Goal: Transaction & Acquisition: Purchase product/service

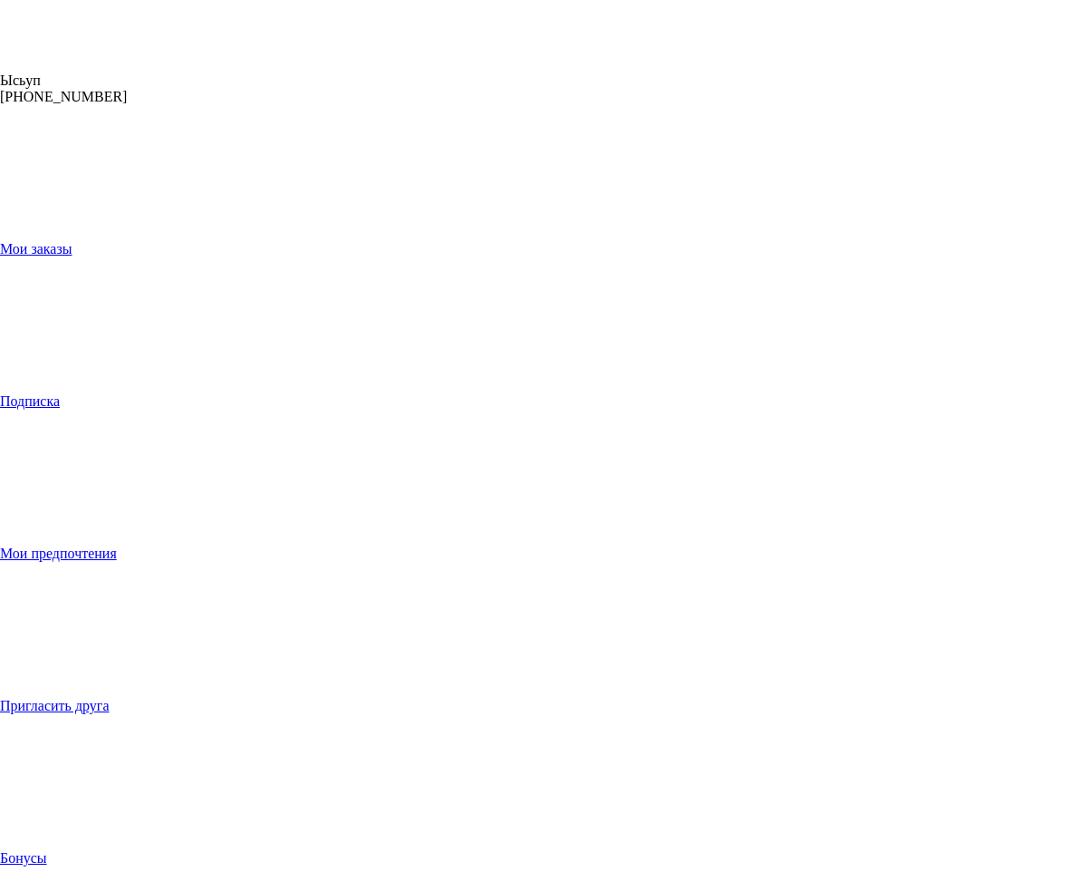
scroll to position [453, 0]
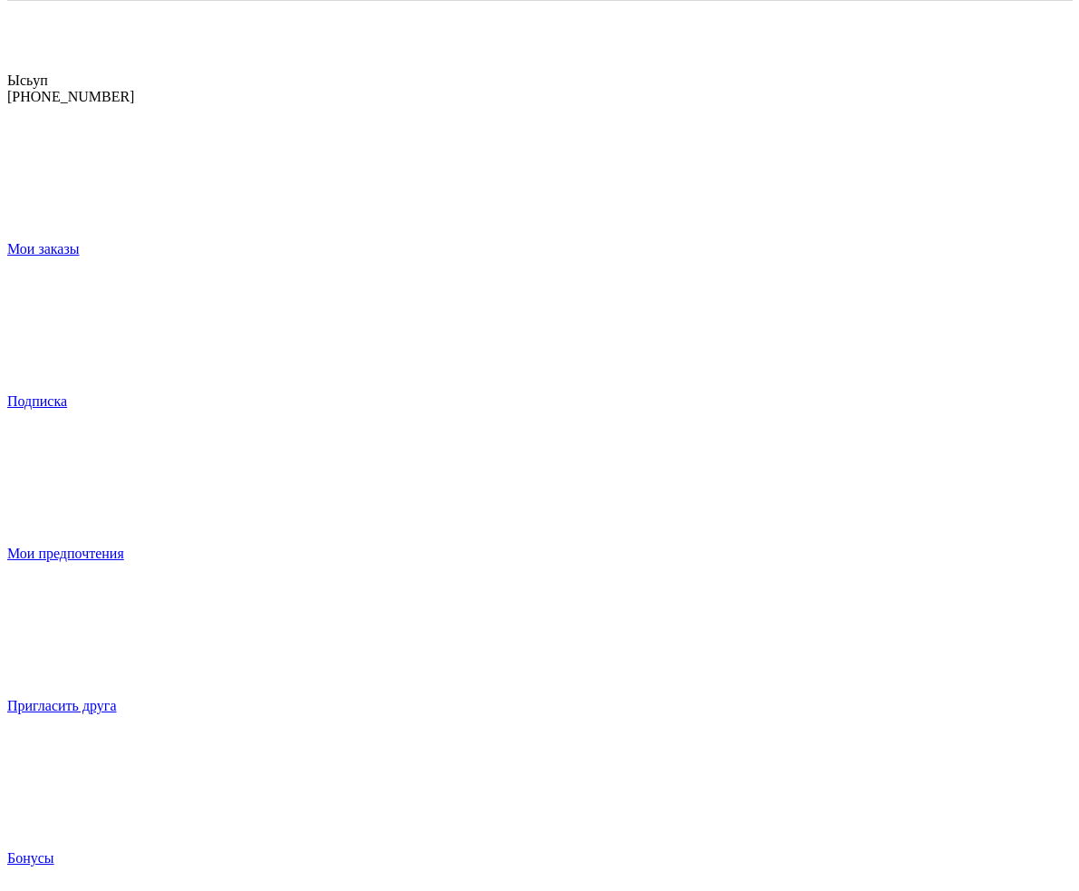
scroll to position [0, 0]
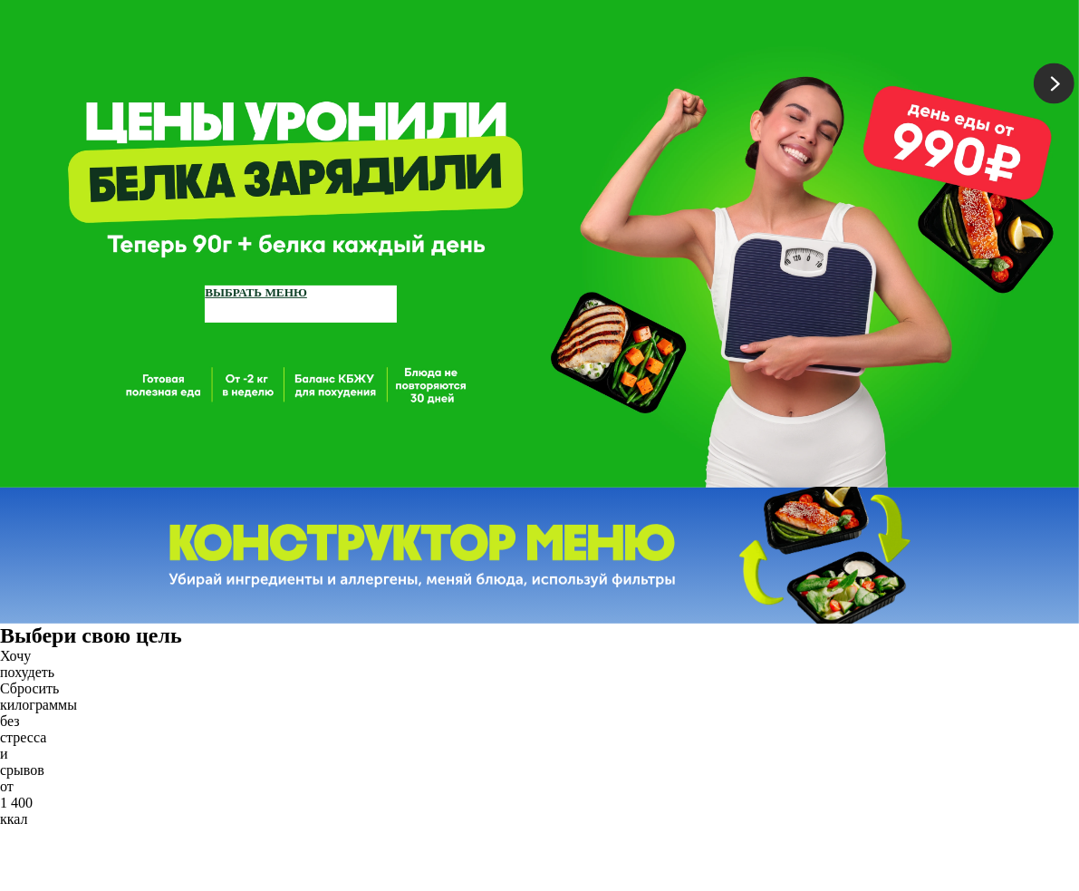
scroll to position [453, 0]
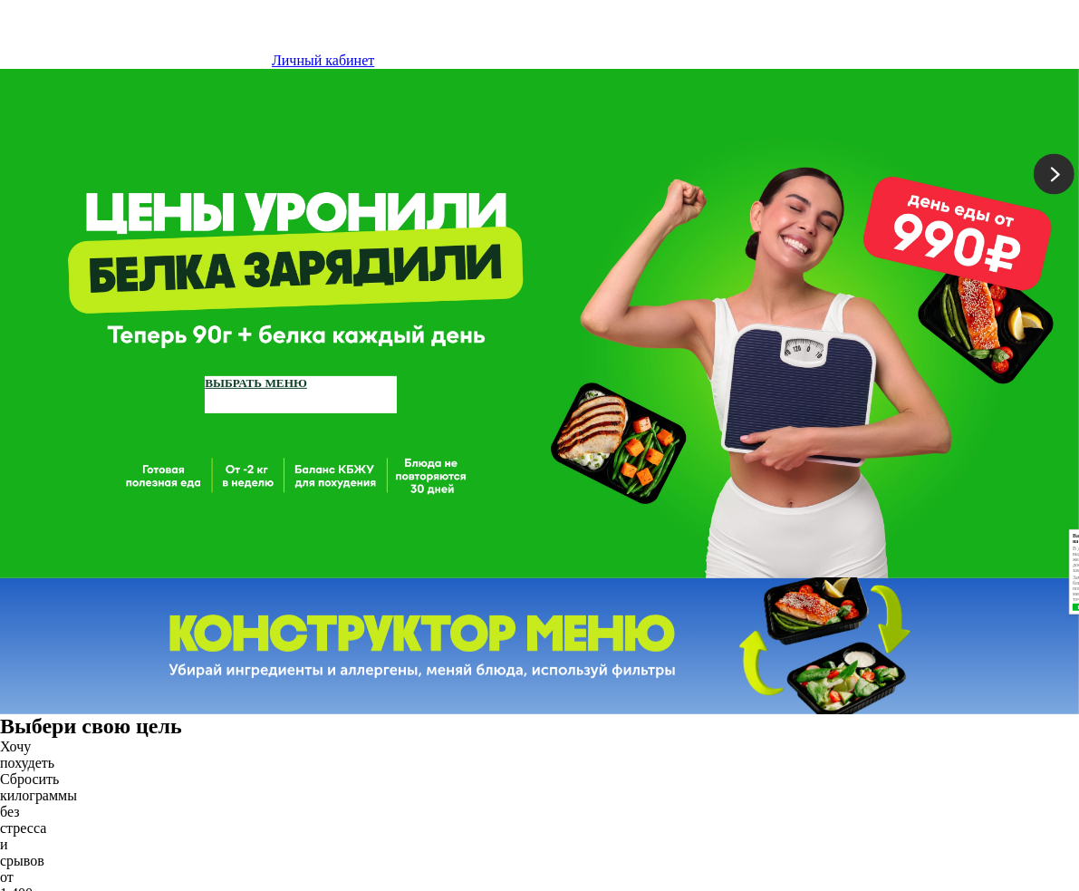
scroll to position [362, 0]
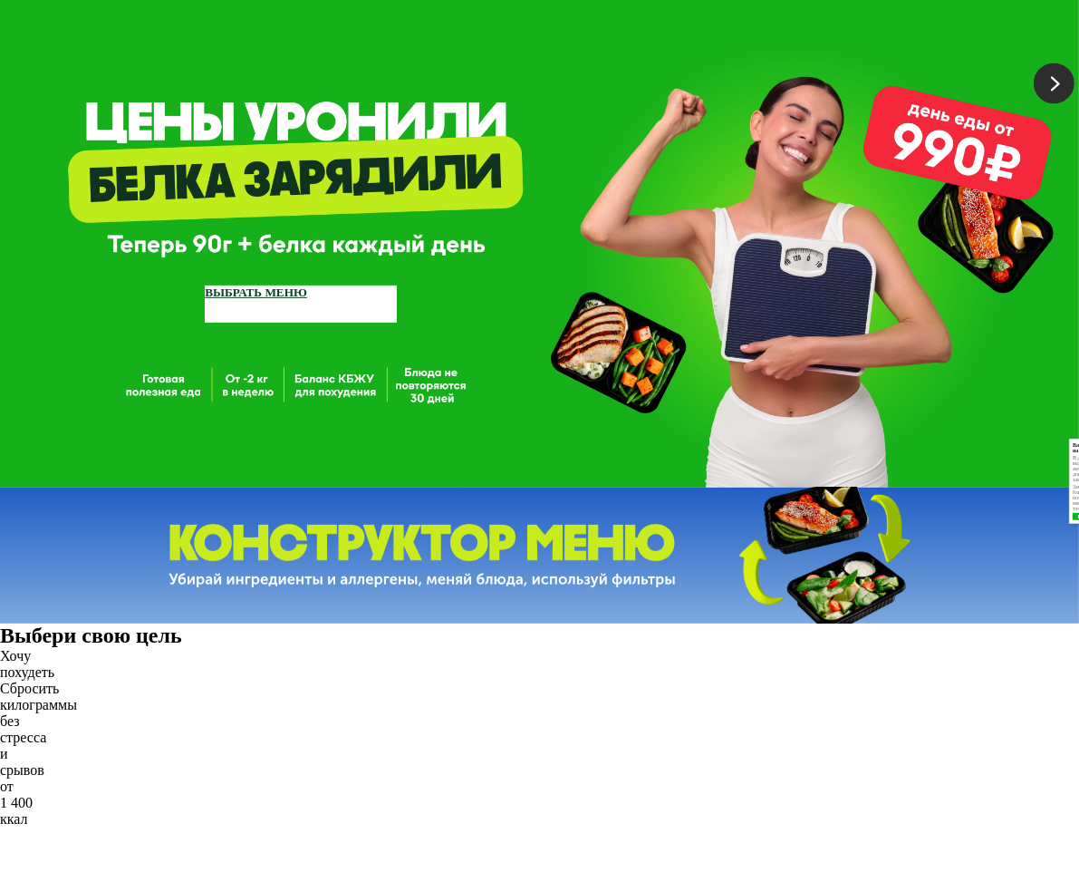
click at [49, 648] on div "Хочу похудеть Сбросить килограммы без стресса и срывов от 1 400 ккал Выбрать" at bounding box center [24, 746] width 49 height 196
click at [37, 623] on h2 "Выбери свою цель" at bounding box center [539, 635] width 1079 height 24
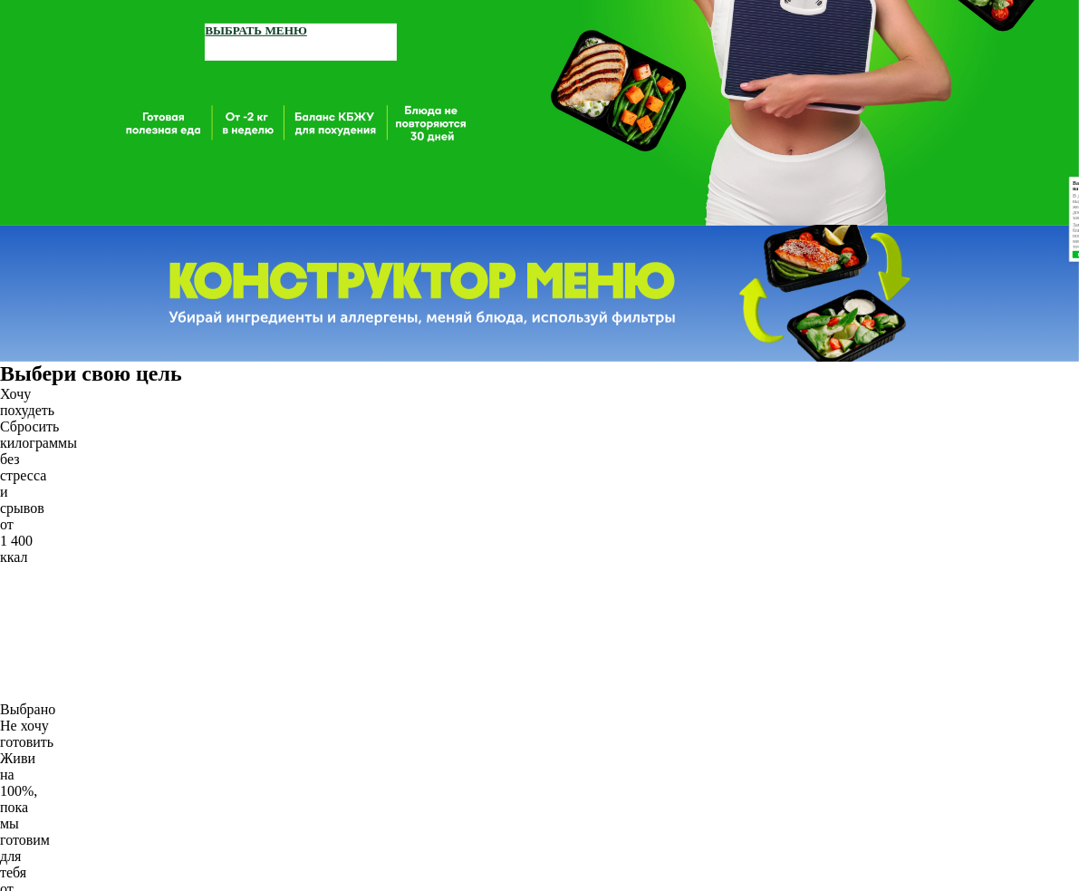
scroll to position [634, 0]
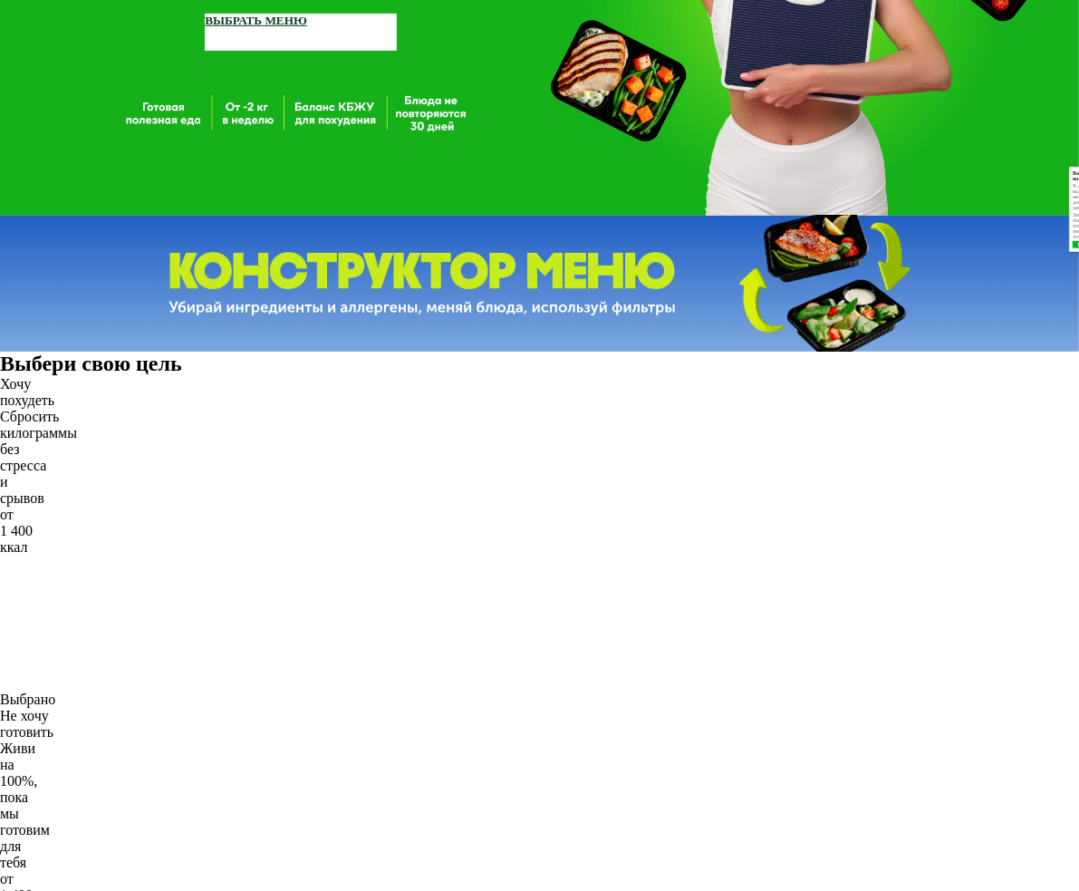
click at [1073, 248] on button "Понятно" at bounding box center [1090, 244] width 34 height 7
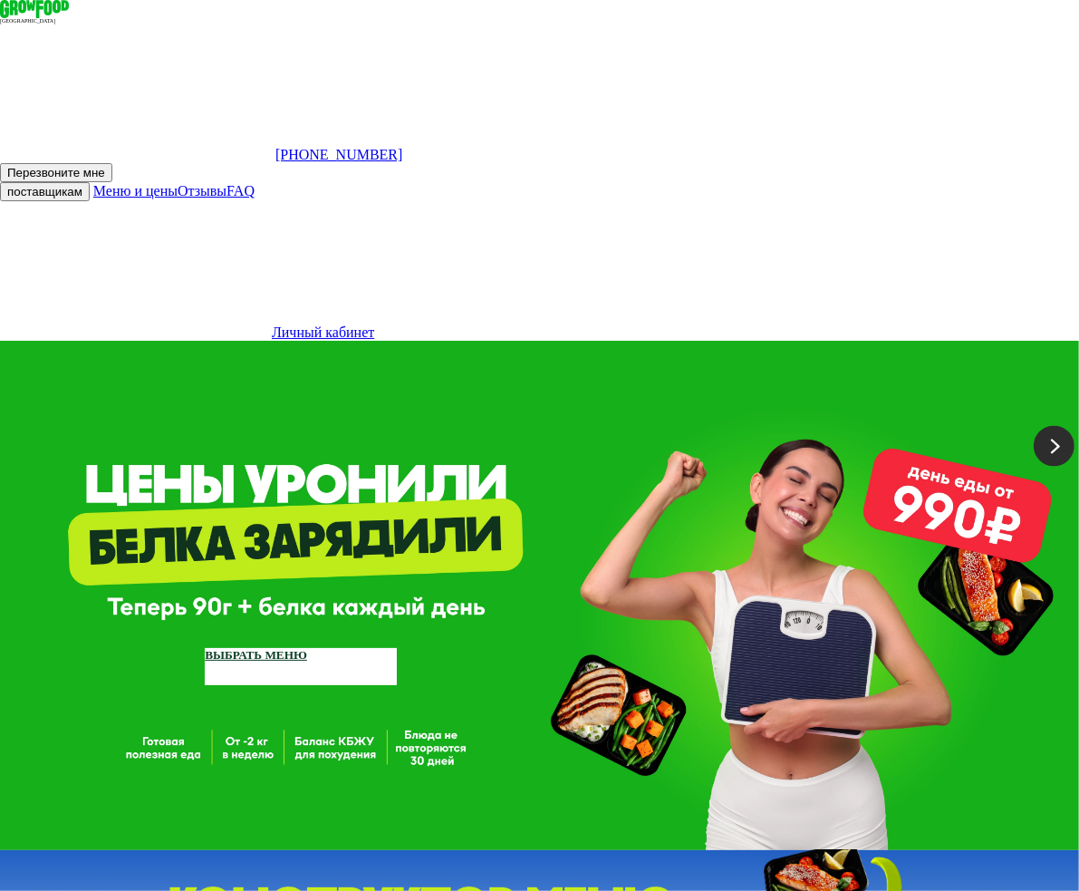
scroll to position [634, 0]
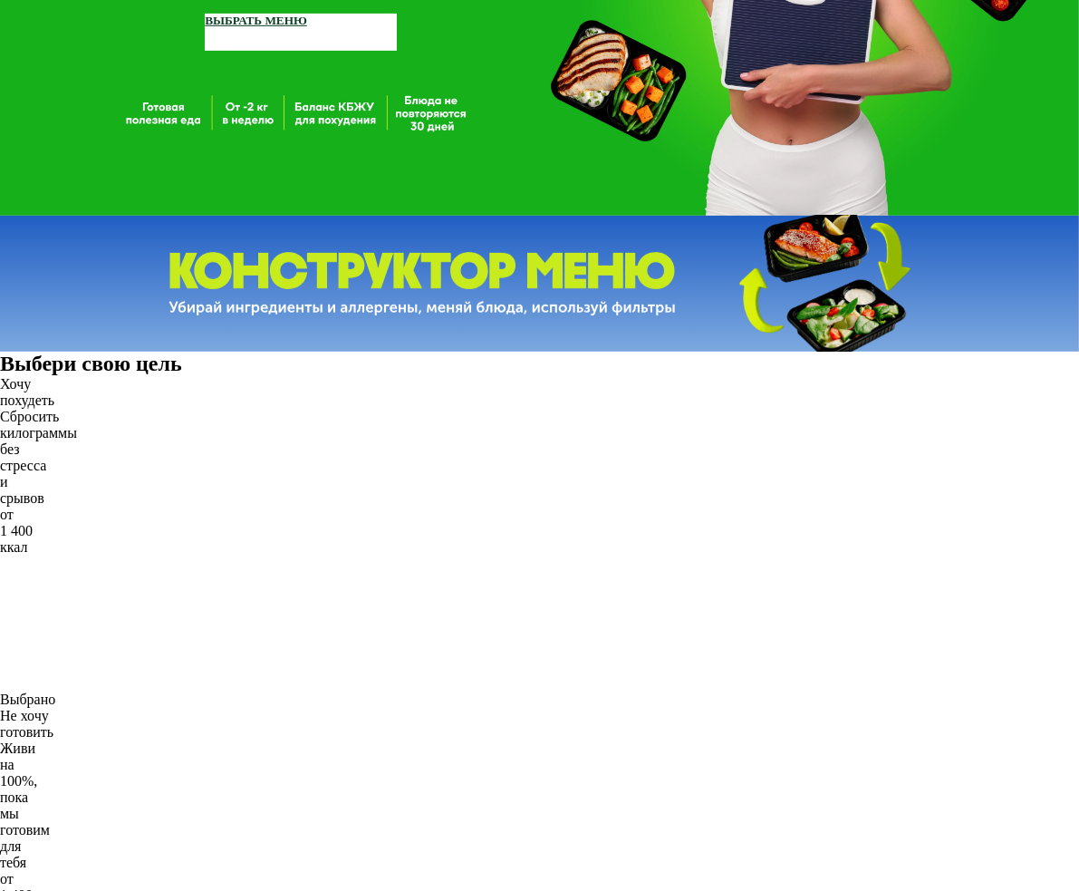
click at [49, 708] on div "Не хочу готовить Живи на 100%, пока мы готовим для тебя от 1 400 ккал Выбрать А…" at bounding box center [24, 830] width 49 height 245
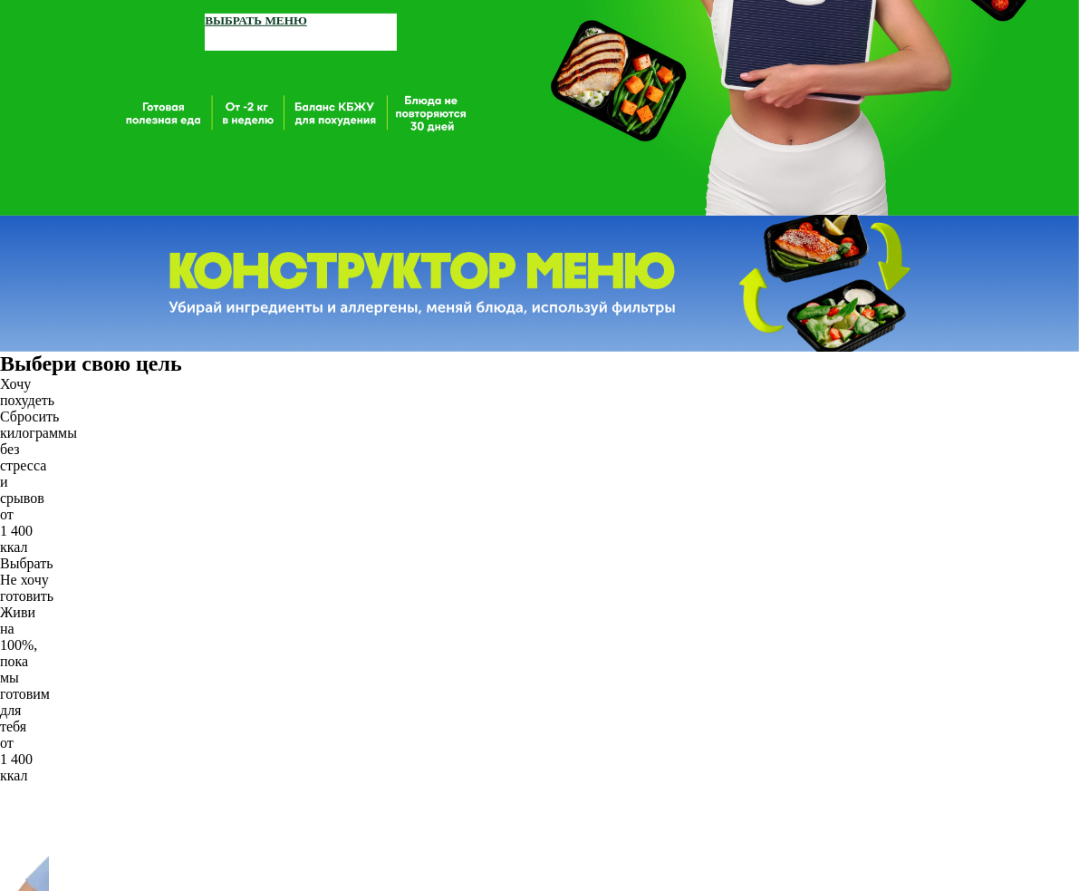
click at [49, 572] on div "Не хочу готовить" at bounding box center [24, 588] width 49 height 33
click at [49, 376] on div "Хочу похудеть Сбросить килограммы без стресса и срывов от 1 400 ккал Выбрать" at bounding box center [24, 474] width 49 height 196
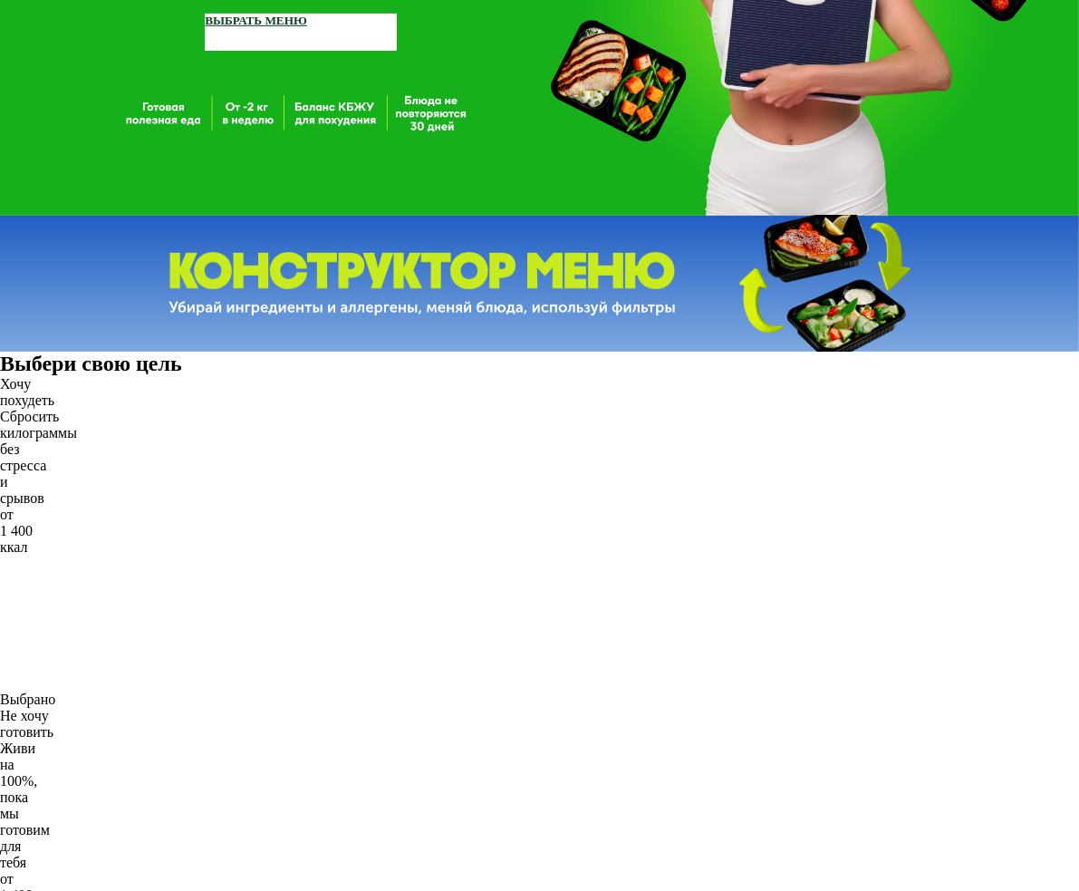
click at [49, 805] on div "мы готовим для тебя от 1 400 ккал" at bounding box center [24, 862] width 49 height 114
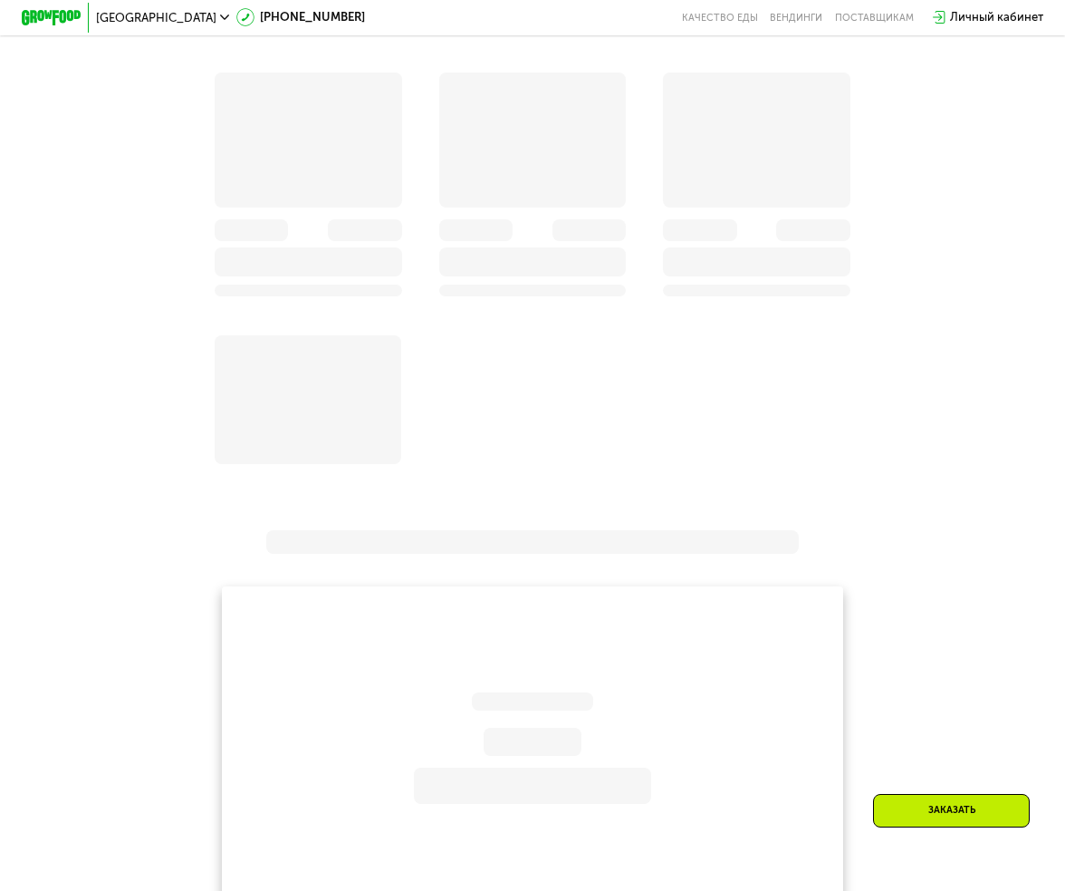
scroll to position [1540, 0]
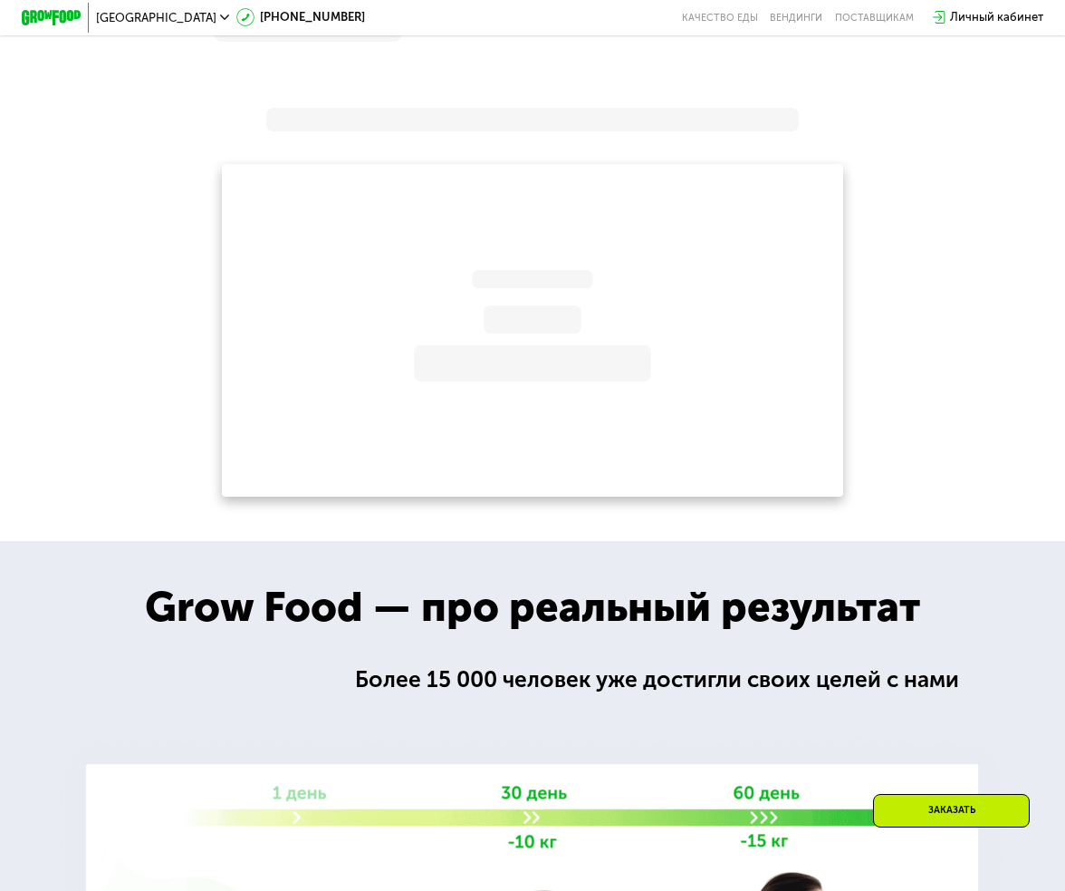
click at [42, 390] on div at bounding box center [532, 301] width 1065 height 390
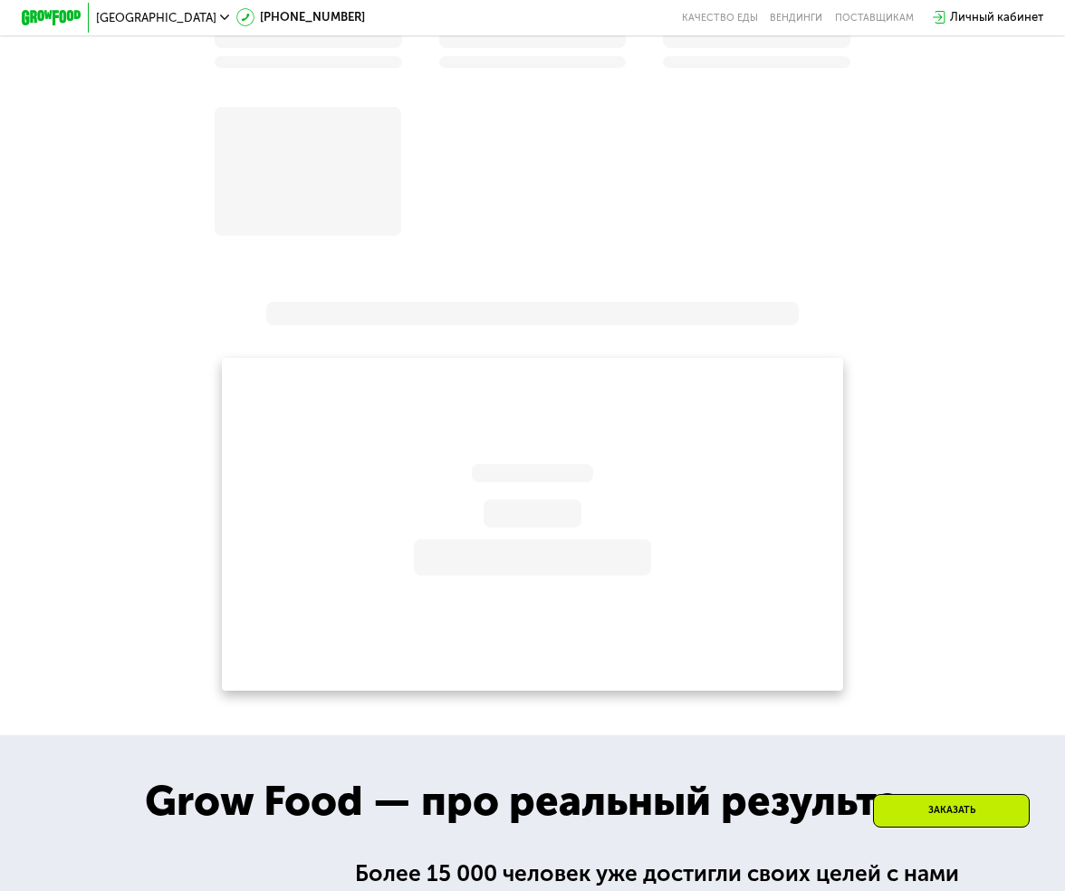
scroll to position [906, 0]
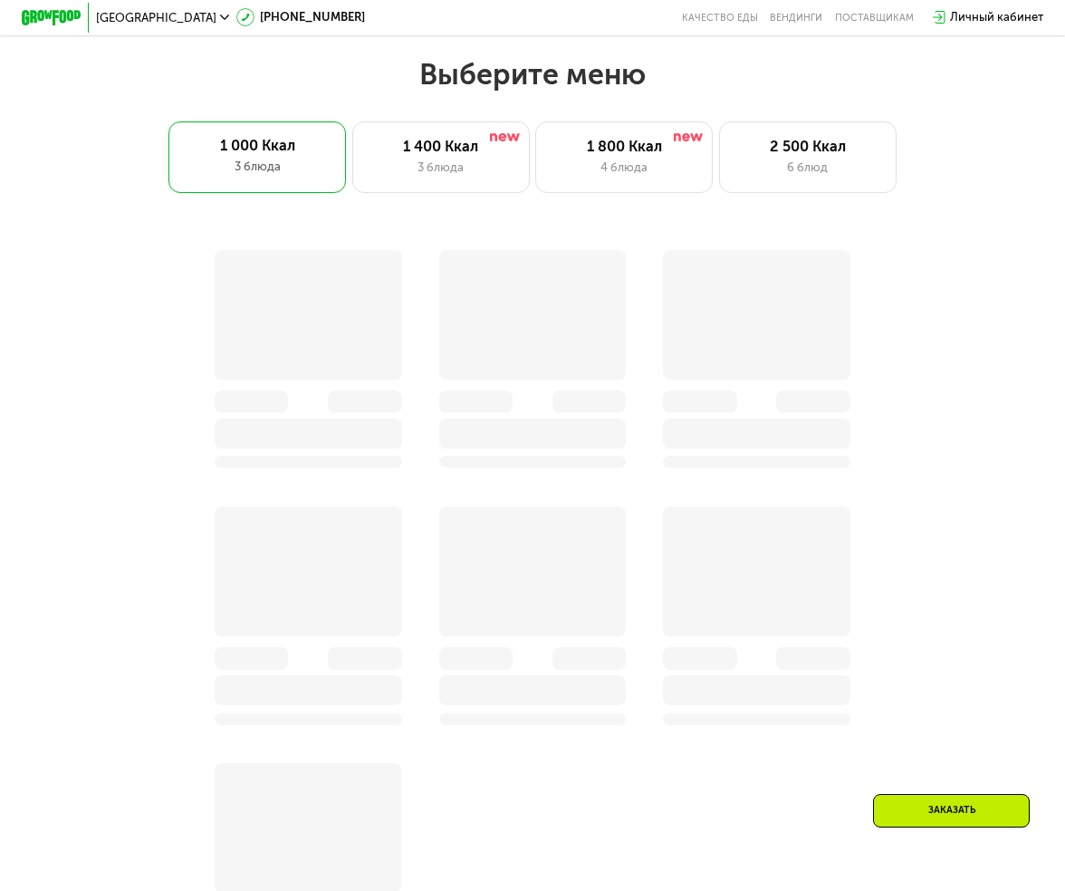
scroll to position [181, 0]
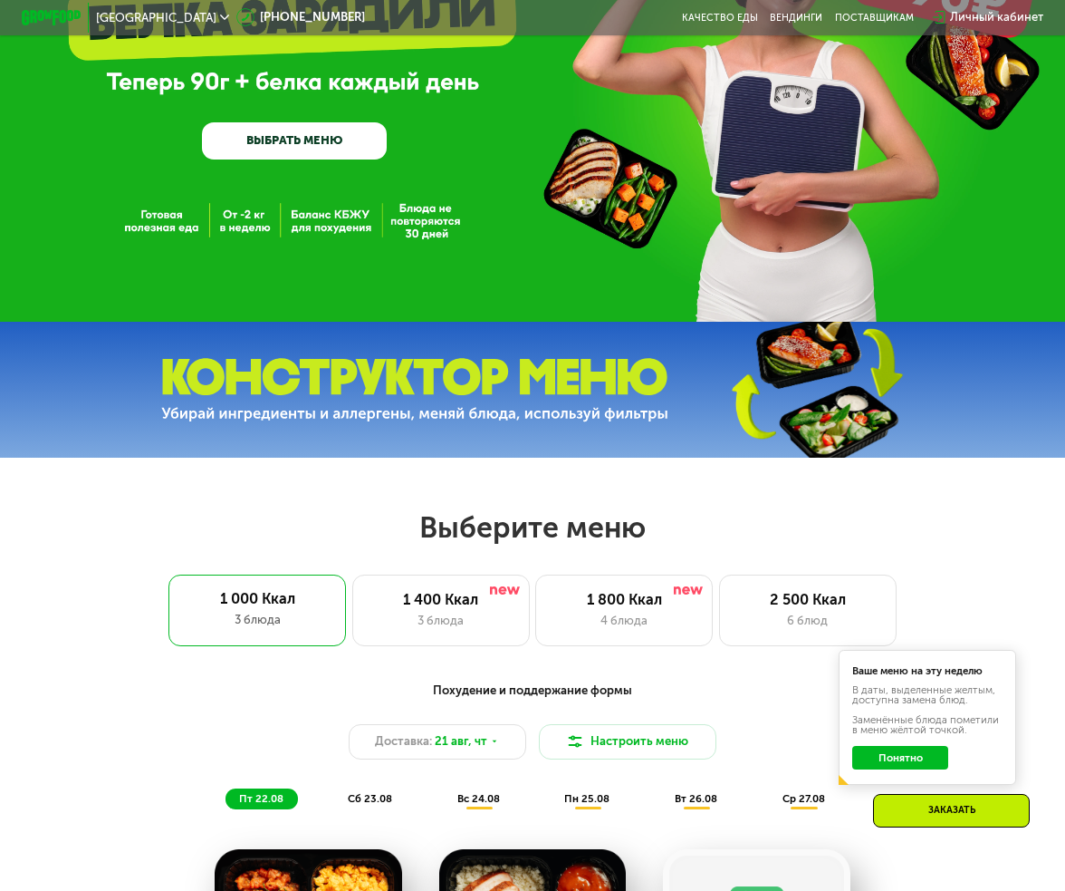
click at [59, 430] on div at bounding box center [532, 390] width 1065 height 136
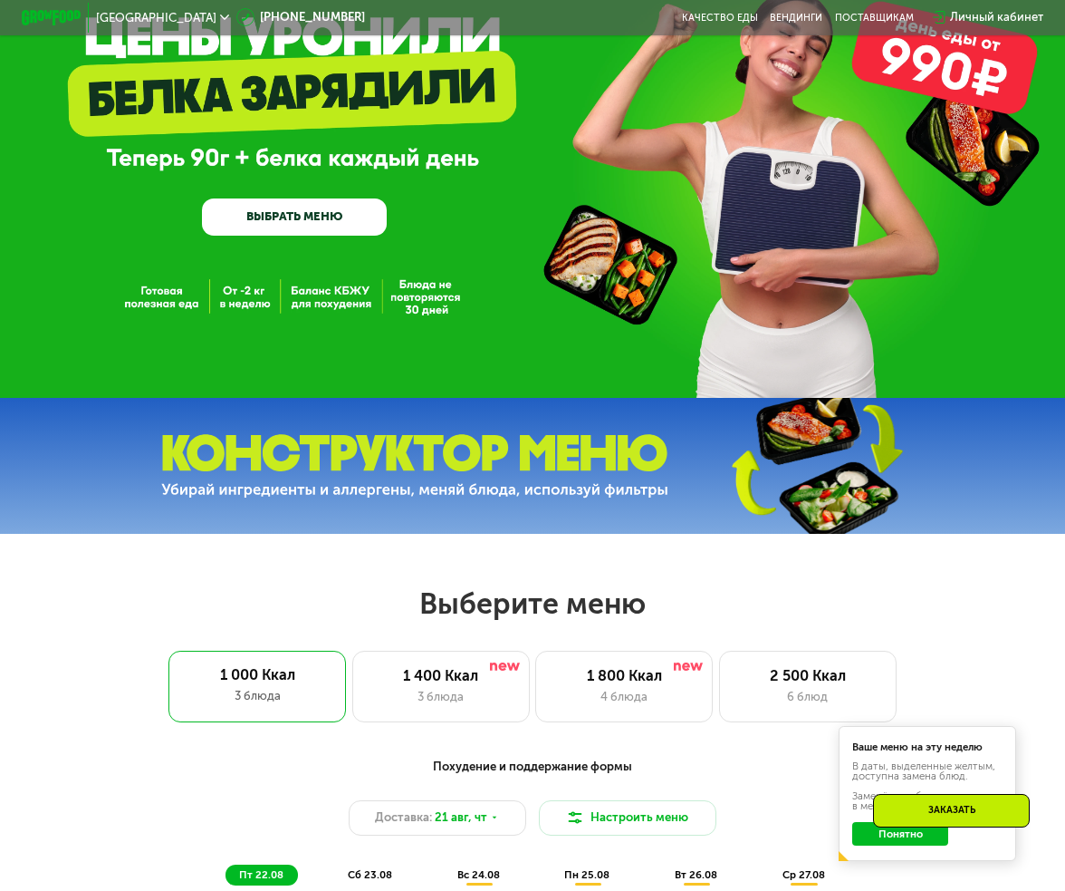
scroll to position [0, 0]
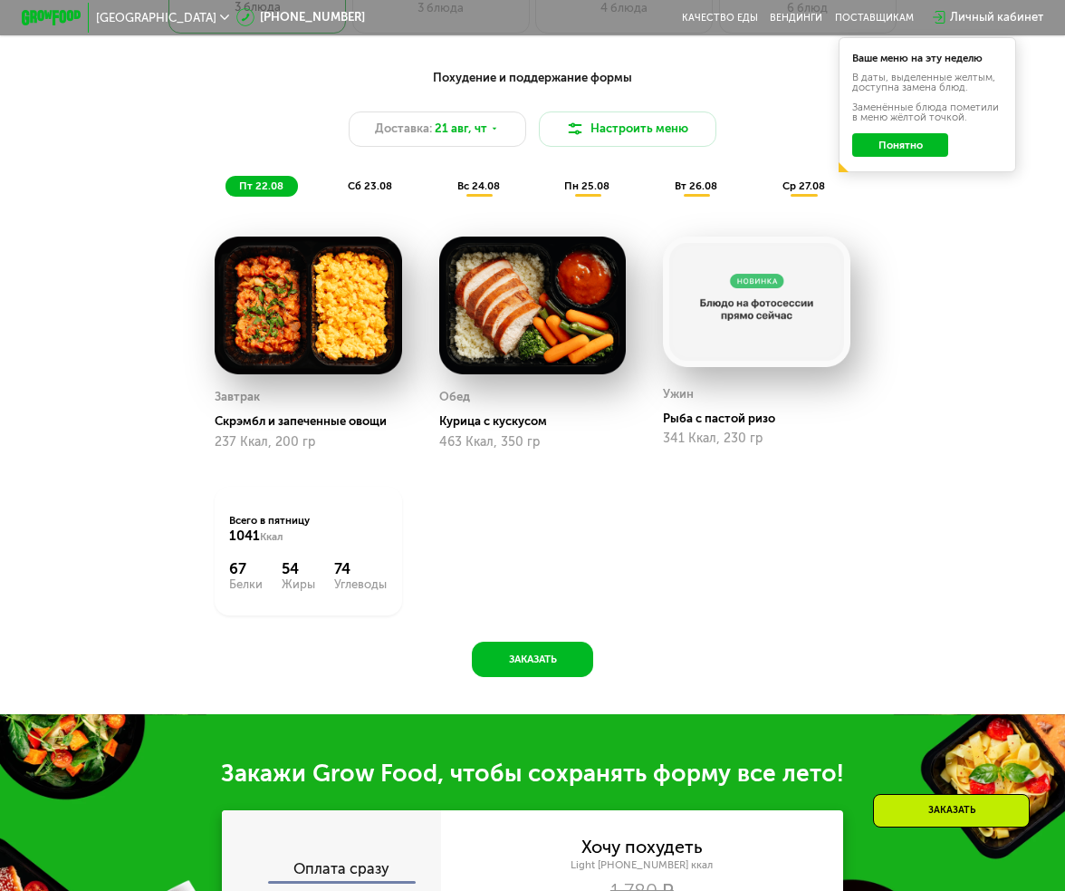
scroll to position [1268, 0]
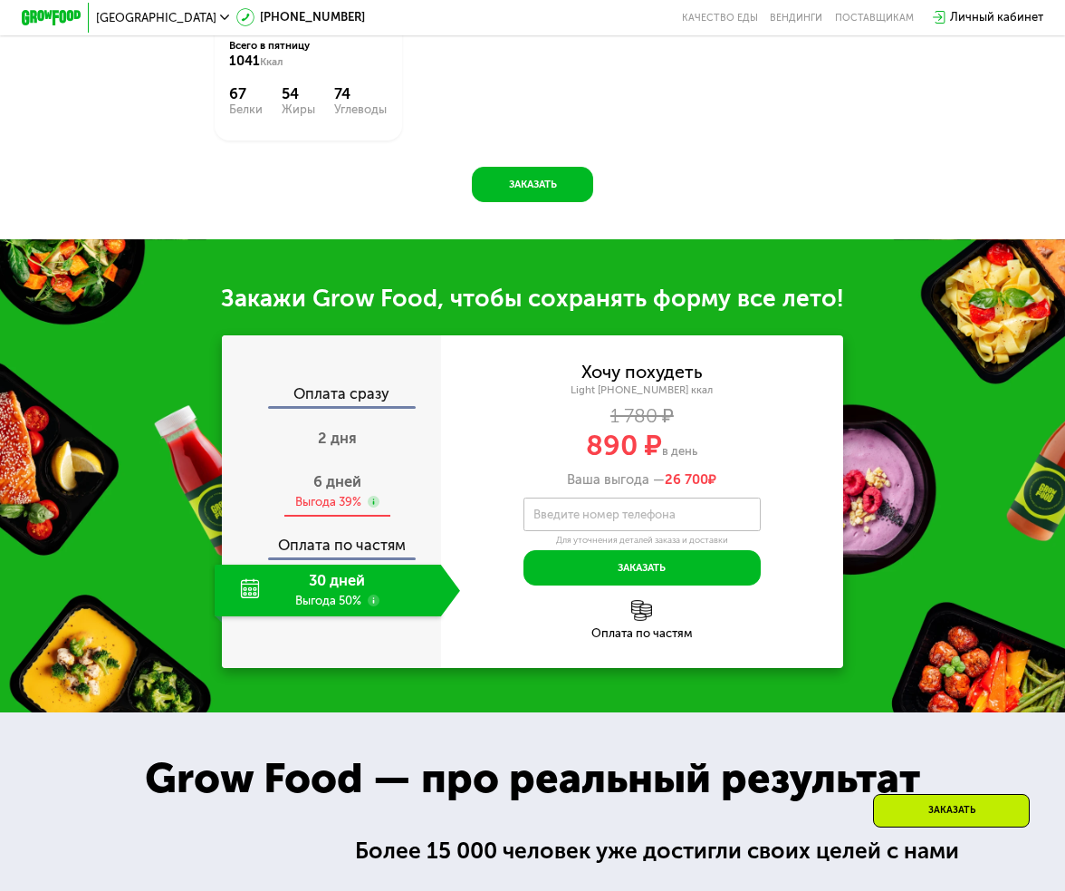
click at [342, 490] on span "6 дней" at bounding box center [337, 481] width 48 height 17
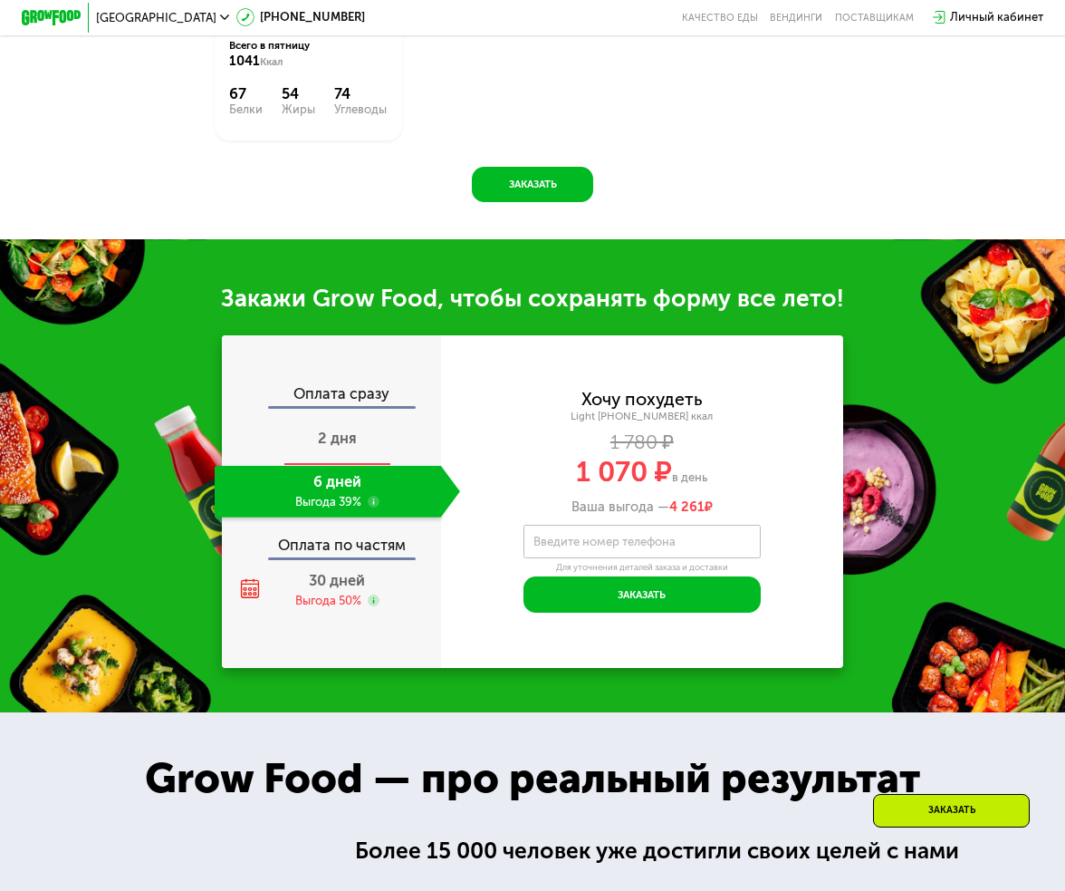
click at [334, 466] on div "2 дня" at bounding box center [338, 440] width 246 height 52
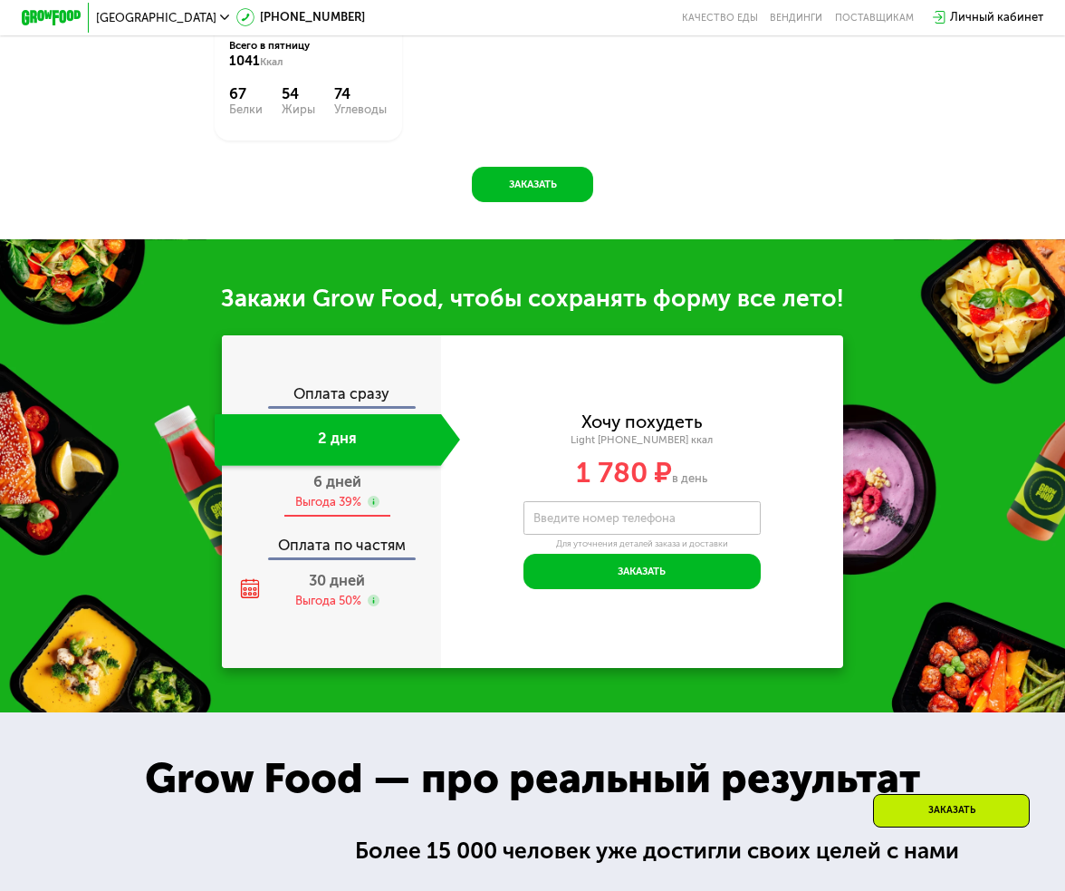
click at [332, 510] on div "Выгода 39%" at bounding box center [328, 502] width 66 height 16
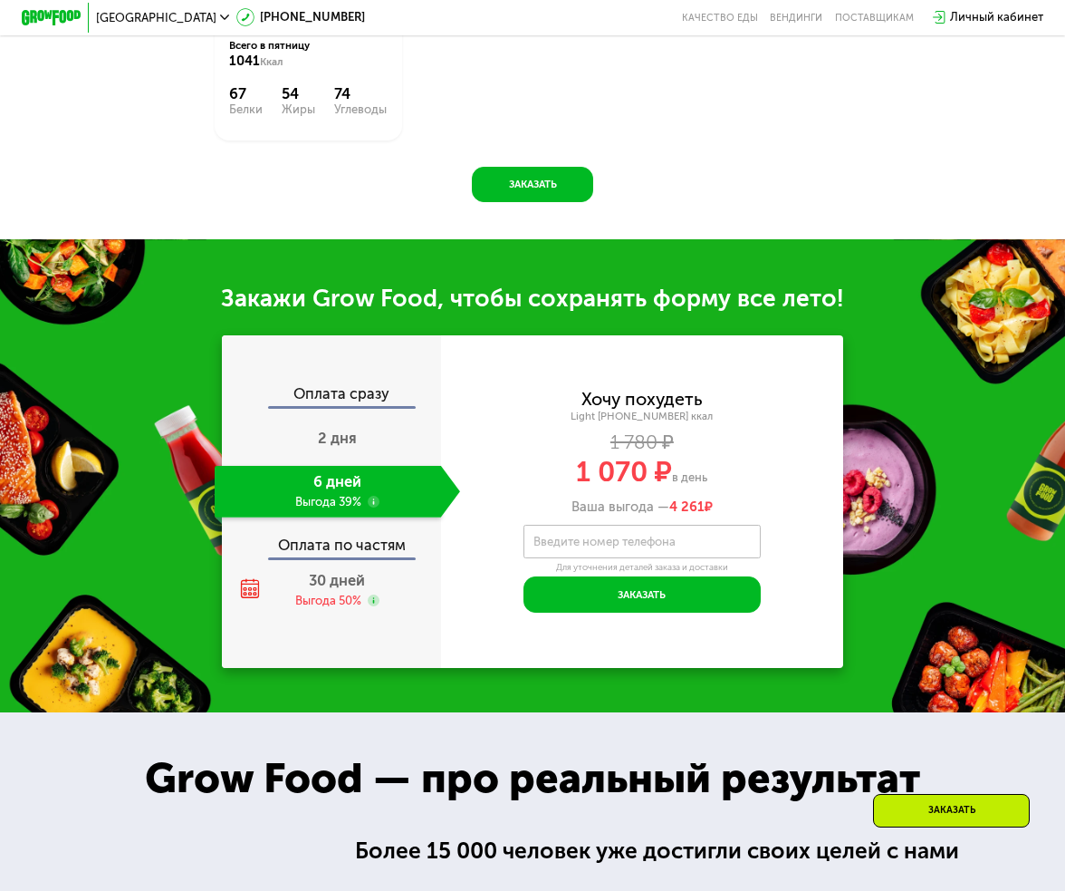
click at [587, 545] on label "Введите номер телефона" at bounding box center [605, 541] width 142 height 8
click at [587, 558] on input "Введите номер телефона" at bounding box center [642, 542] width 236 height 34
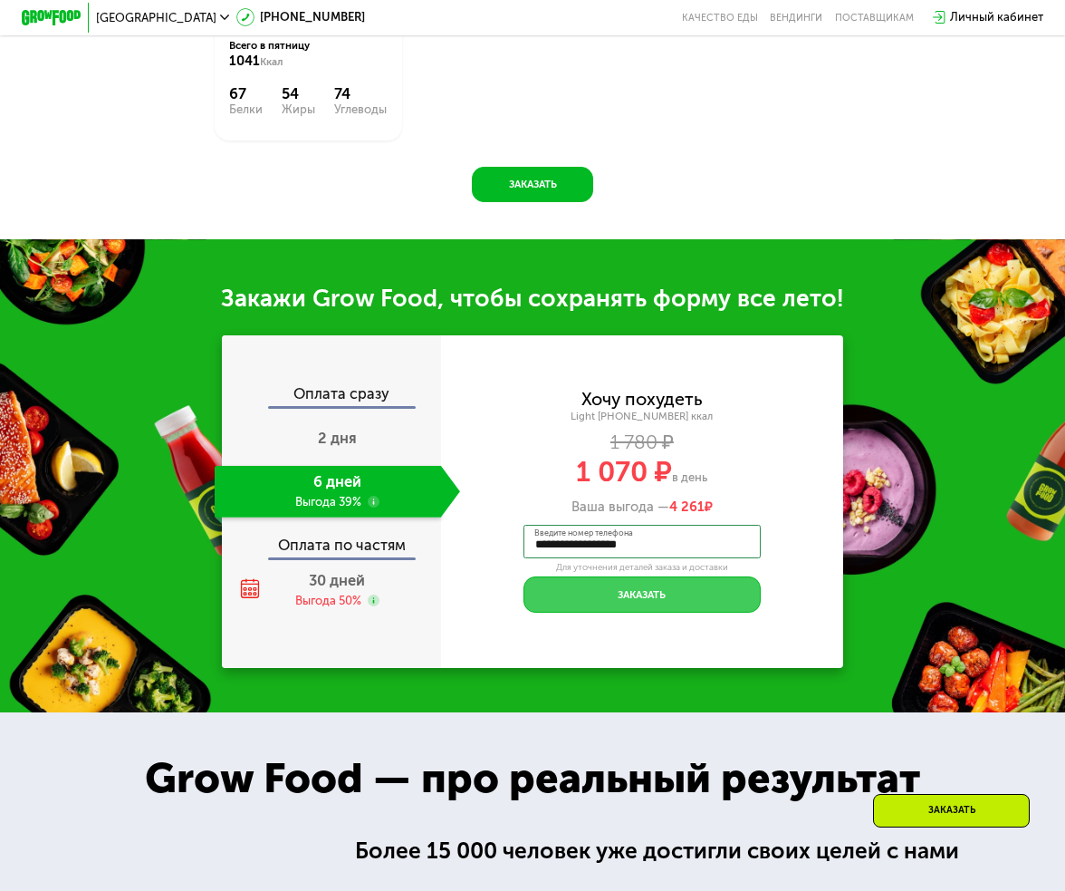
type input "**********"
click at [628, 605] on button "Заказать" at bounding box center [642, 593] width 236 height 35
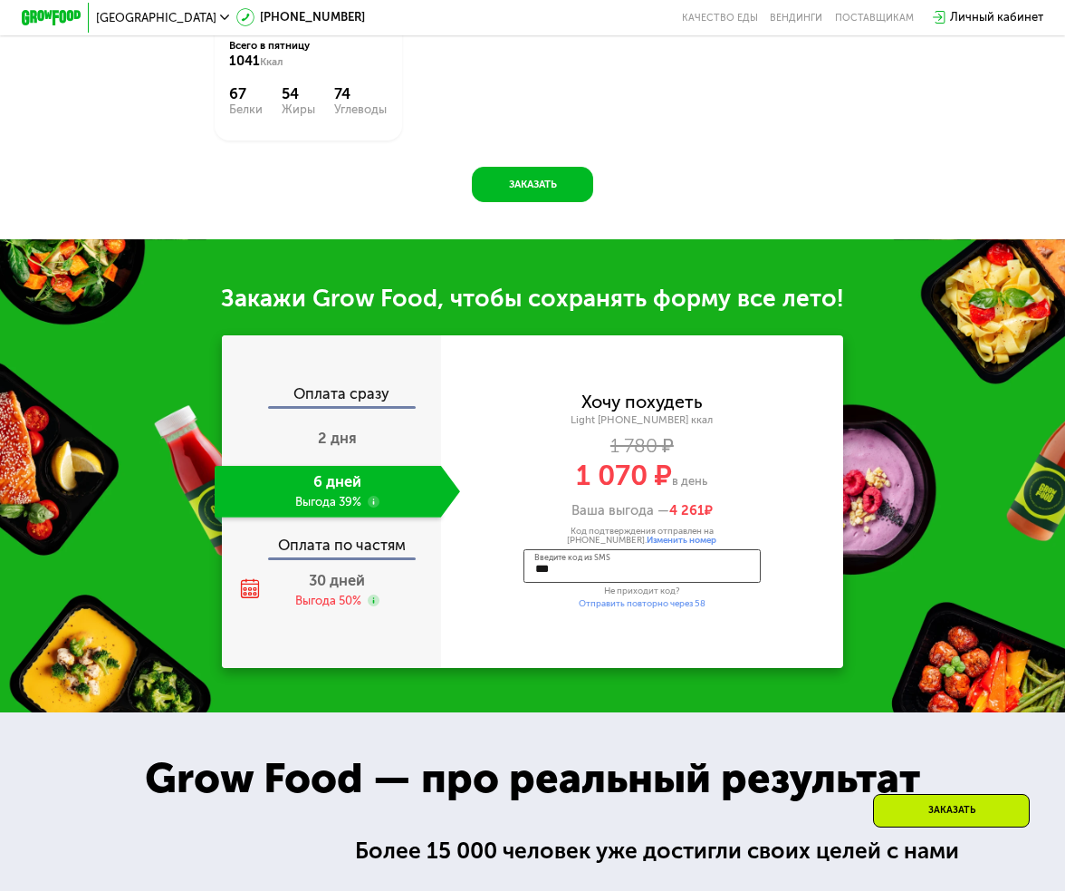
type input "****"
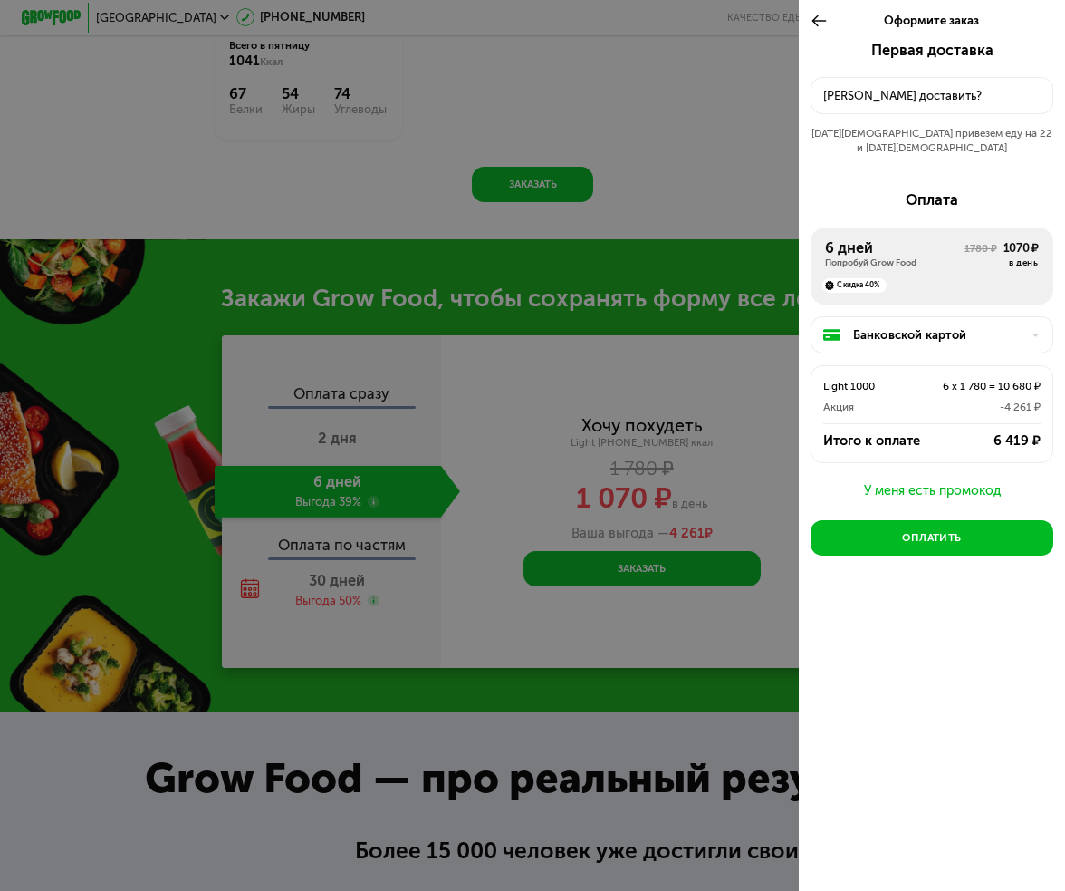
click at [909, 82] on button "Куда доставить?" at bounding box center [932, 95] width 243 height 37
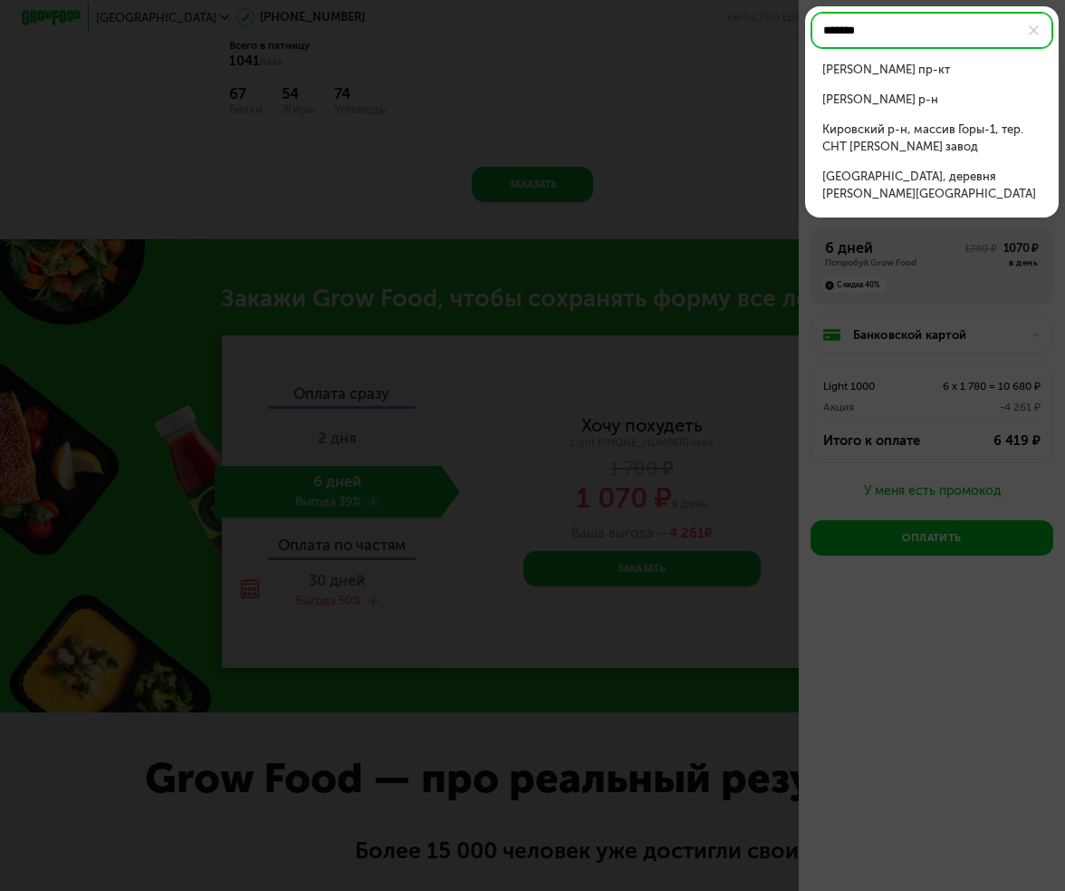
click at [916, 69] on div "Невский пр-кт" at bounding box center [932, 70] width 219 height 18
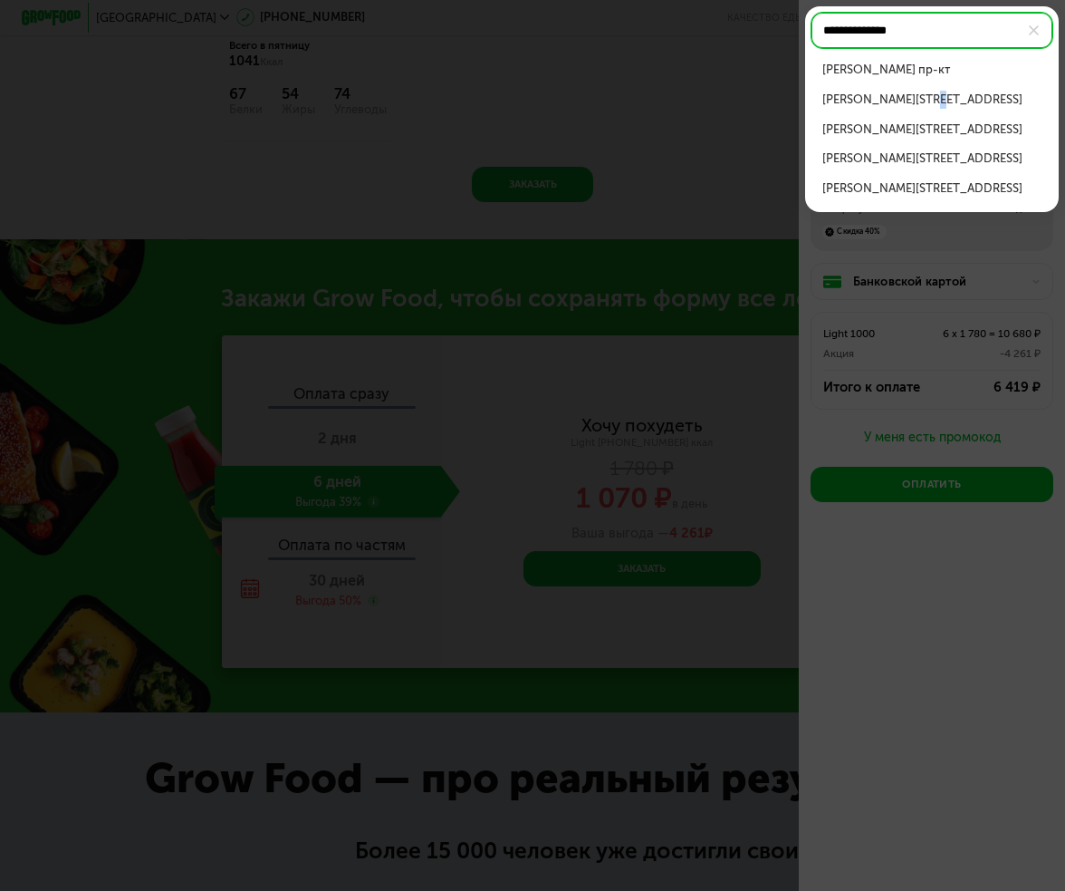
click at [922, 98] on div "Невский пр-кт, д 2" at bounding box center [932, 100] width 219 height 18
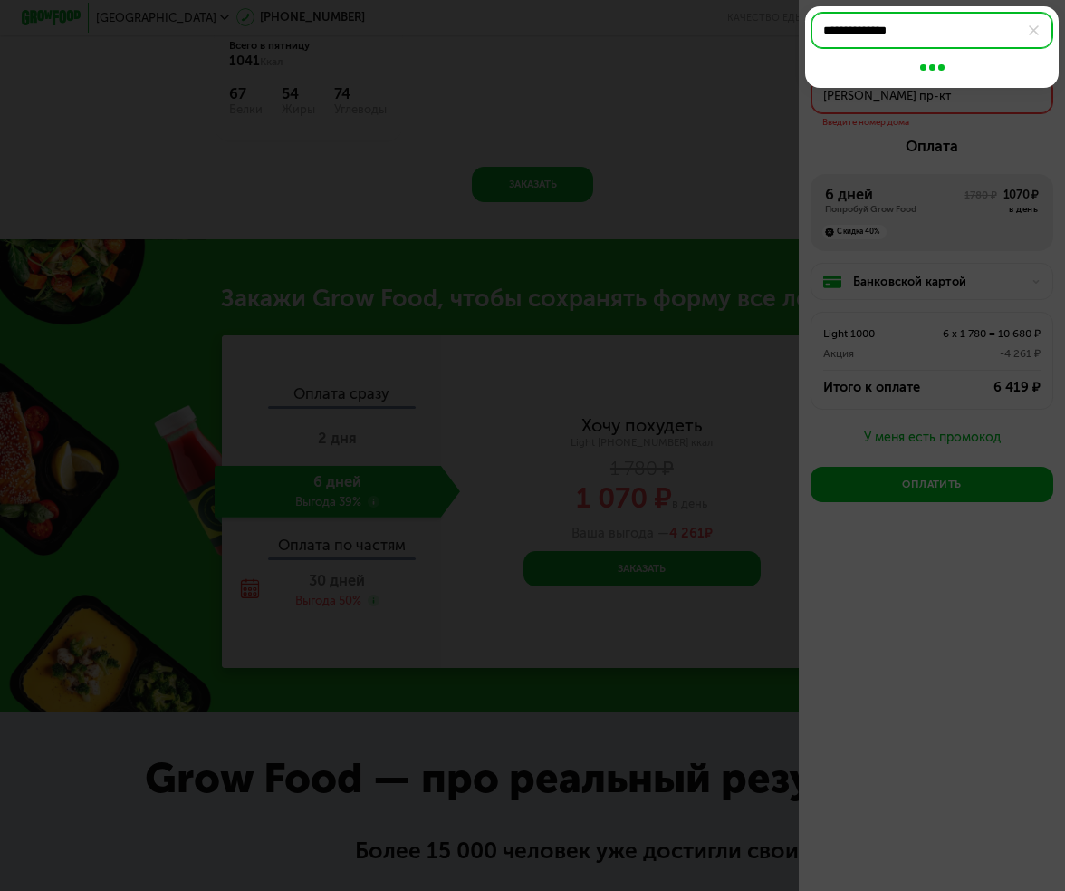
type input "**********"
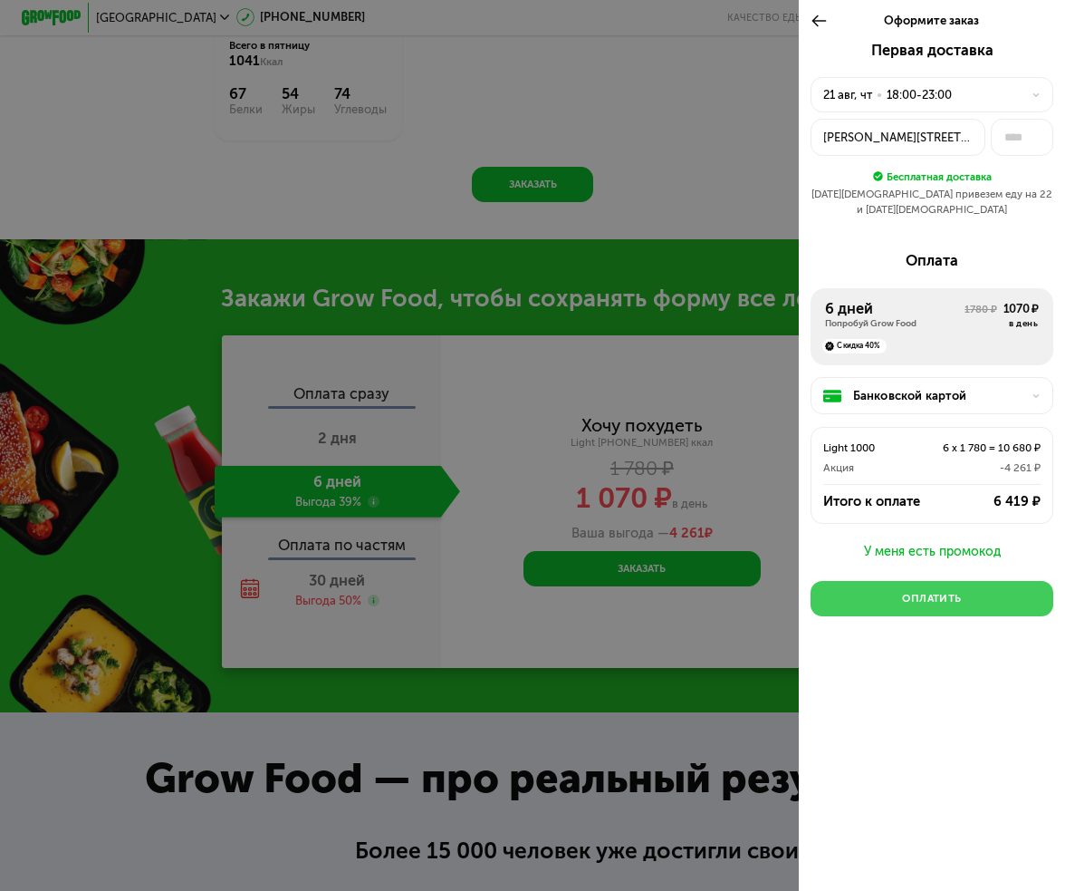
click at [917, 581] on button "Оплатить" at bounding box center [932, 598] width 243 height 35
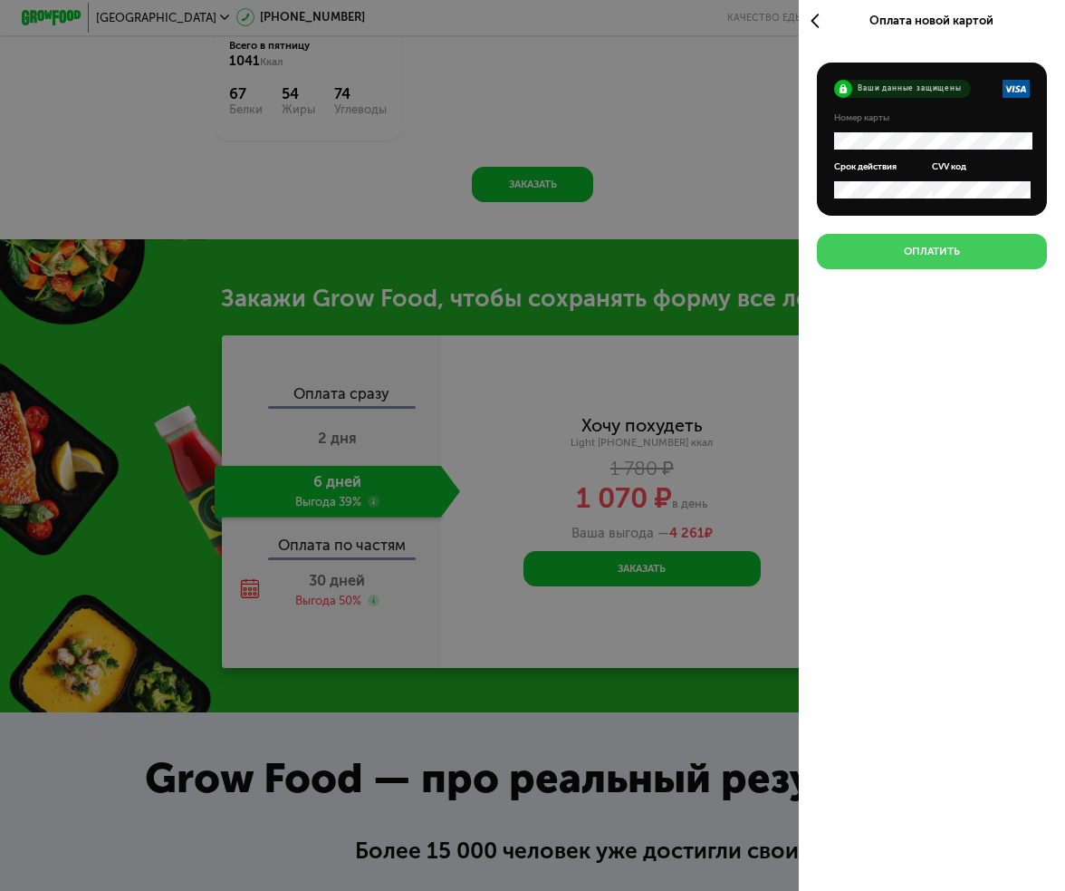
click at [955, 264] on button "Оплатить" at bounding box center [932, 251] width 231 height 35
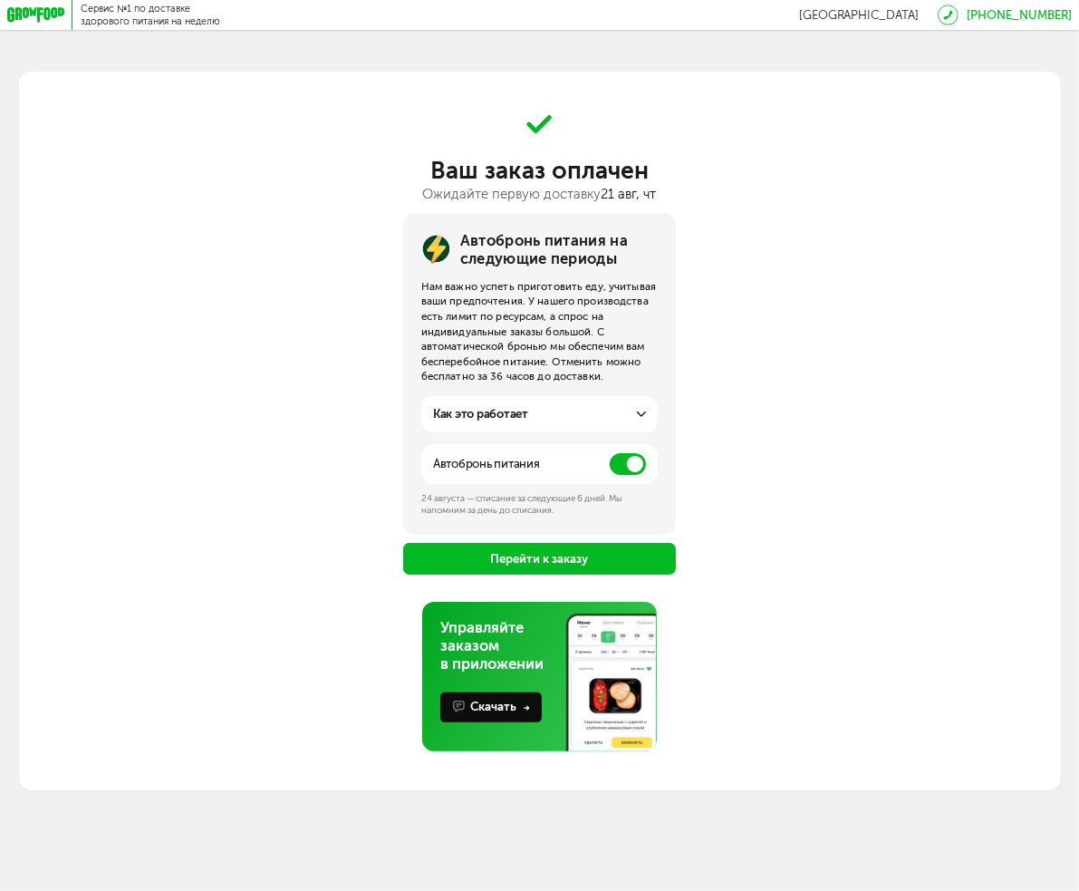
click at [616, 454] on span at bounding box center [628, 464] width 36 height 22
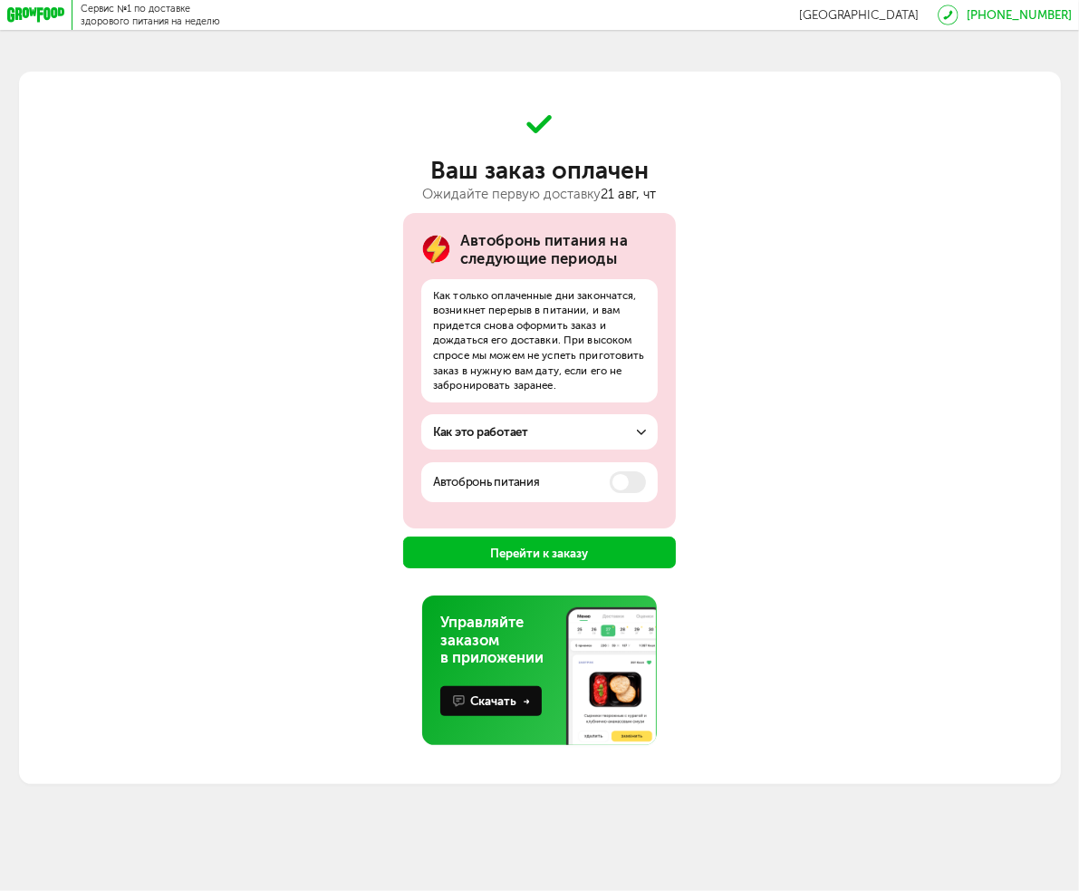
click at [590, 556] on button "Перейти к заказу" at bounding box center [539, 552] width 273 height 32
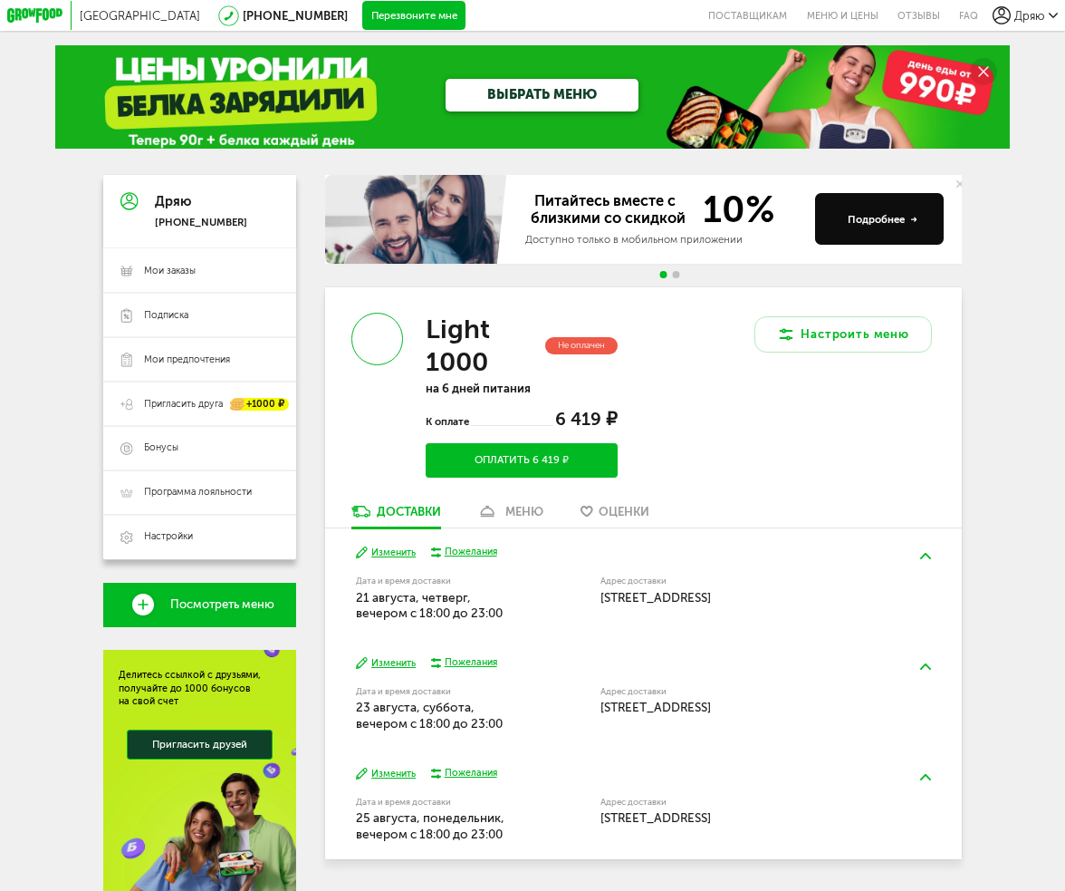
click at [238, 608] on span "Посмотреть меню" at bounding box center [222, 605] width 104 height 14
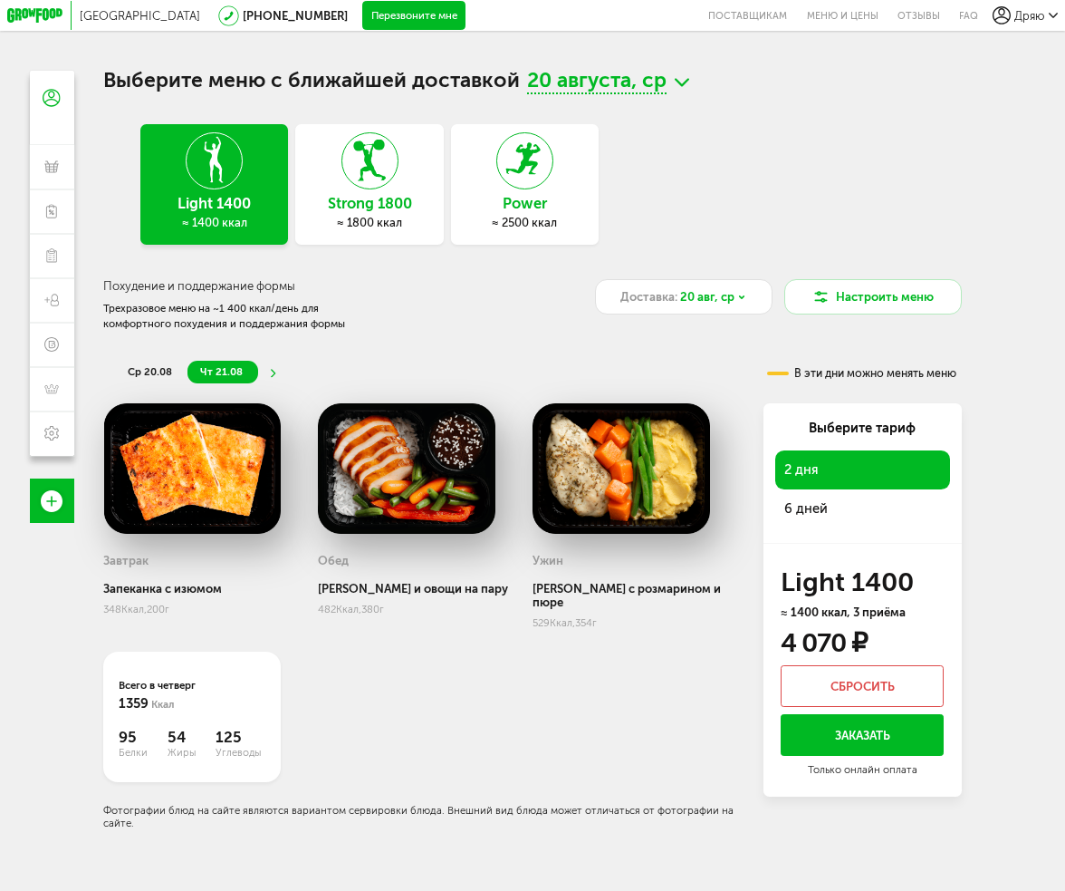
click at [33, 21] on icon at bounding box center [35, 15] width 56 height 14
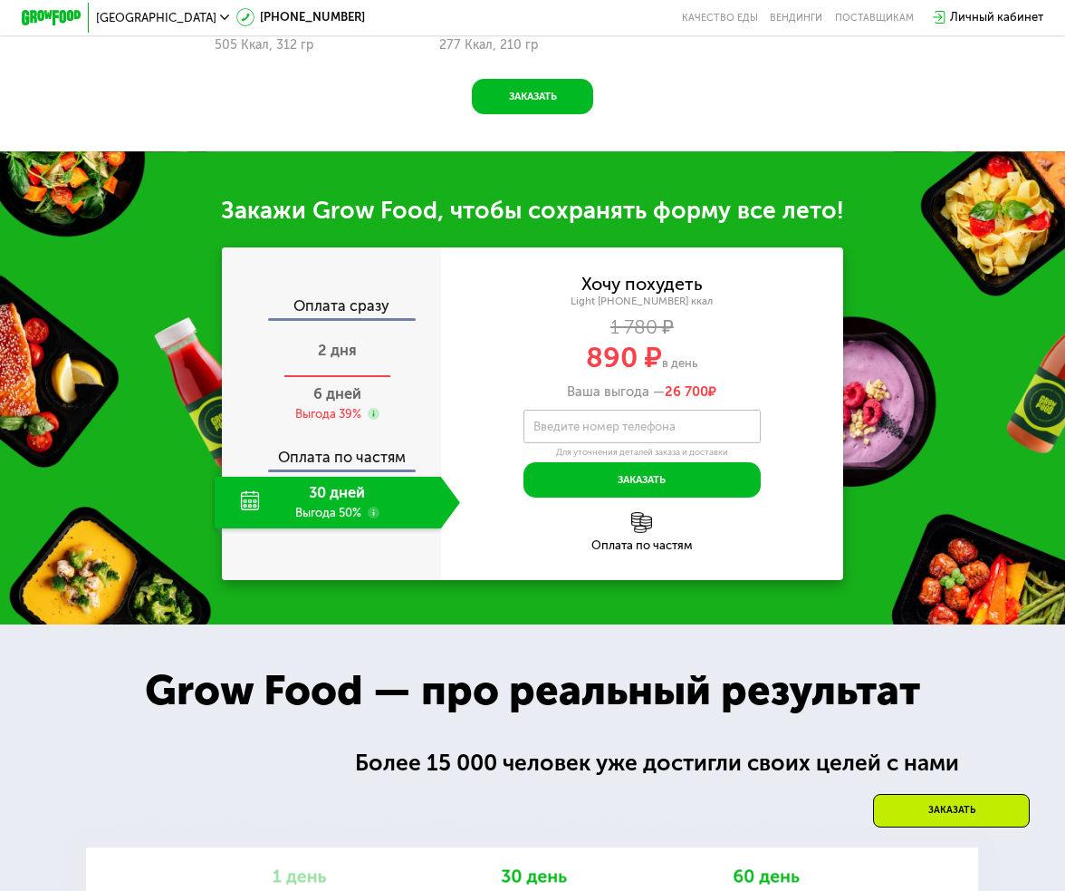
scroll to position [1423, 0]
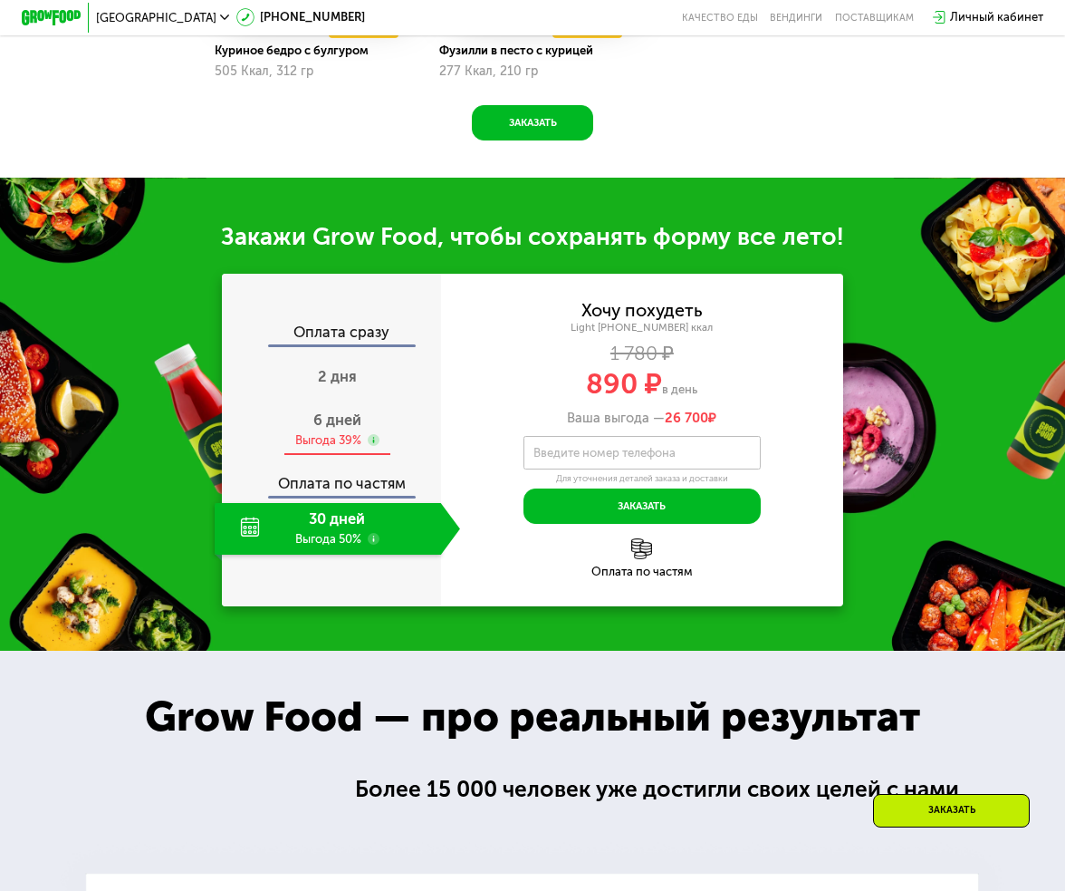
click at [333, 448] on div "Выгода 39%" at bounding box center [328, 440] width 66 height 16
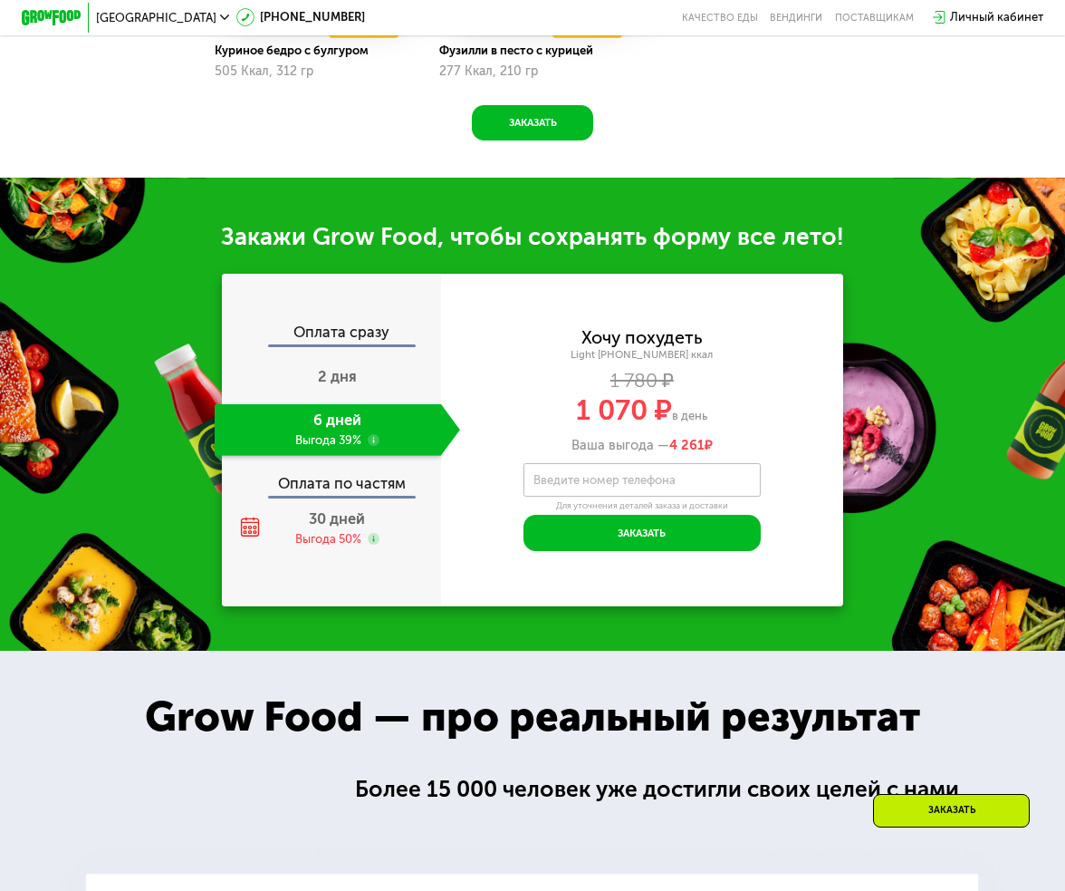
click at [661, 484] on label "Введите номер телефона" at bounding box center [605, 480] width 142 height 8
click at [661, 496] on input "Введите номер телефона" at bounding box center [642, 480] width 236 height 34
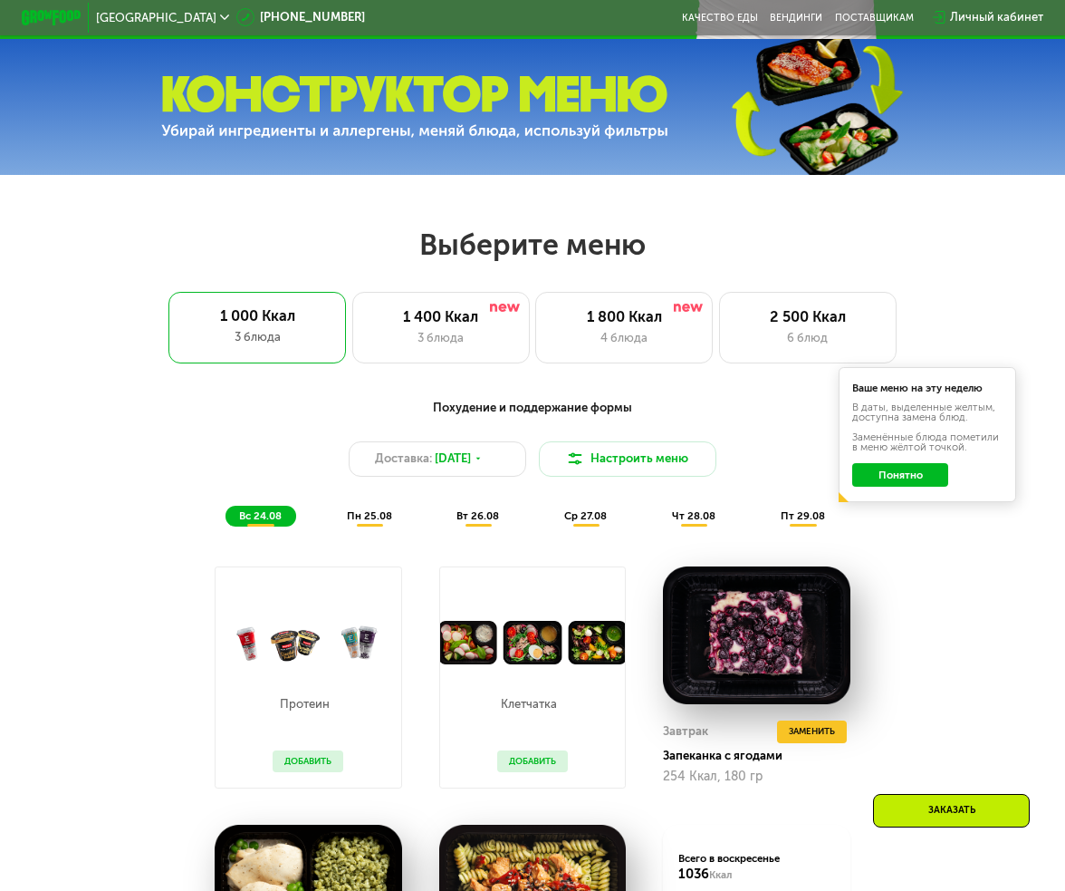
scroll to position [815, 0]
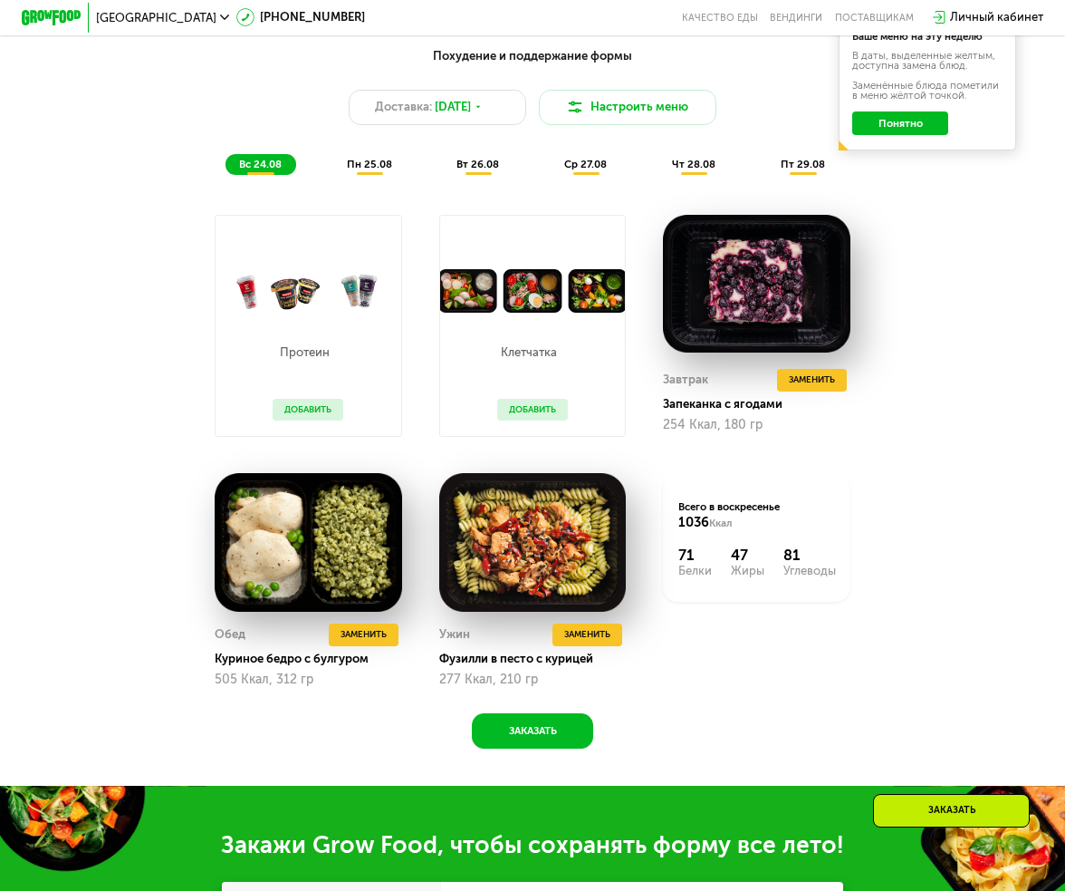
click at [997, 12] on div "Личный кабинет" at bounding box center [996, 17] width 93 height 18
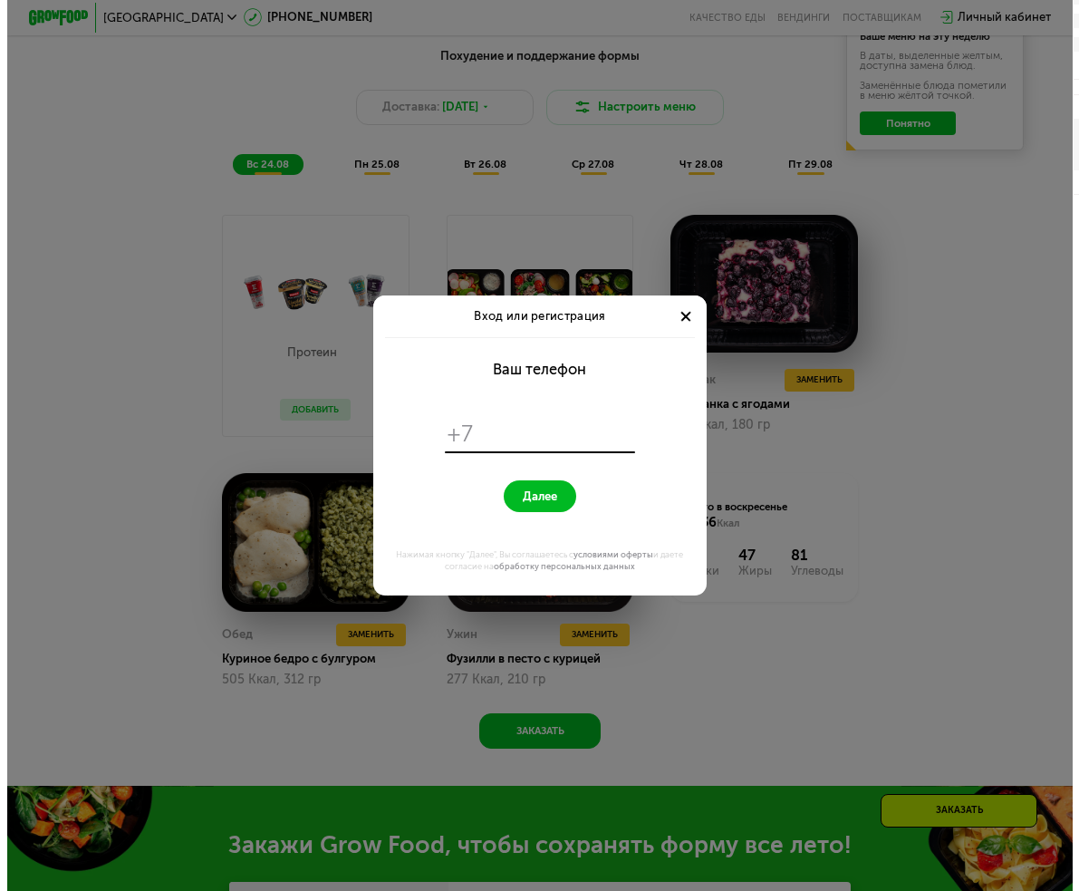
scroll to position [0, 0]
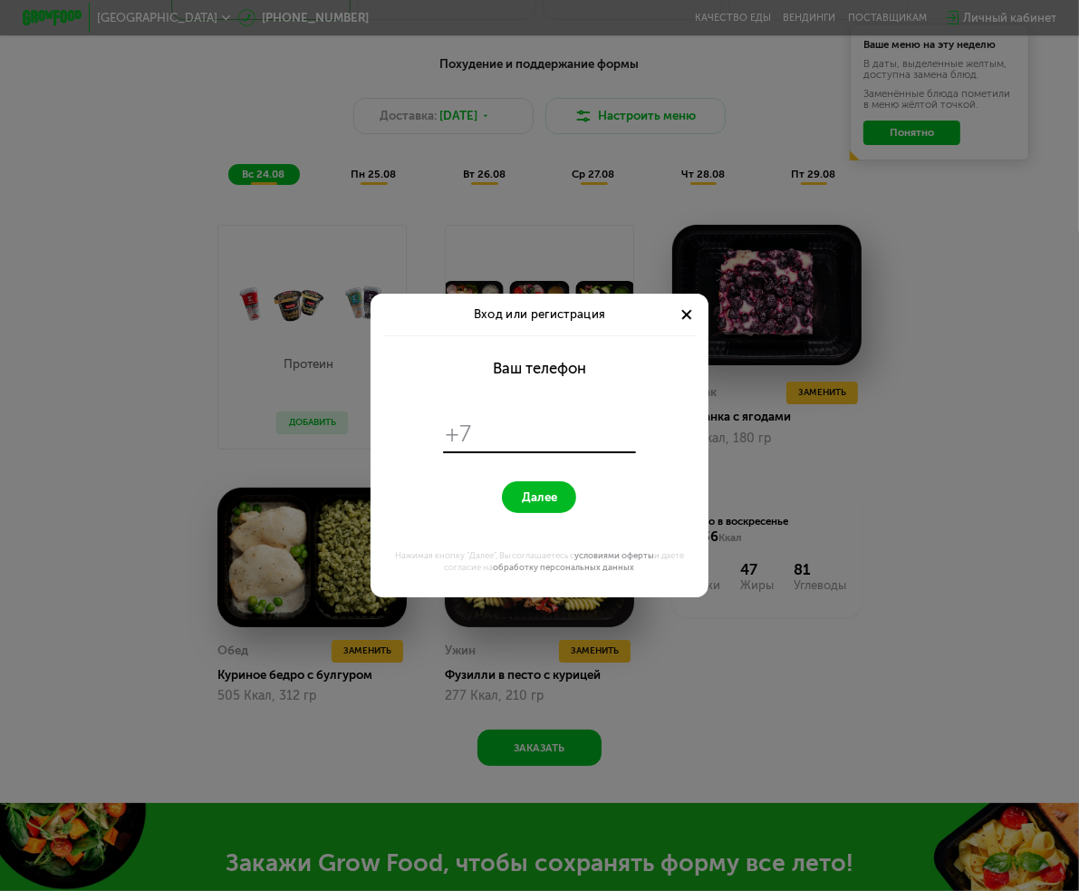
click at [500, 441] on input "tel" at bounding box center [556, 433] width 154 height 28
type input "**********"
click at [502, 481] on button "Далее" at bounding box center [539, 497] width 74 height 33
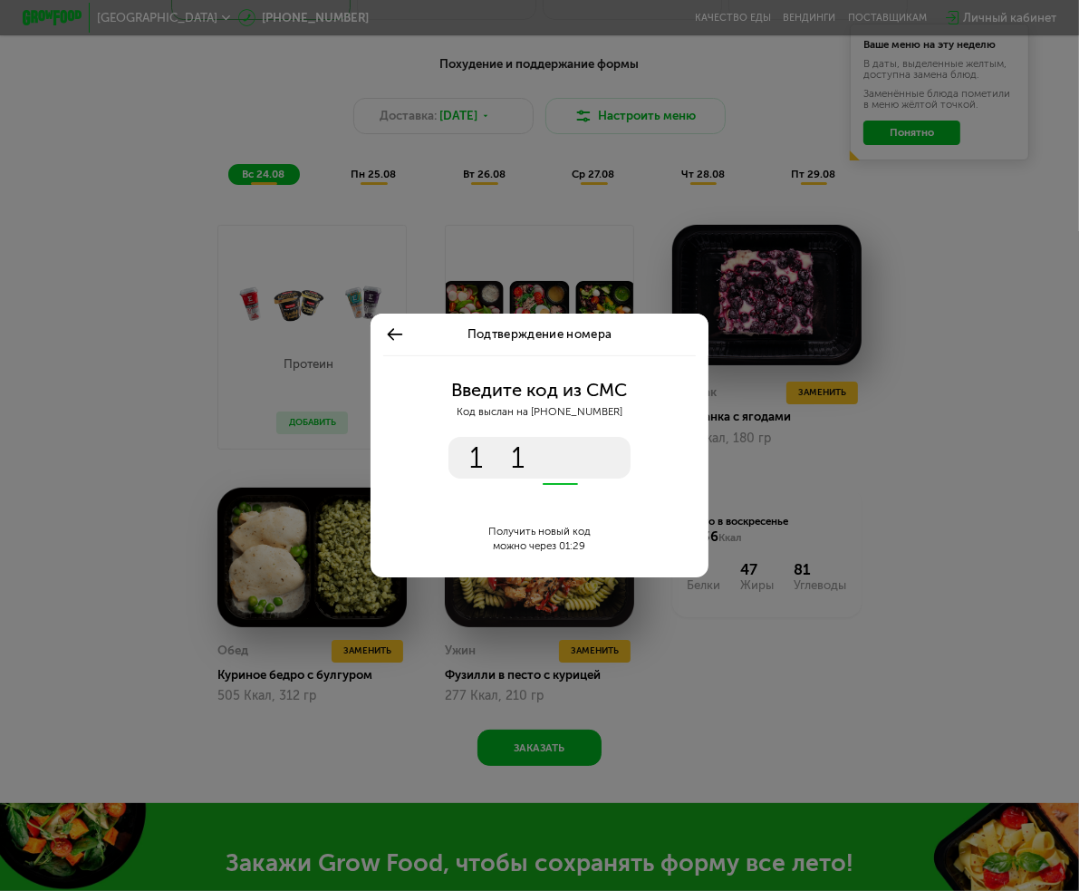
type input "****"
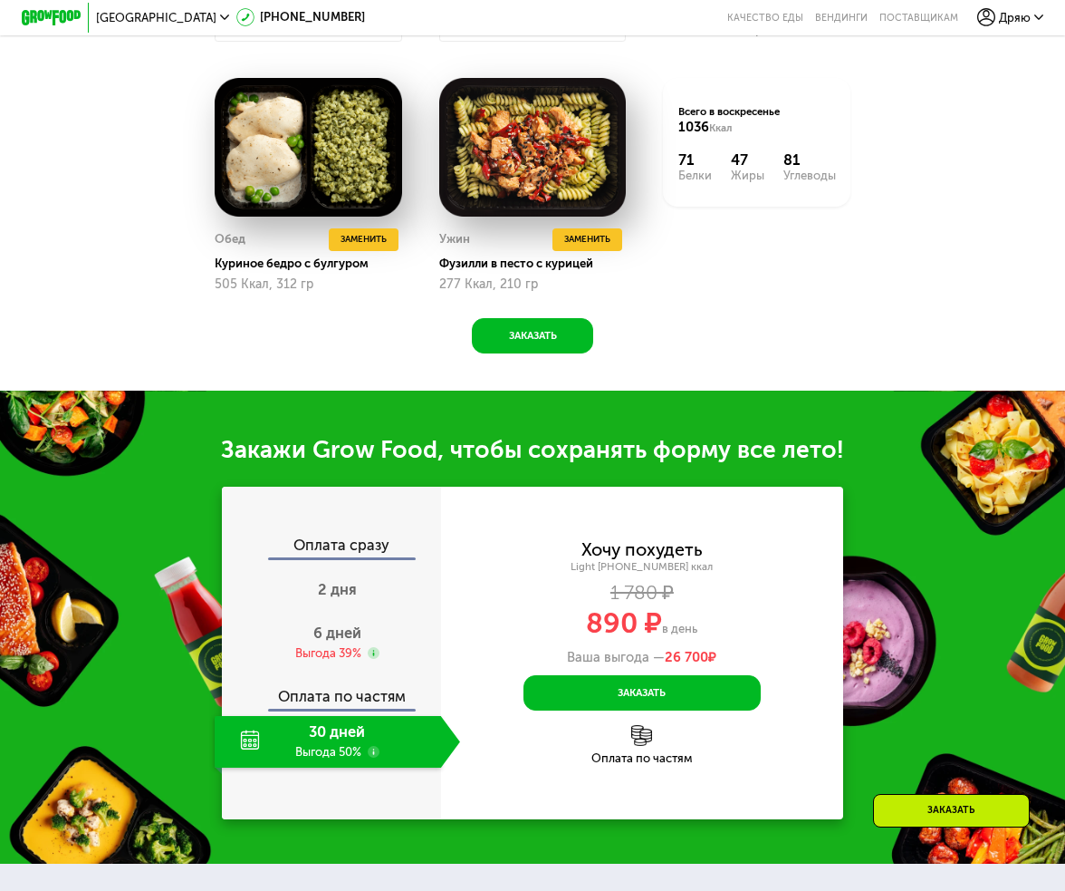
scroll to position [1268, 0]
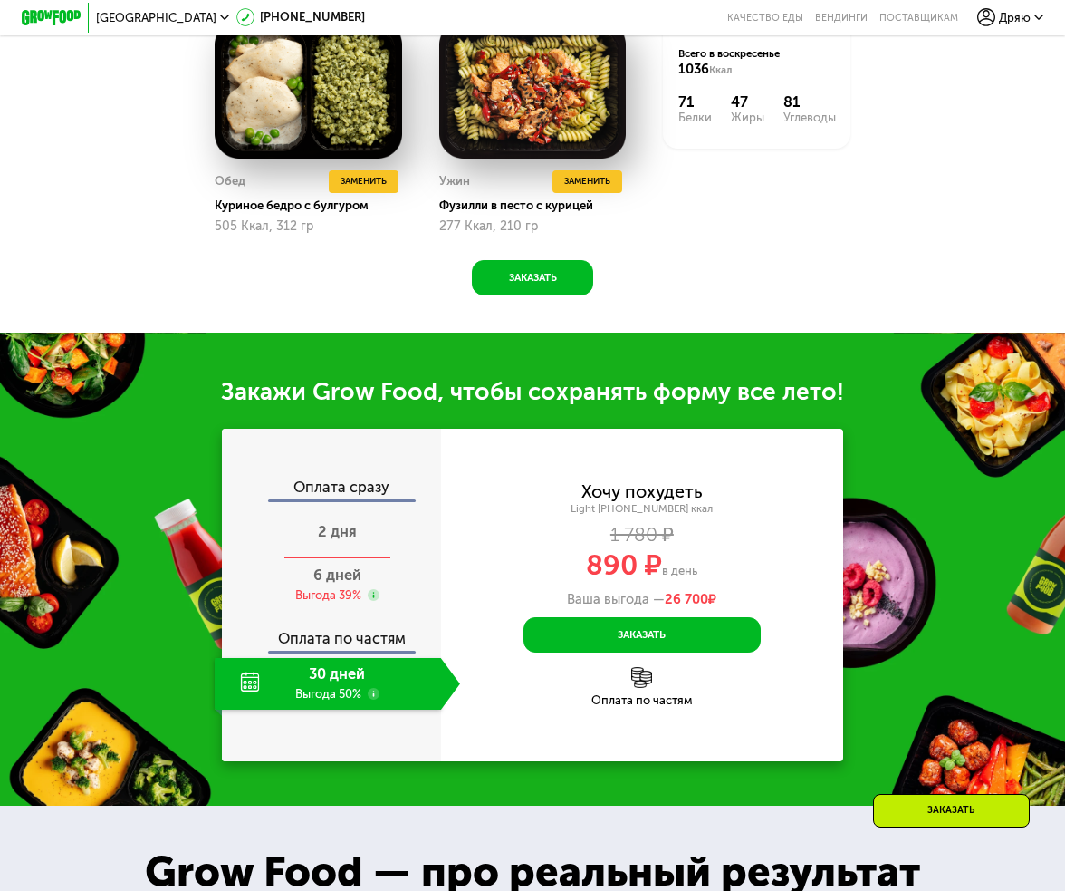
click at [298, 558] on div "2 дня" at bounding box center [338, 532] width 246 height 52
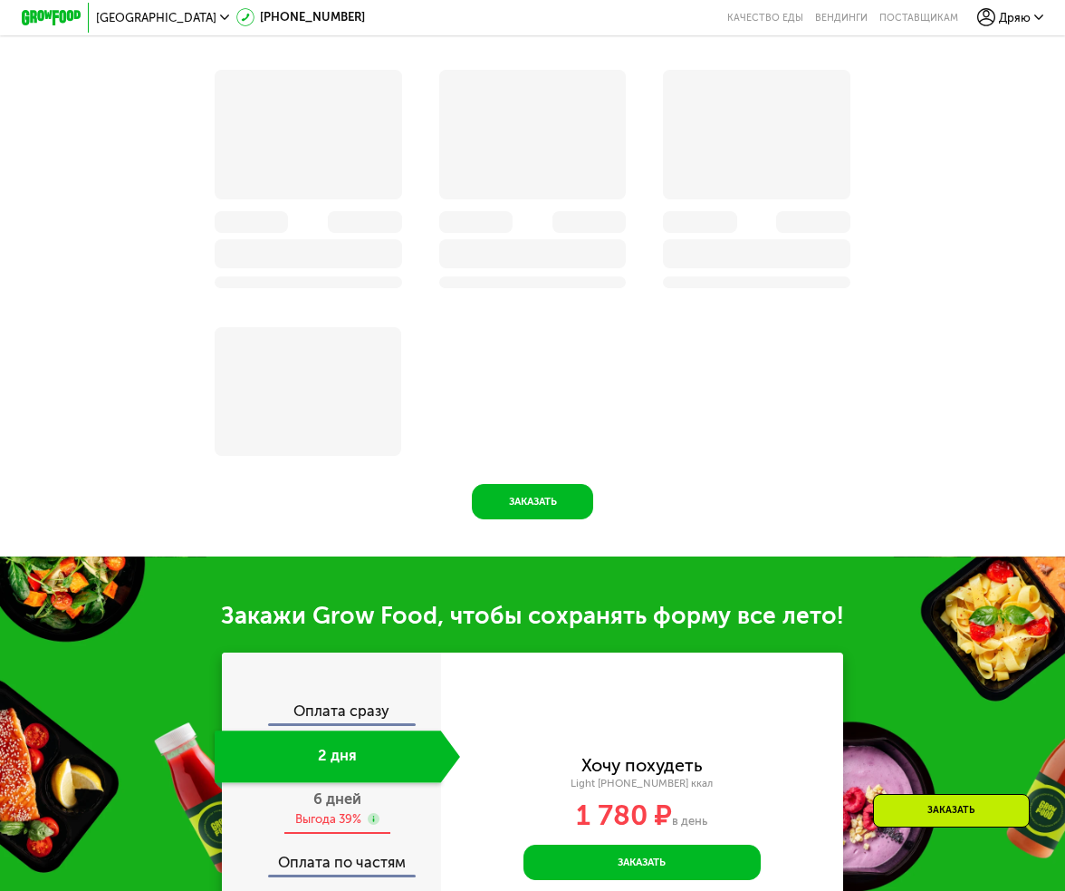
scroll to position [1494, 0]
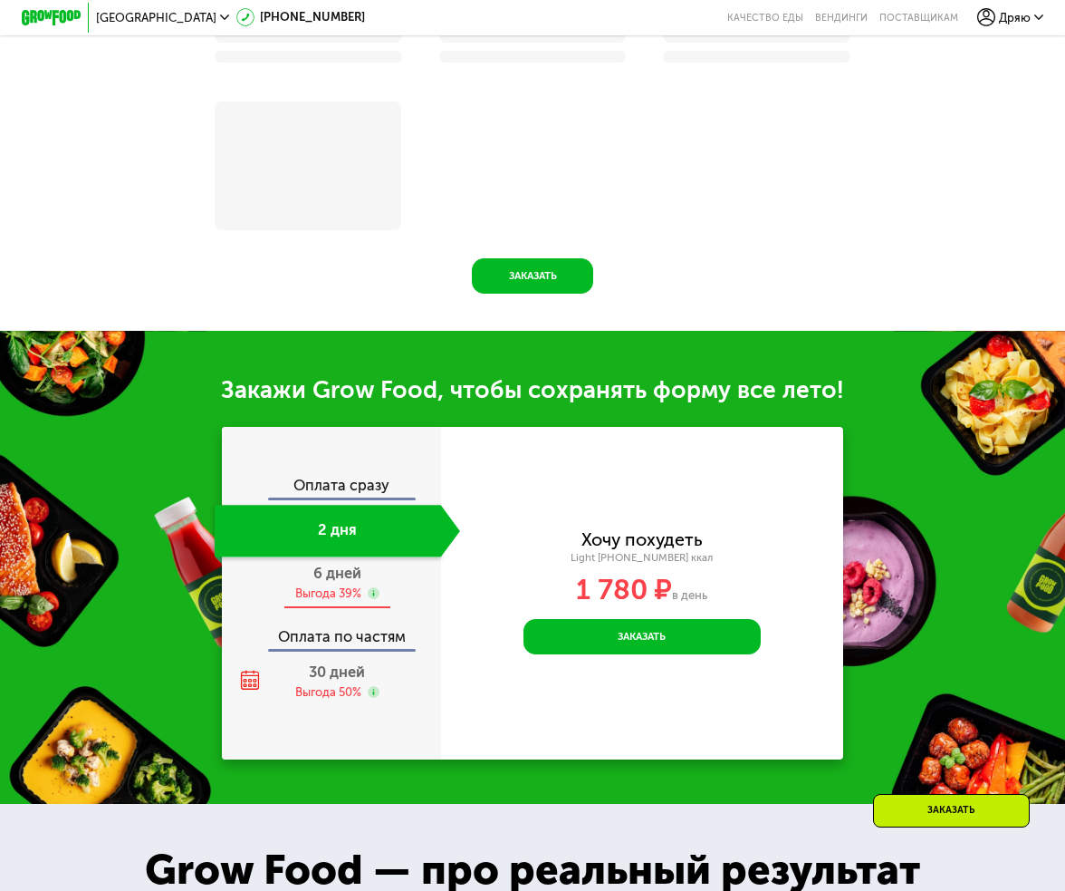
click at [304, 601] on div "6 дней Выгода 39%" at bounding box center [338, 583] width 246 height 52
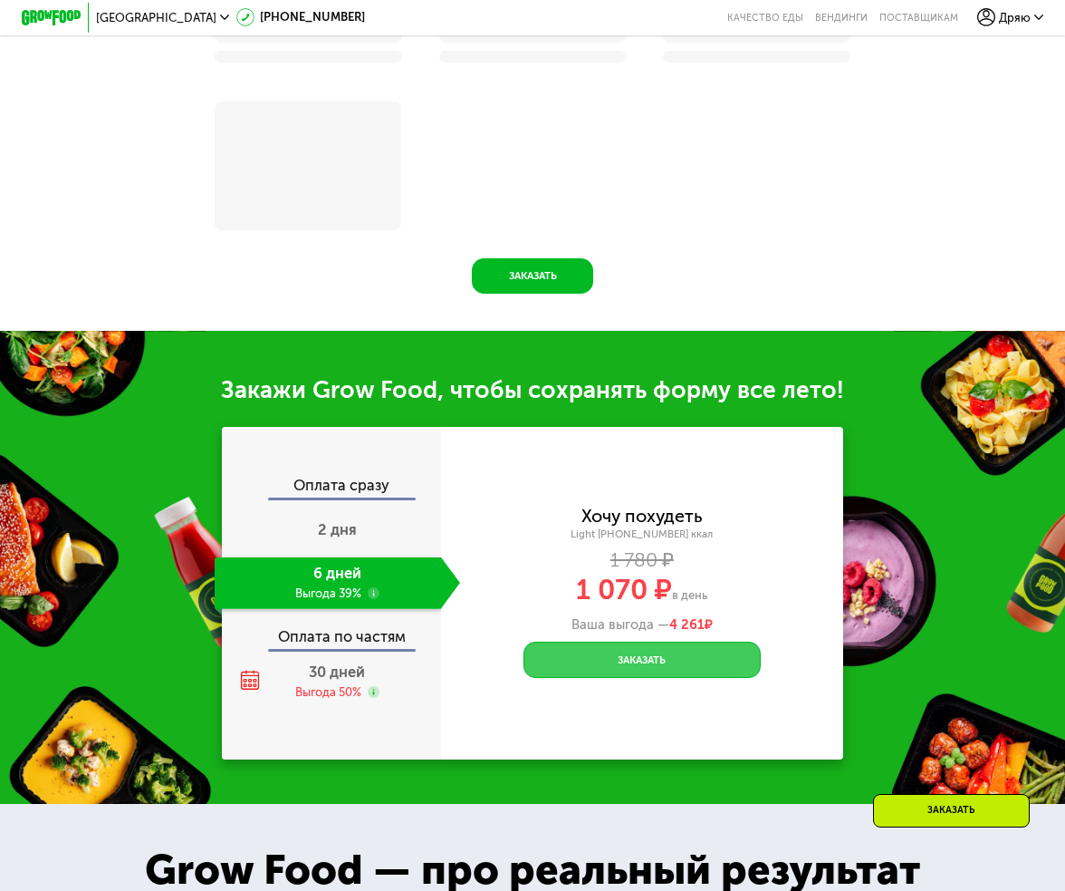
click at [679, 669] on button "Заказать" at bounding box center [642, 658] width 236 height 35
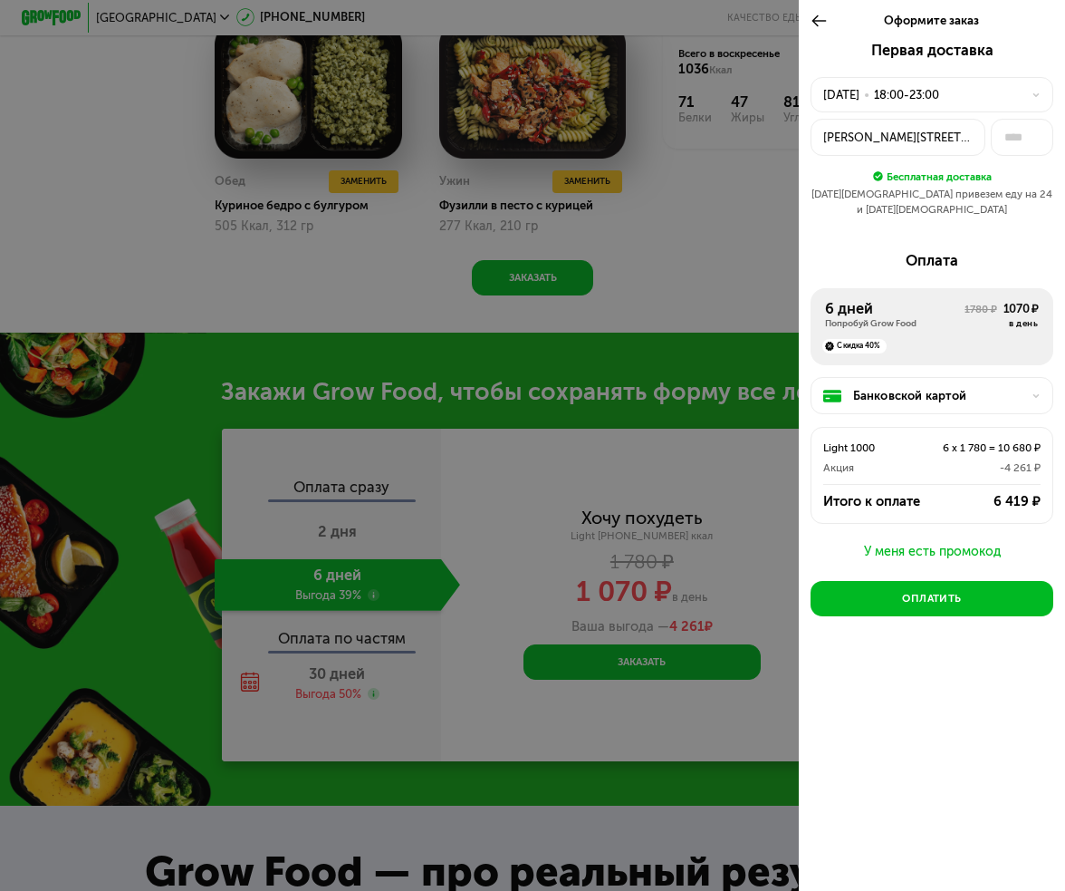
click at [961, 390] on div "Банковской картой" at bounding box center [937, 396] width 169 height 18
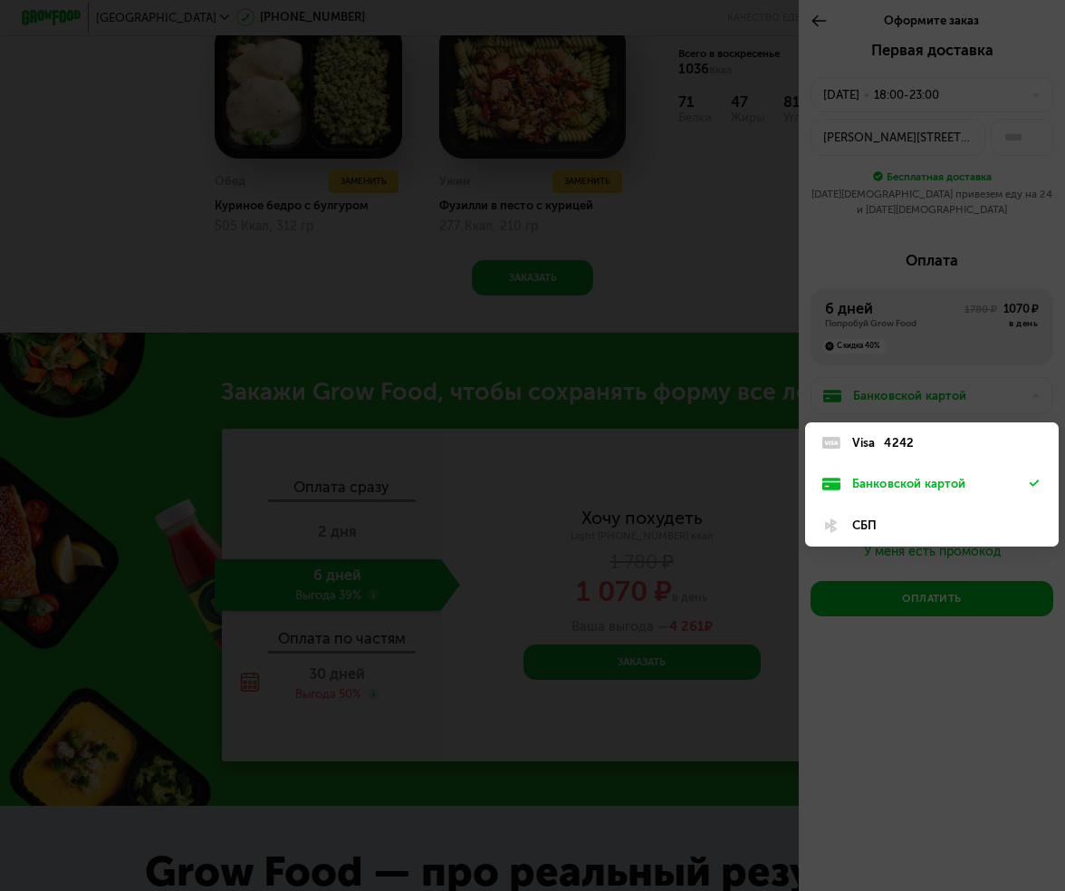
click at [942, 434] on div "Visa 4242" at bounding box center [941, 443] width 178 height 18
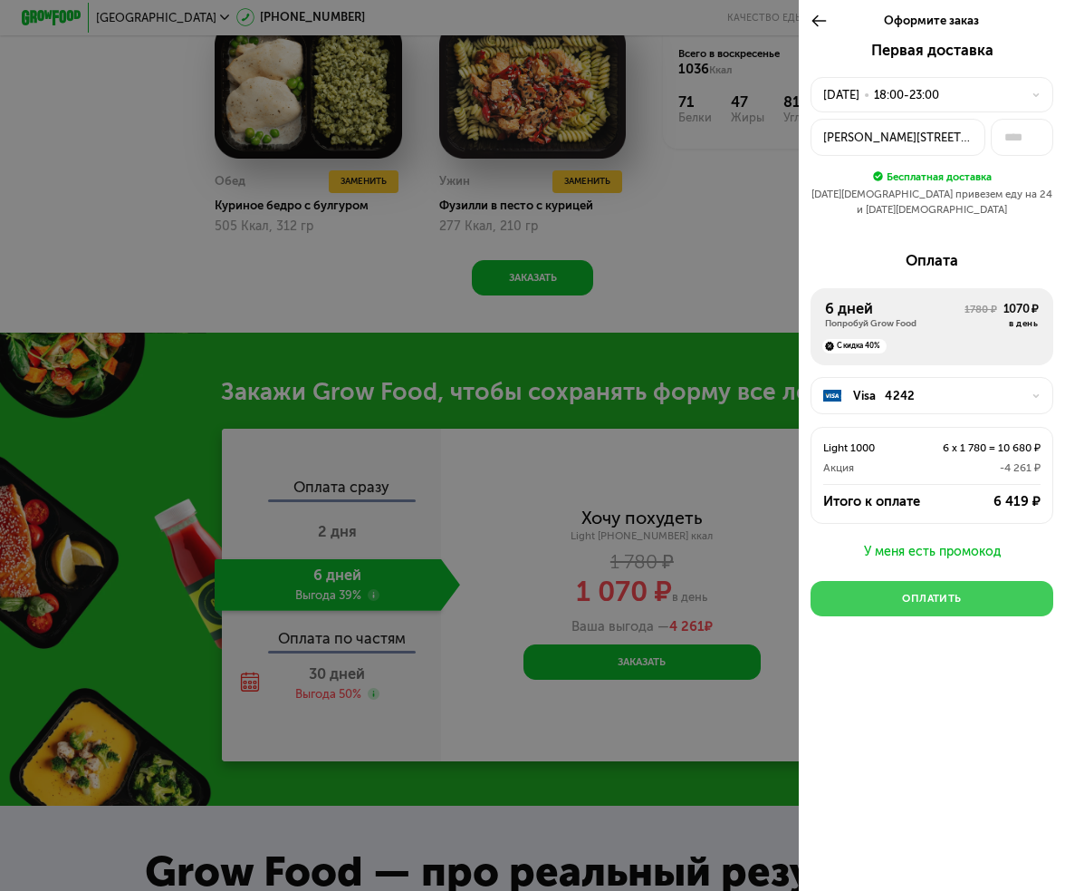
click at [932, 592] on div "Оплатить" at bounding box center [932, 598] width 60 height 14
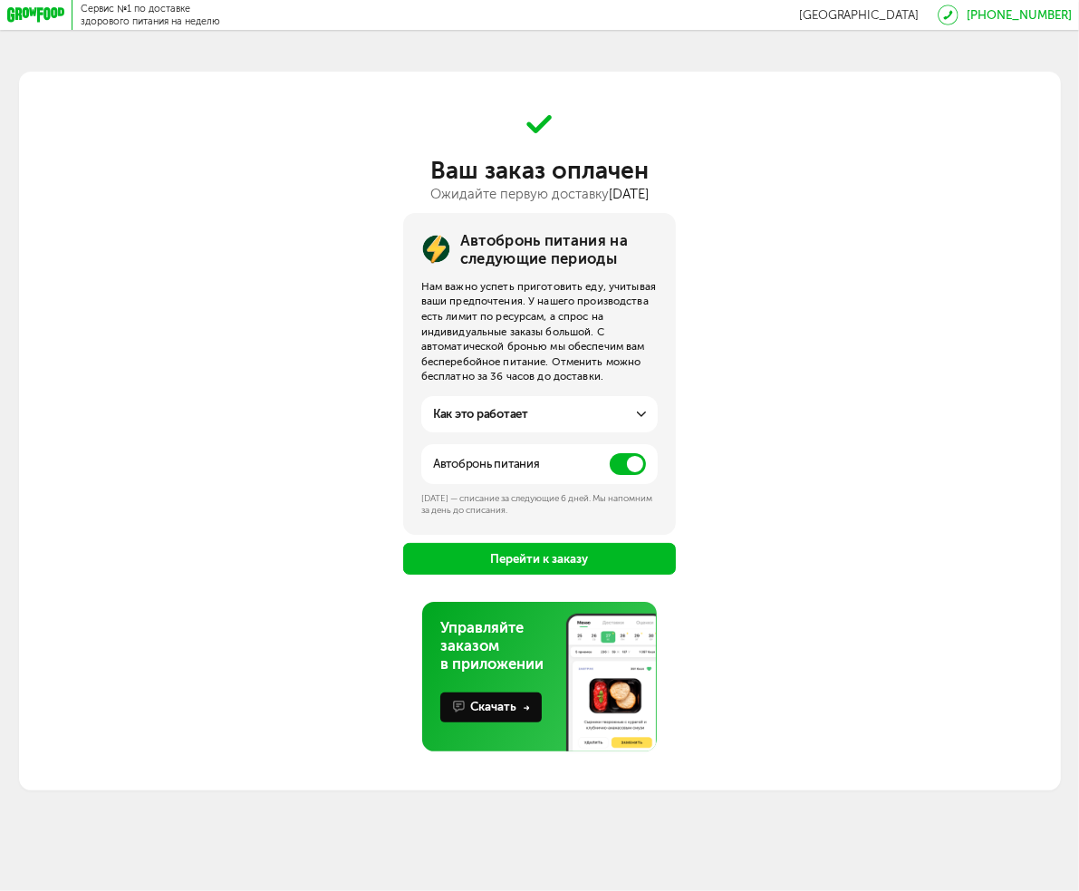
click at [620, 465] on span at bounding box center [628, 464] width 36 height 22
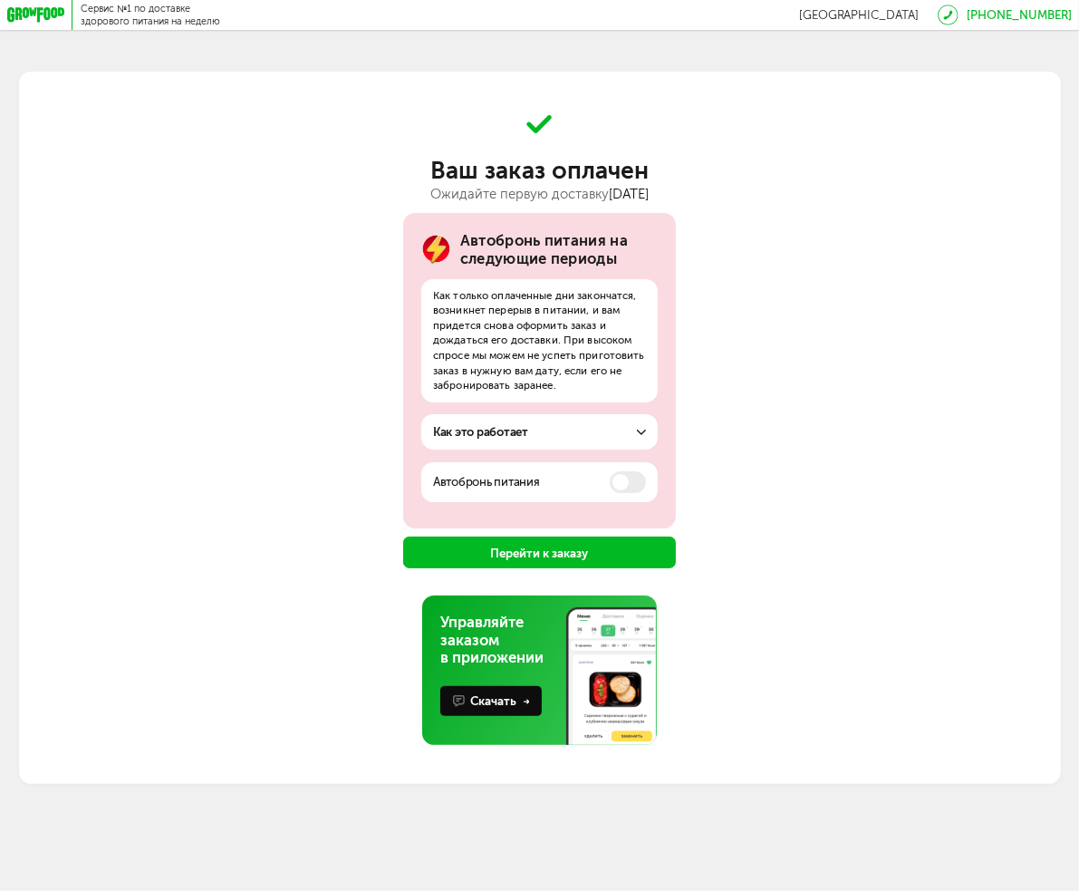
click at [557, 552] on button "Перейти к заказу" at bounding box center [539, 552] width 273 height 32
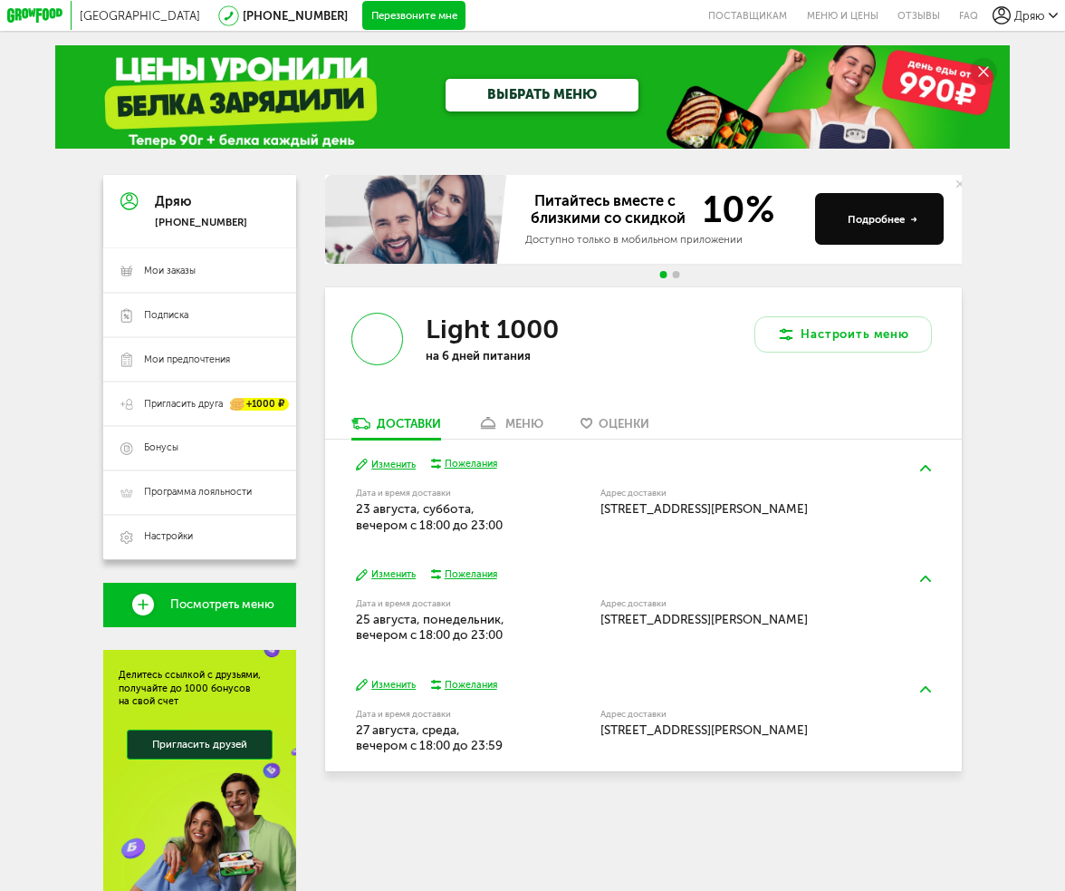
click at [29, 17] on icon at bounding box center [35, 15] width 56 height 14
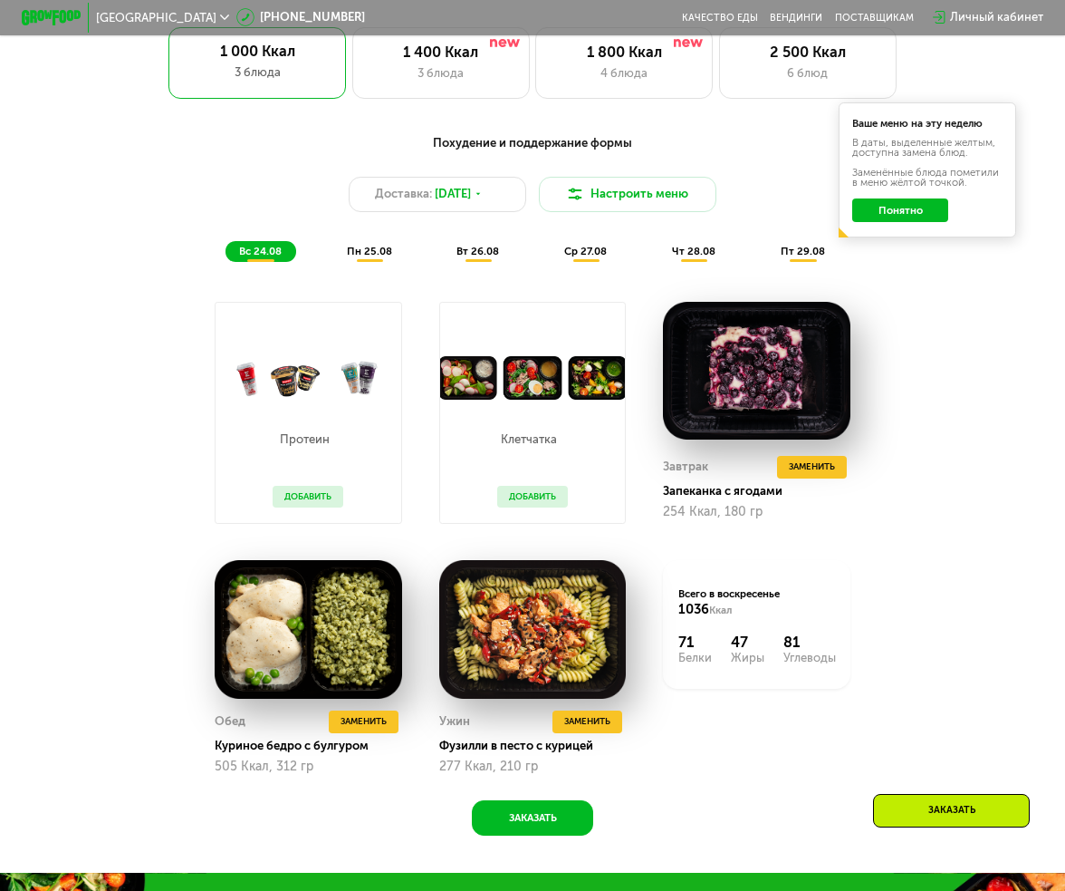
scroll to position [246, 0]
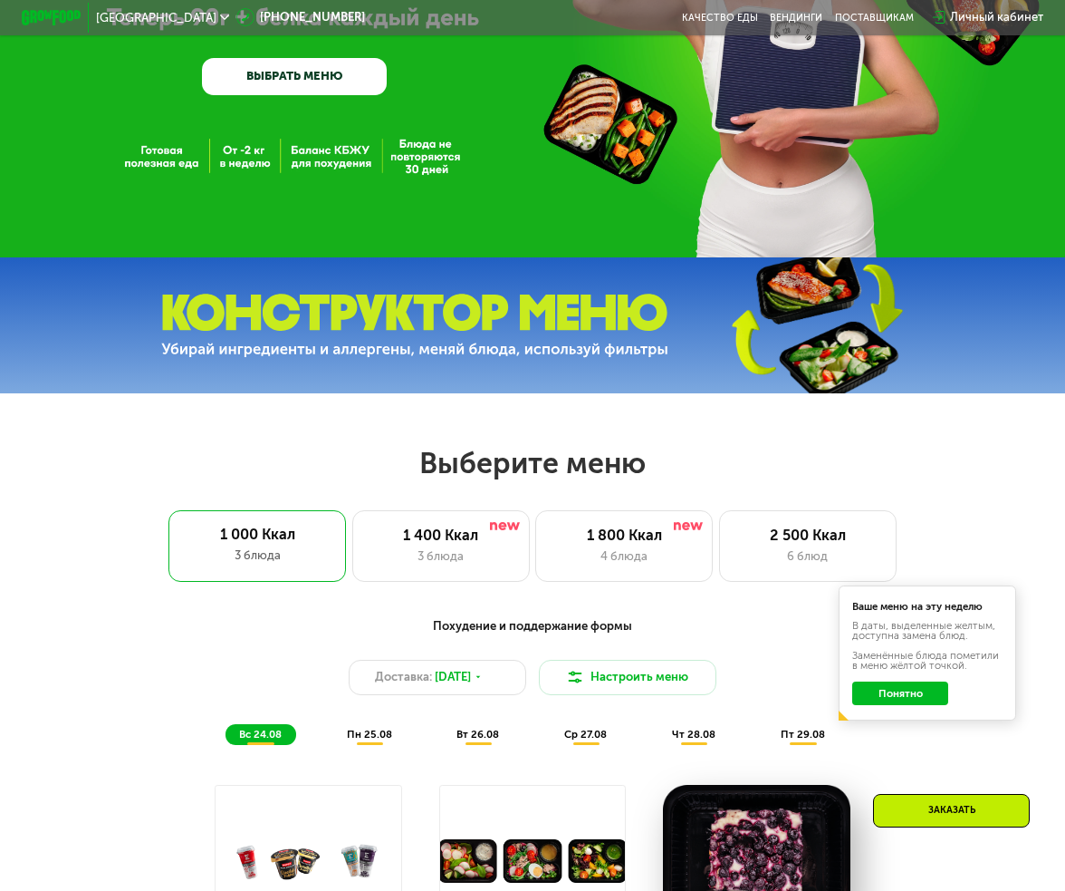
click at [987, 22] on div "Личный кабинет" at bounding box center [996, 17] width 93 height 18
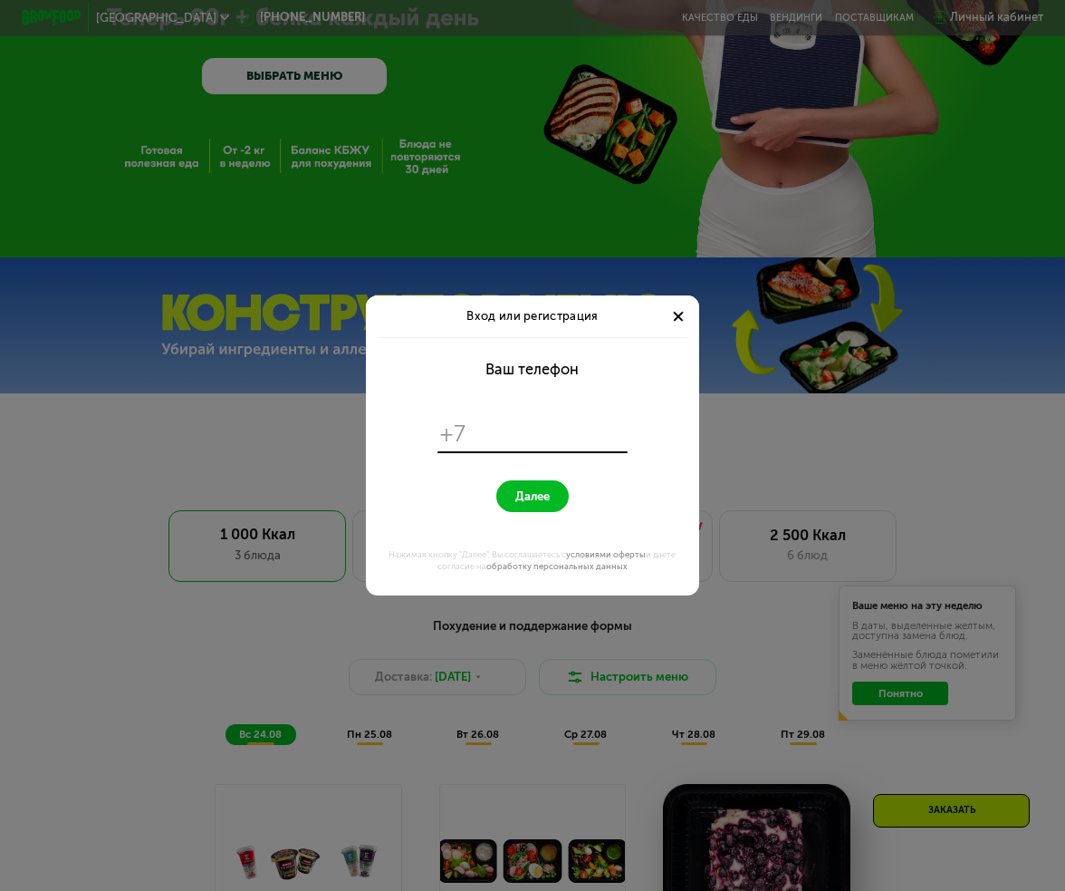
scroll to position [0, 0]
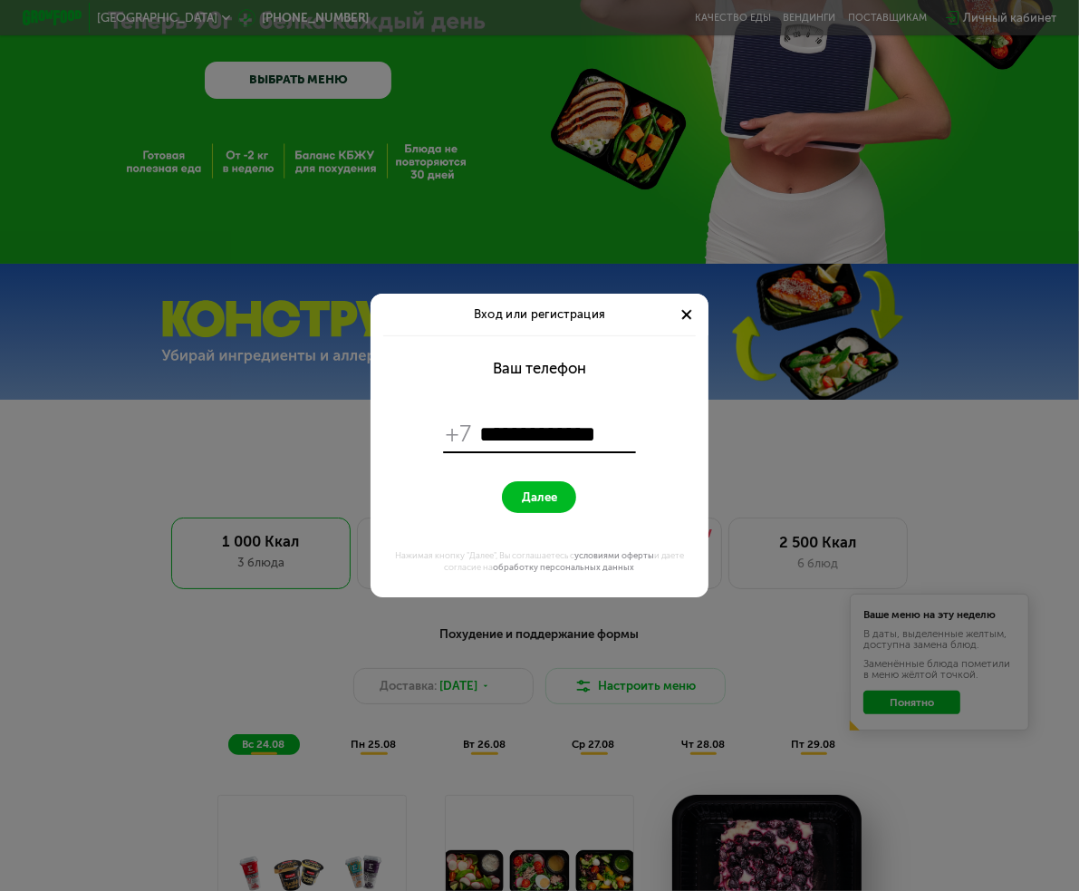
type input "**********"
click at [540, 504] on button "Далее" at bounding box center [539, 497] width 74 height 33
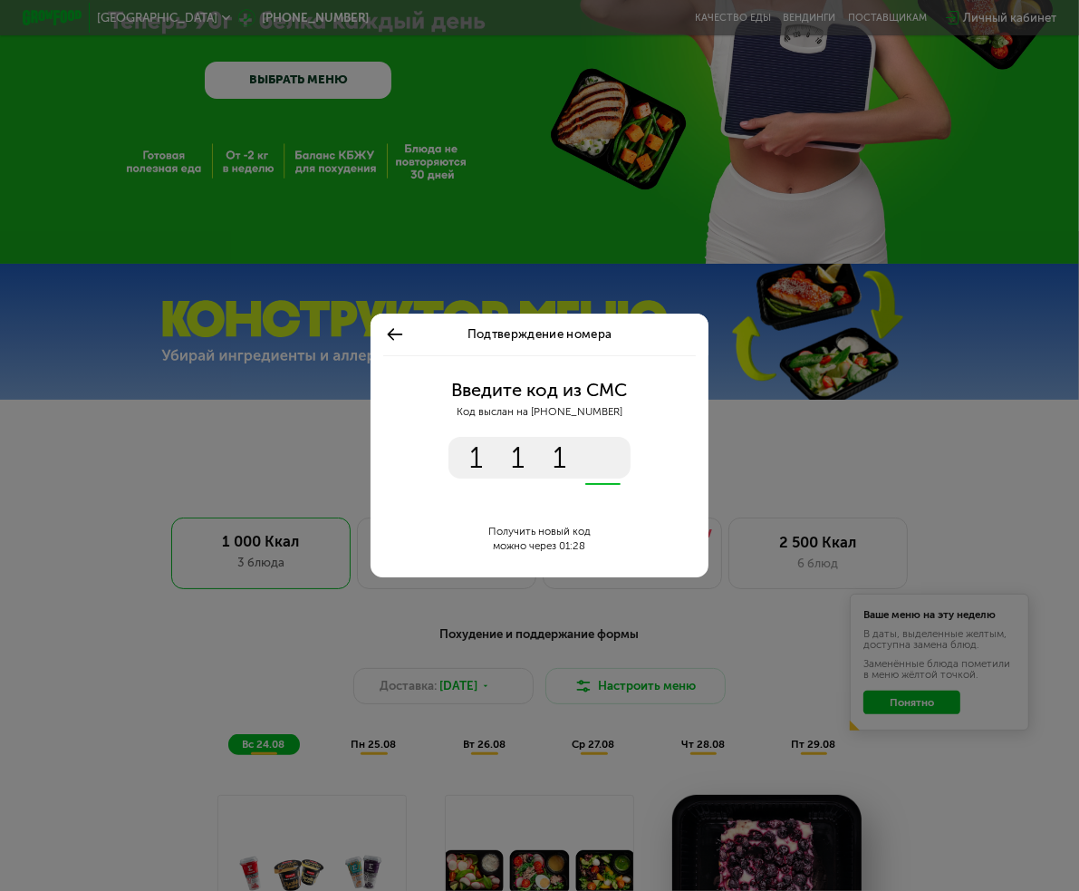
type input "****"
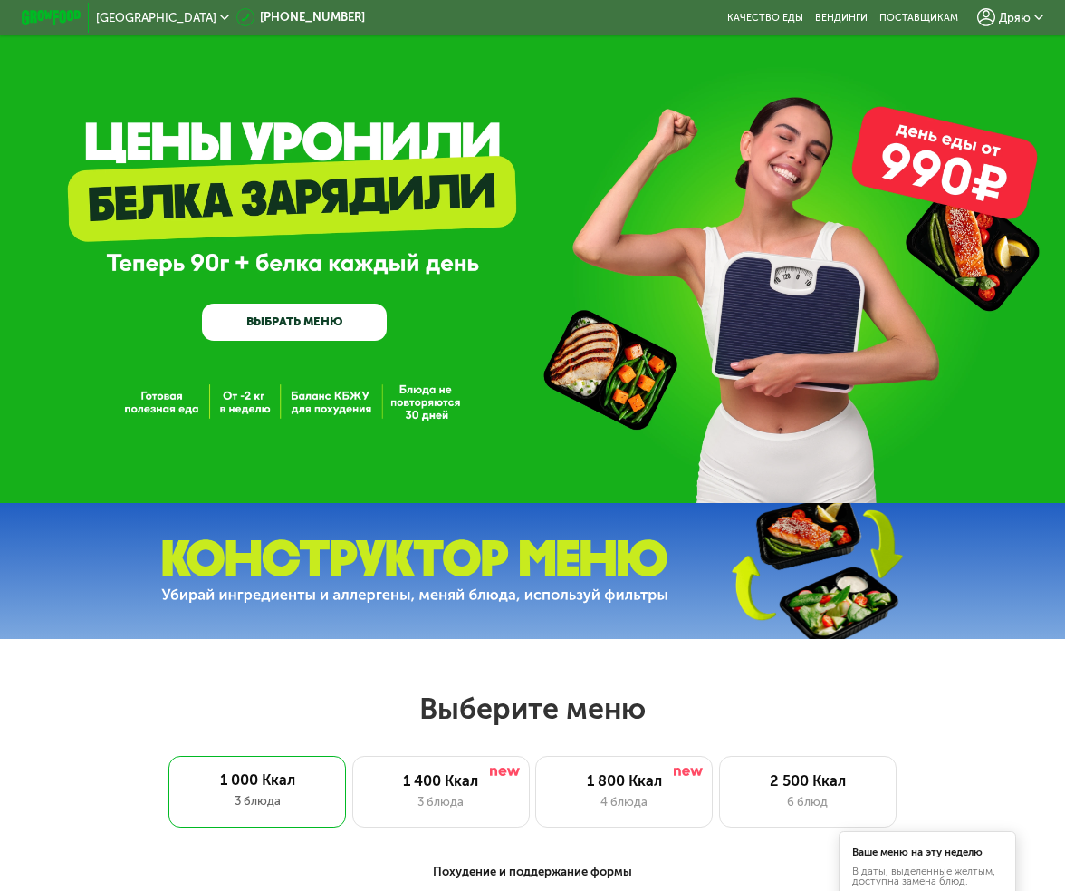
scroll to position [246, 0]
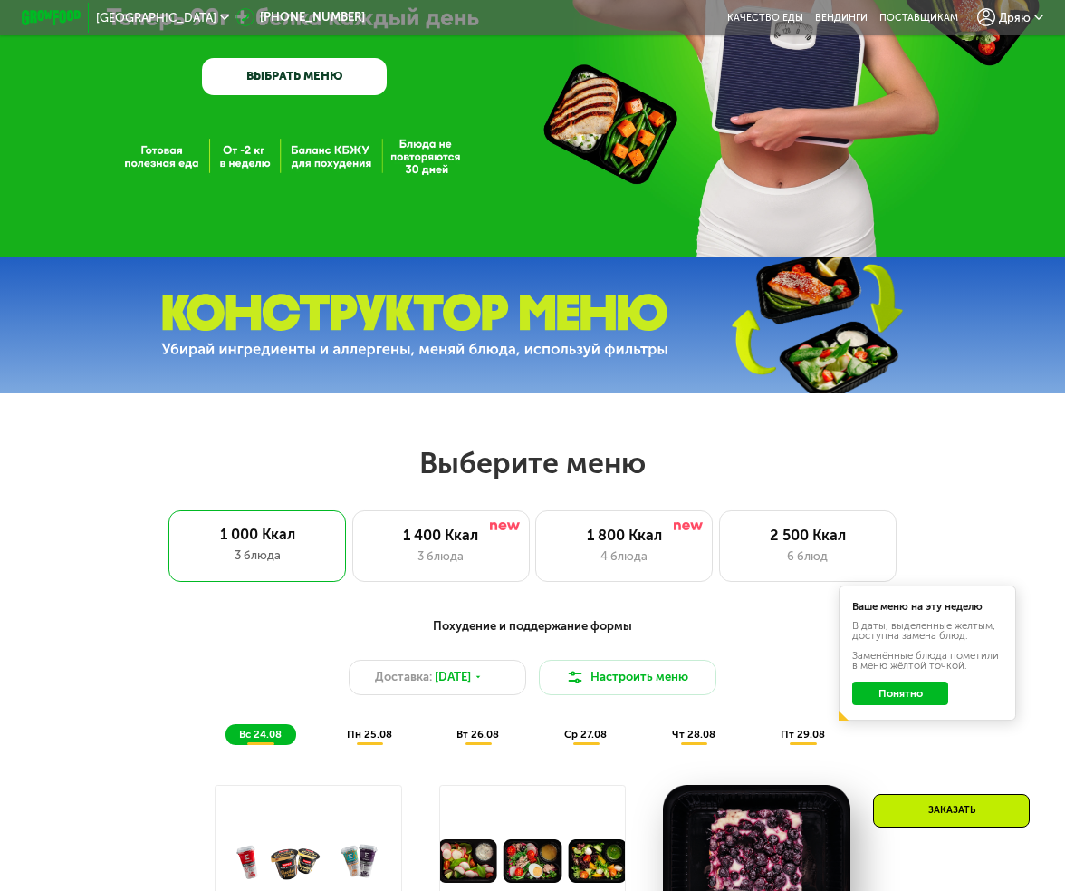
click at [1001, 12] on div "Дряю" at bounding box center [1011, 17] width 66 height 18
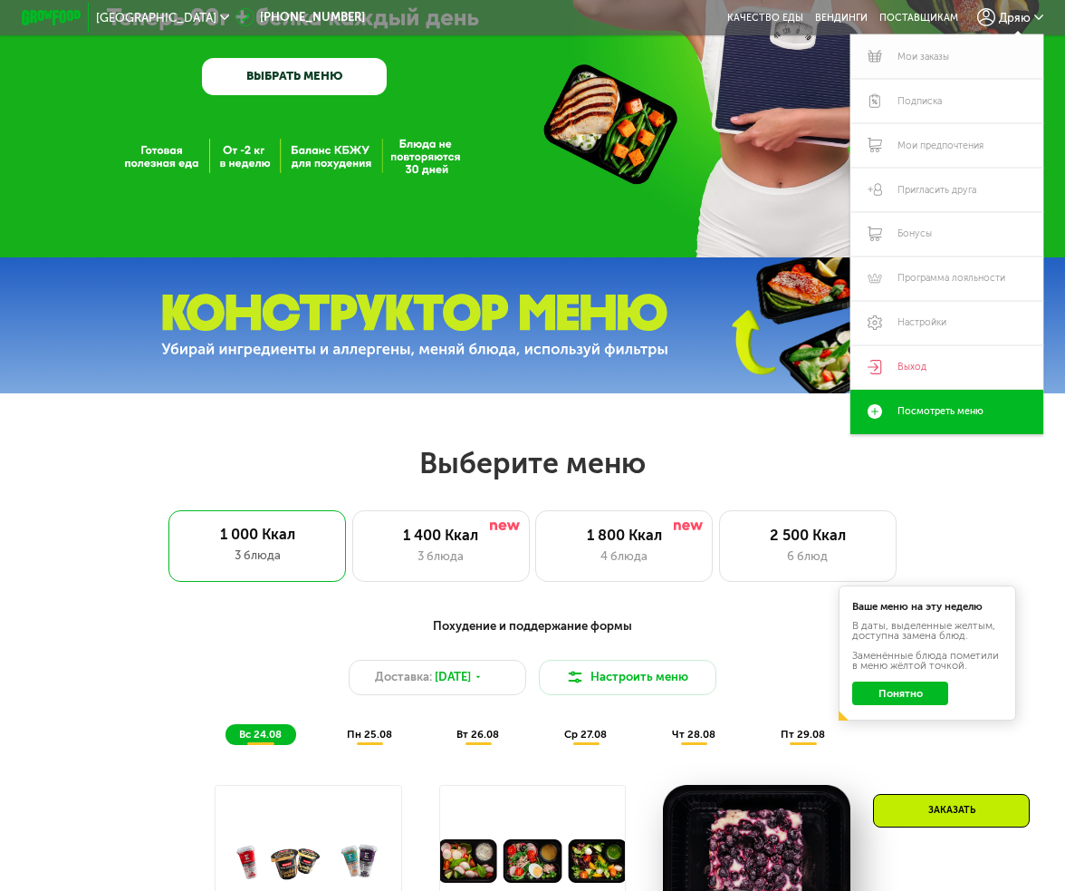
click at [932, 53] on link "Мои заказы" at bounding box center [947, 56] width 192 height 44
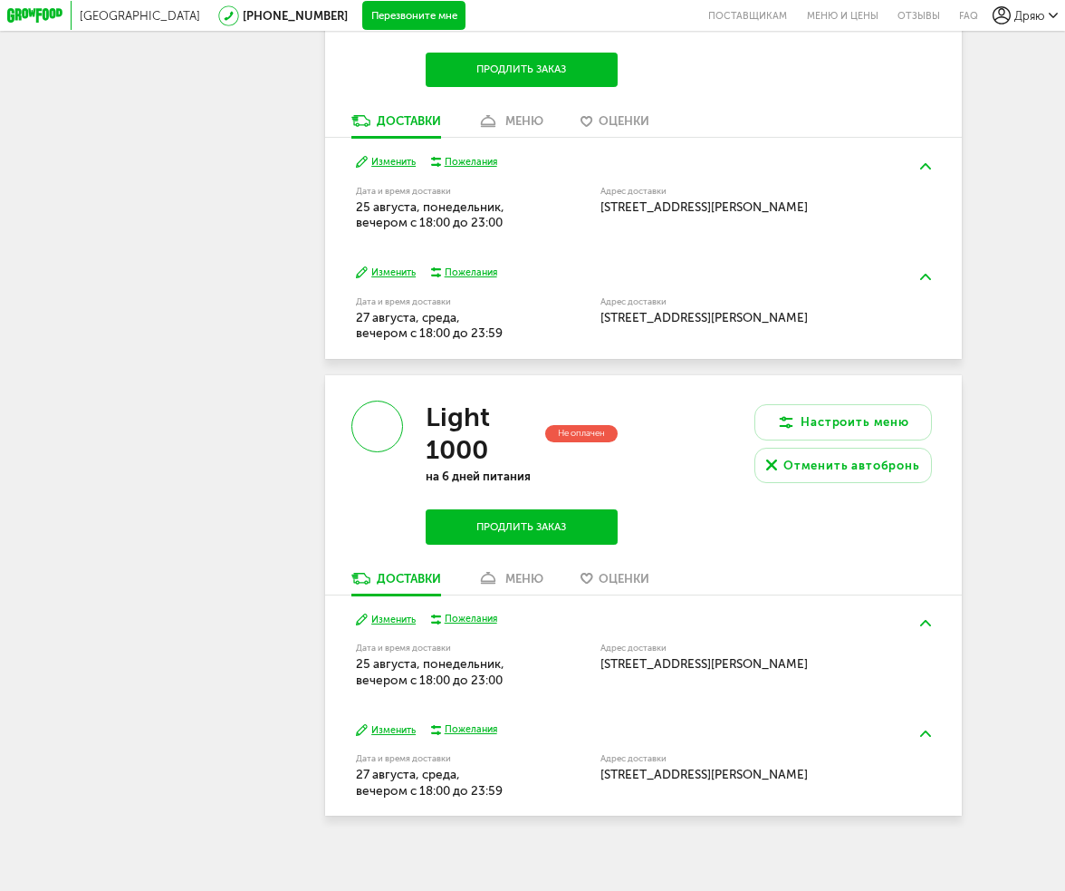
scroll to position [823, 0]
click at [509, 577] on div "меню" at bounding box center [525, 579] width 38 height 14
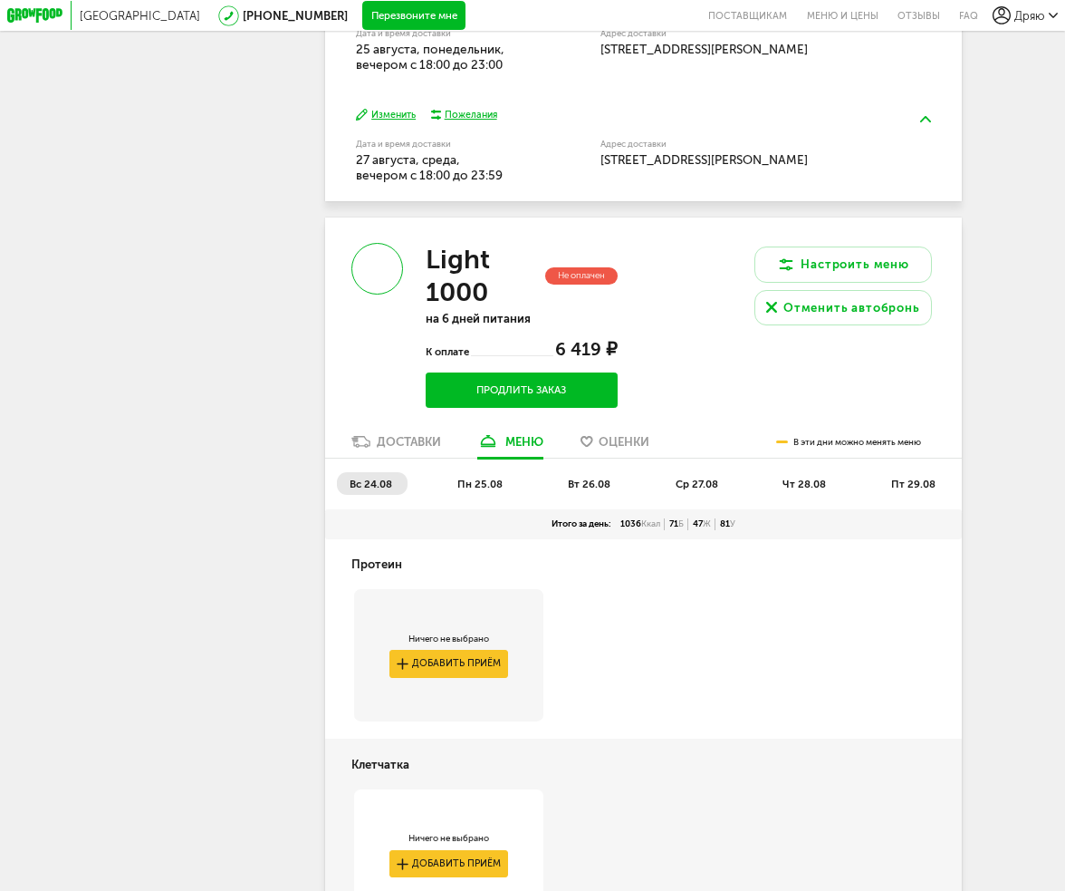
scroll to position [1145, 0]
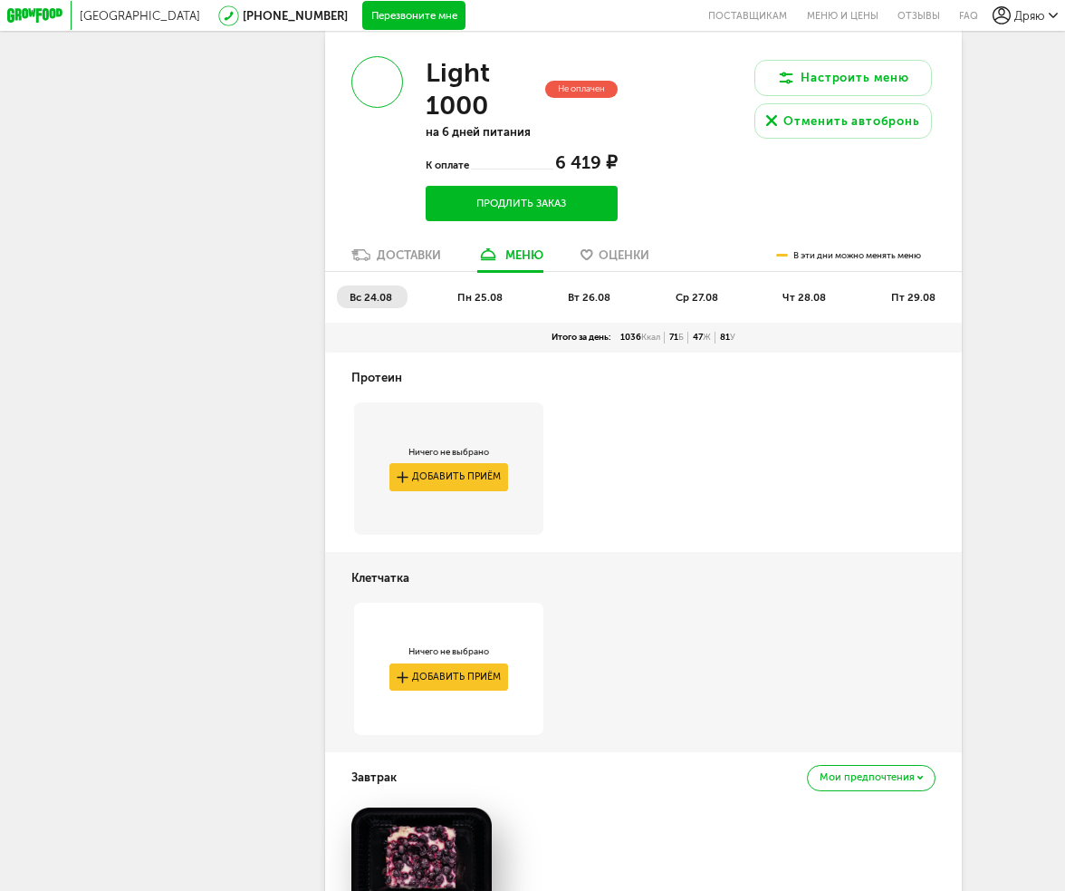
click at [402, 262] on div "Доставки" at bounding box center [409, 255] width 64 height 14
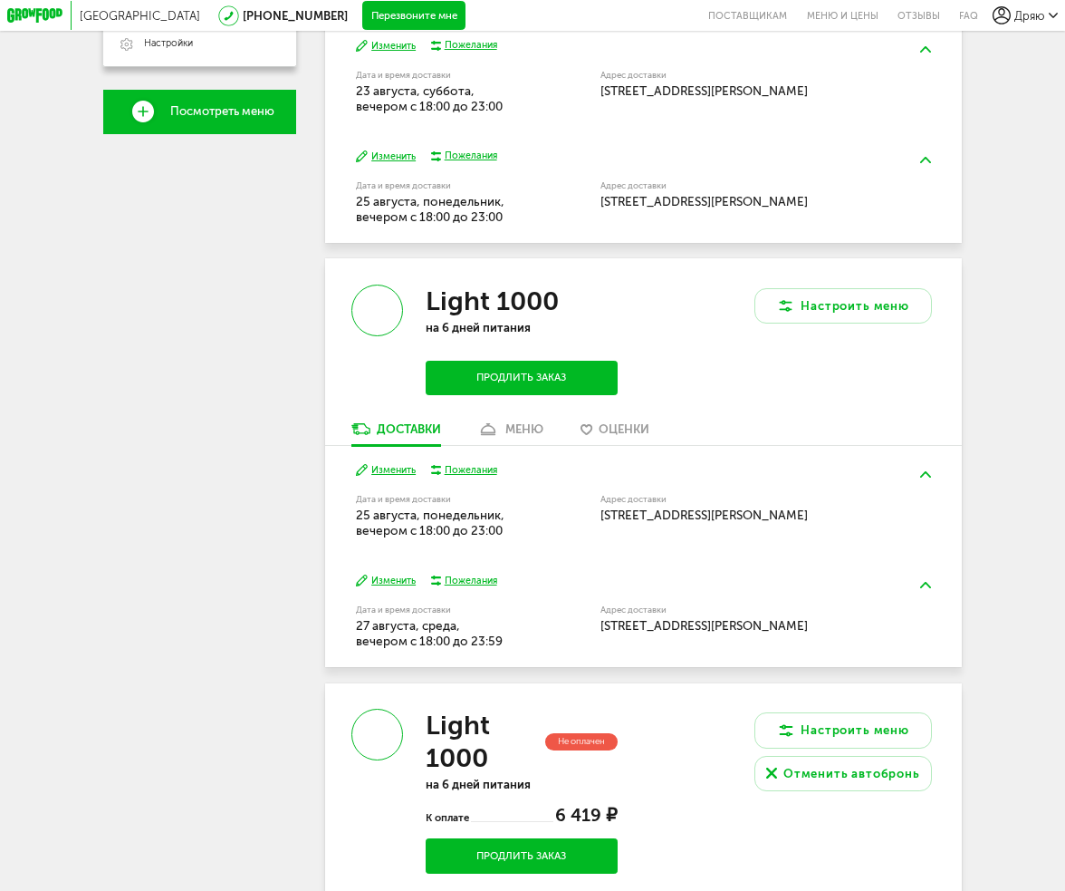
scroll to position [815, 0]
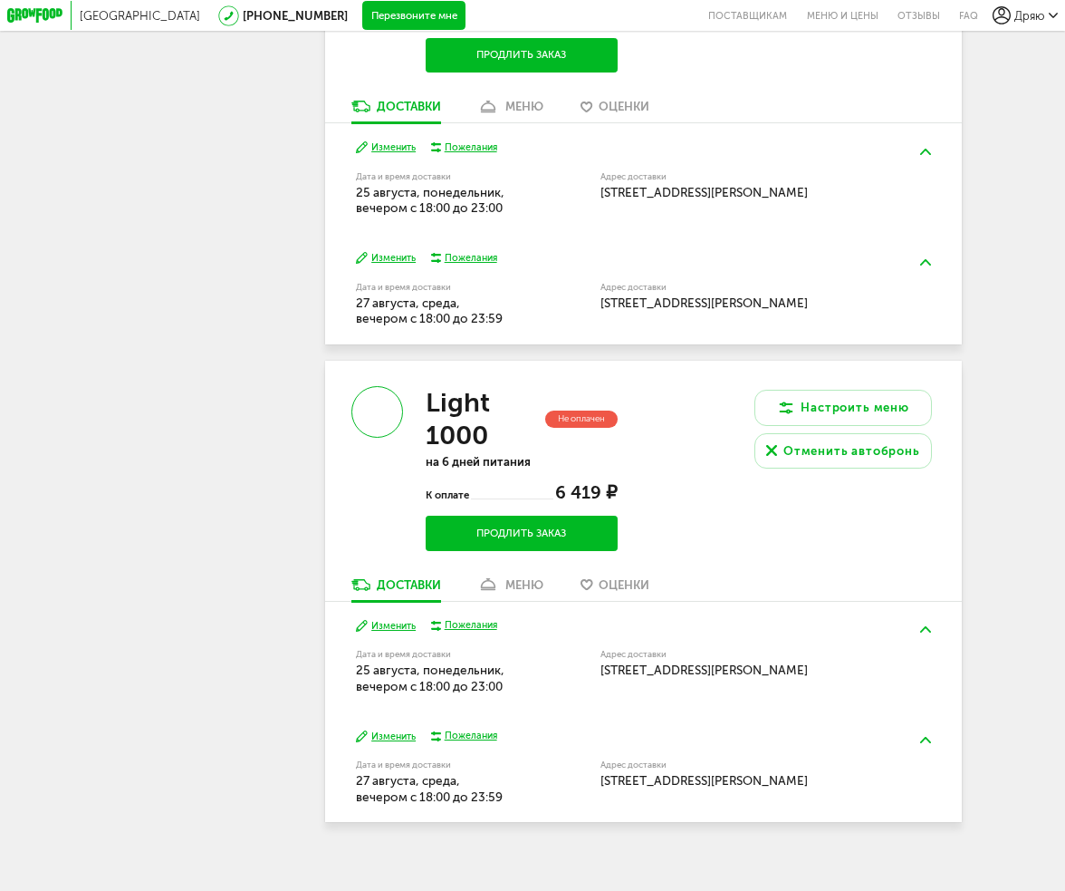
click at [550, 550] on button "Продлить заказ" at bounding box center [522, 532] width 192 height 34
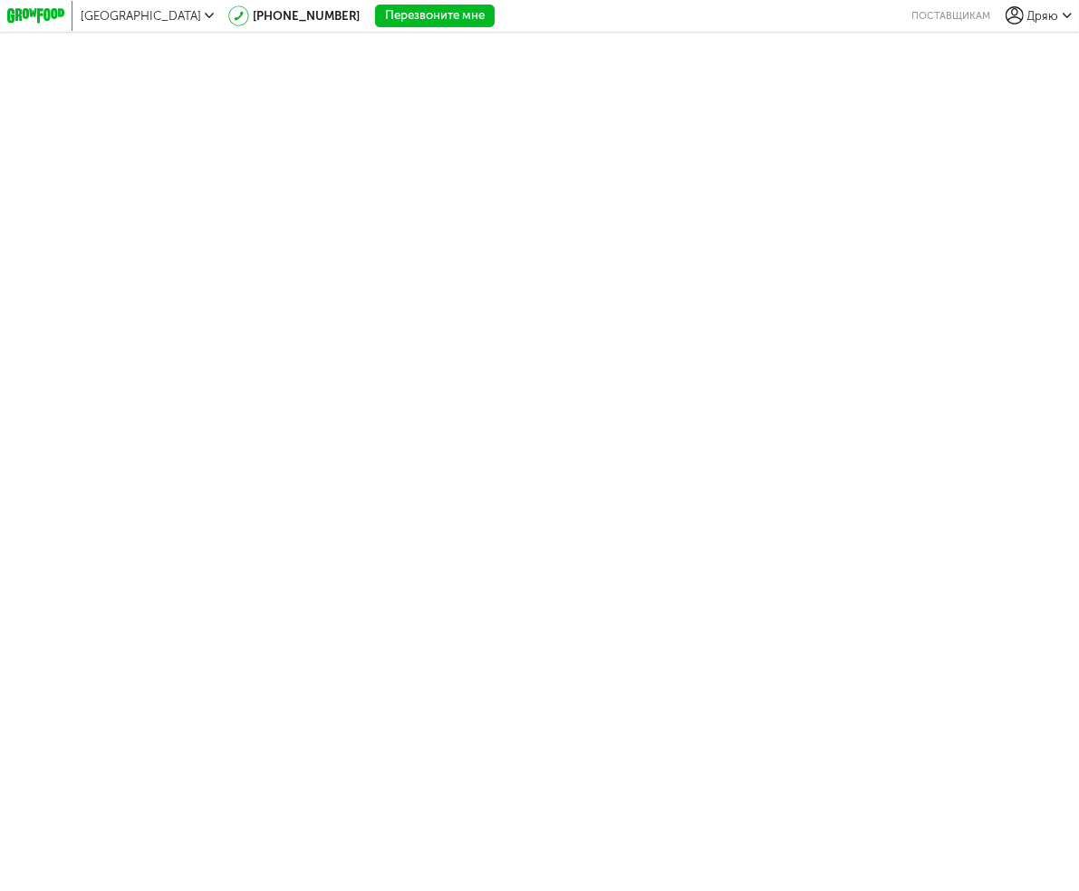
drag, startPoint x: 250, startPoint y: 180, endPoint x: 233, endPoint y: 199, distance: 25.7
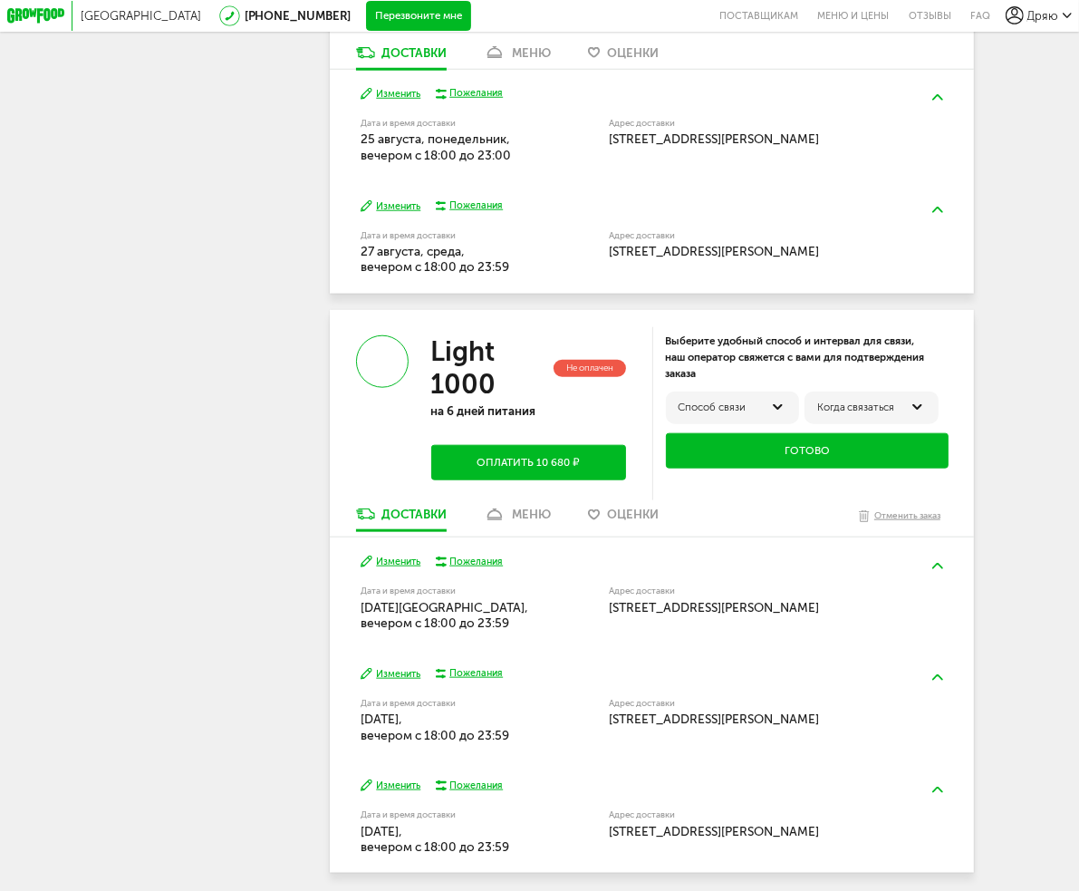
scroll to position [1358, 0]
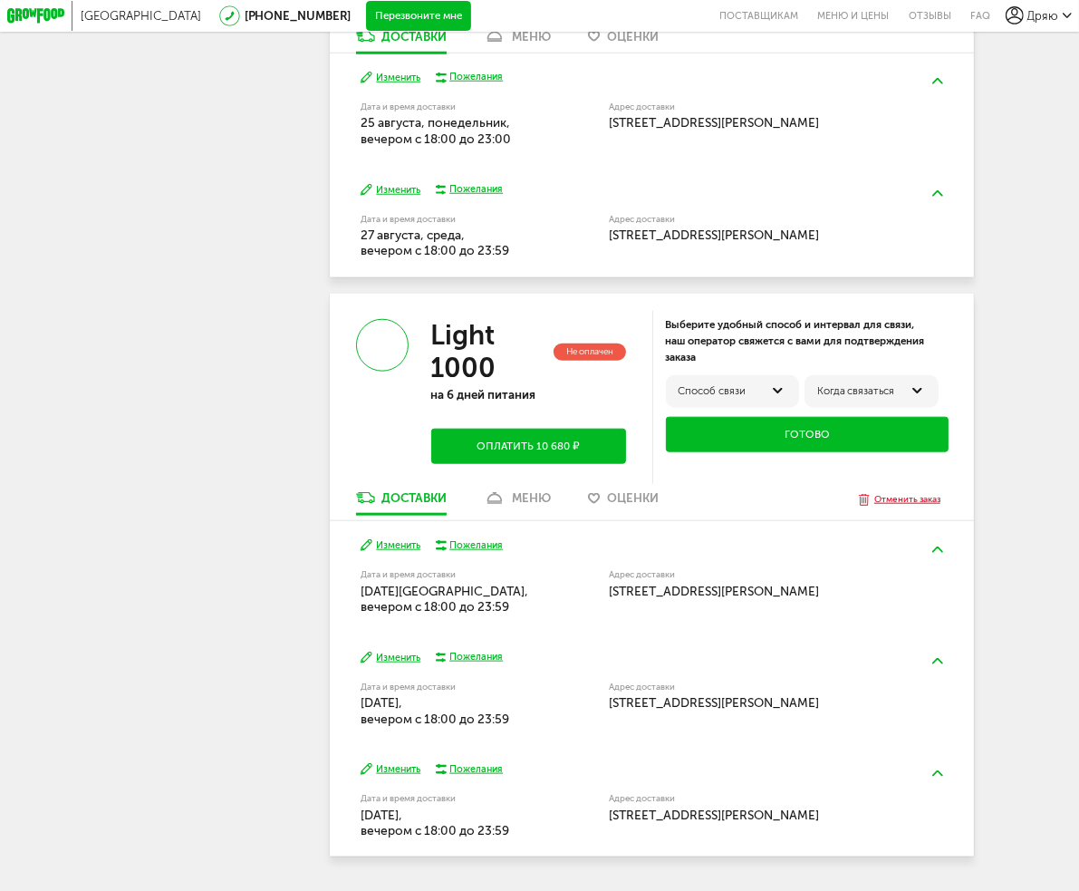
click at [887, 499] on div "Отменить заказ" at bounding box center [907, 499] width 66 height 15
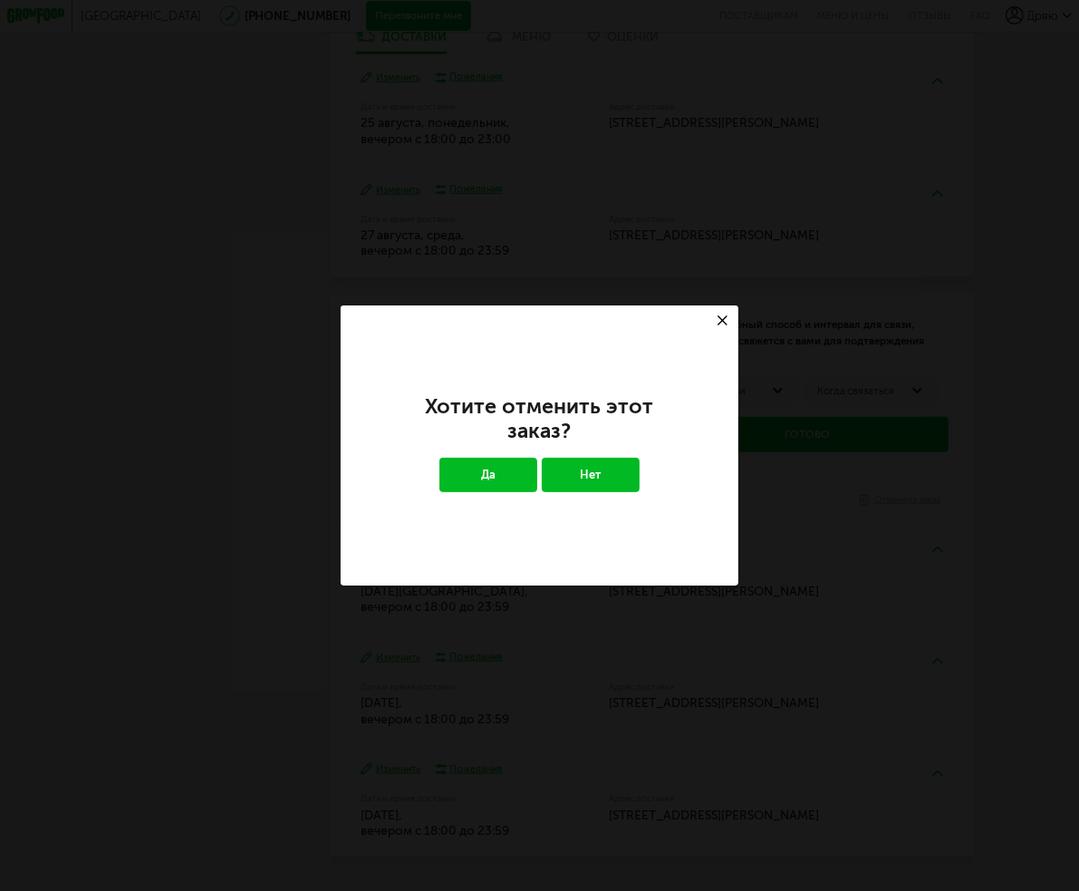
click at [502, 472] on button "Да" at bounding box center [488, 474] width 98 height 34
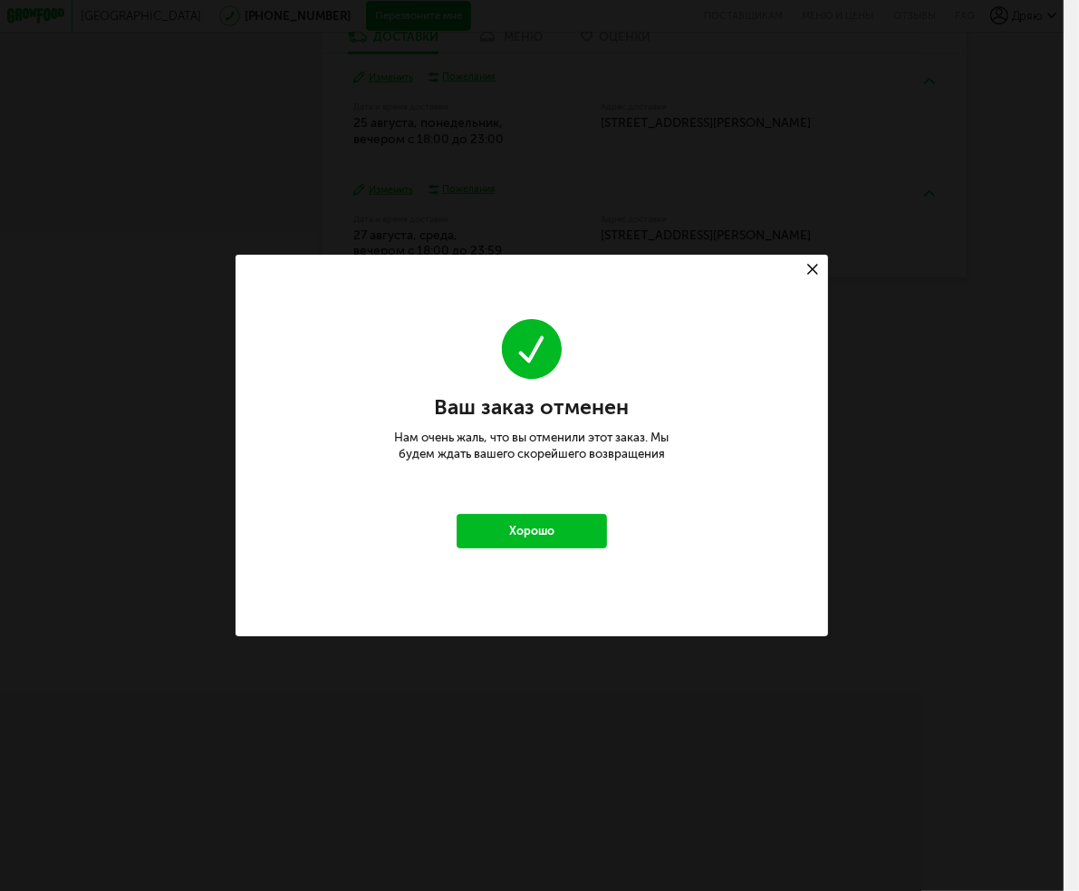
scroll to position [823, 0]
click at [537, 531] on button "Хорошо" at bounding box center [531, 531] width 149 height 34
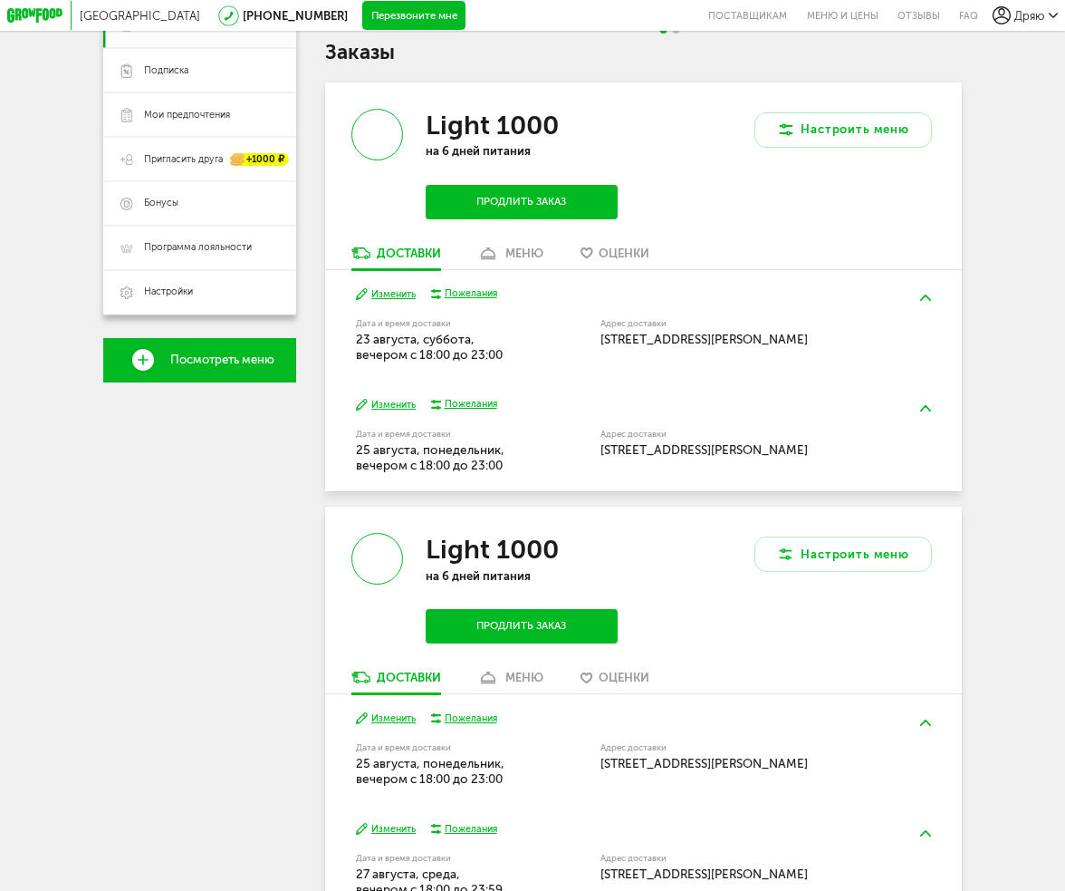
scroll to position [98, 0]
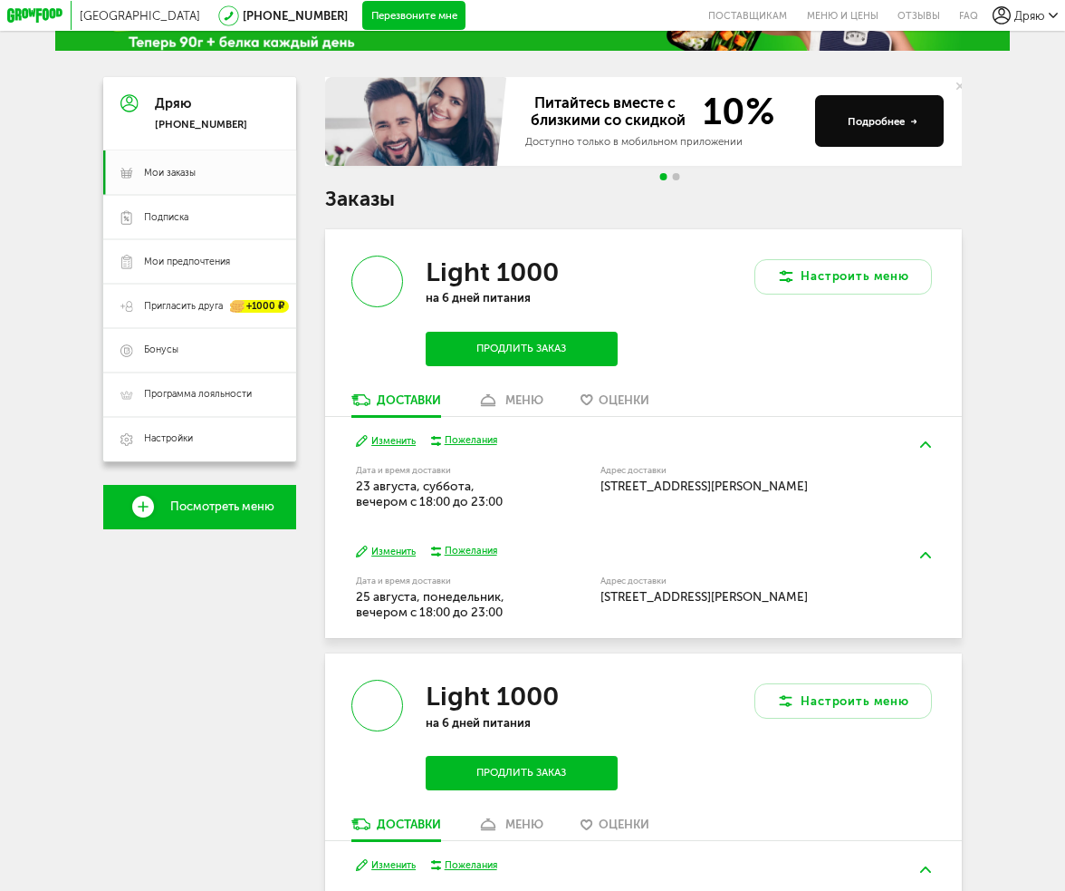
click at [221, 820] on div "Дряю [PHONE_NUMBER] Мои заказы Подписка Мои предпочтения Пригласить друга +1000…" at bounding box center [199, 806] width 192 height 1458
click at [238, 832] on div "Дряю [PHONE_NUMBER] Мои заказы Подписка Мои предпочтения Пригласить друга +1000…" at bounding box center [199, 806] width 192 height 1458
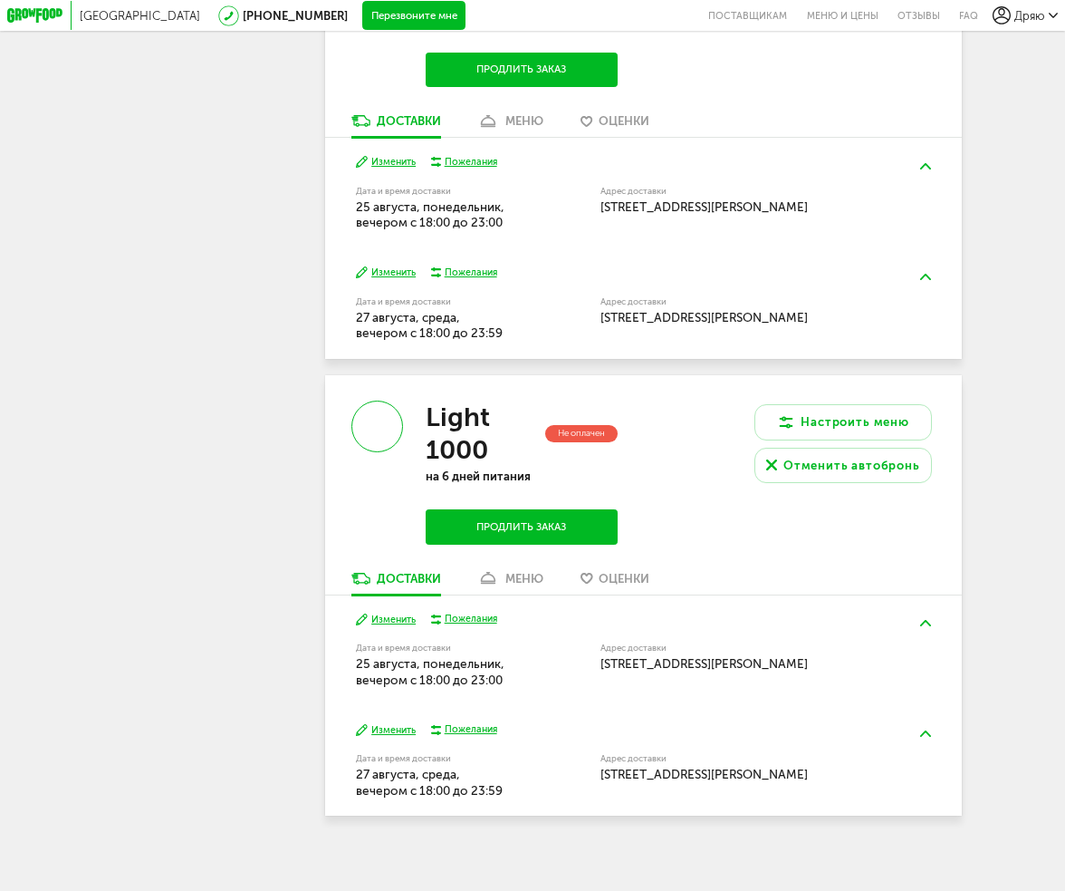
scroll to position [823, 0]
click at [582, 426] on div "Не оплачен" at bounding box center [581, 433] width 72 height 17
click at [512, 564] on div "Light 1000 Не оплачен на 6 дней питания Продлить заказ" at bounding box center [484, 473] width 318 height 196
click at [512, 570] on link "меню" at bounding box center [510, 582] width 81 height 24
